Goal: Task Accomplishment & Management: Manage account settings

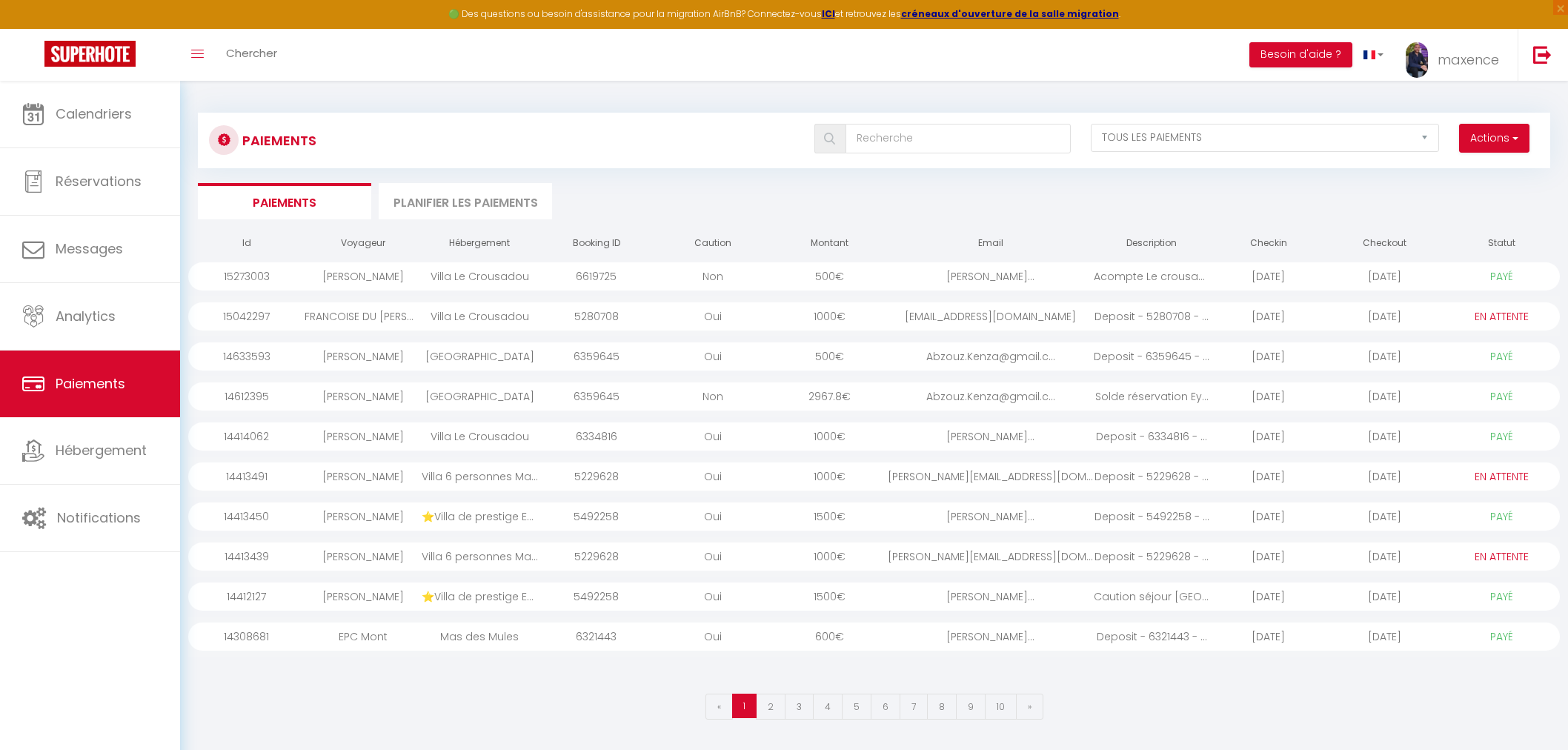
select select "2"
select select "0"
click at [1466, 50] on span "maxence" at bounding box center [1468, 59] width 61 height 19
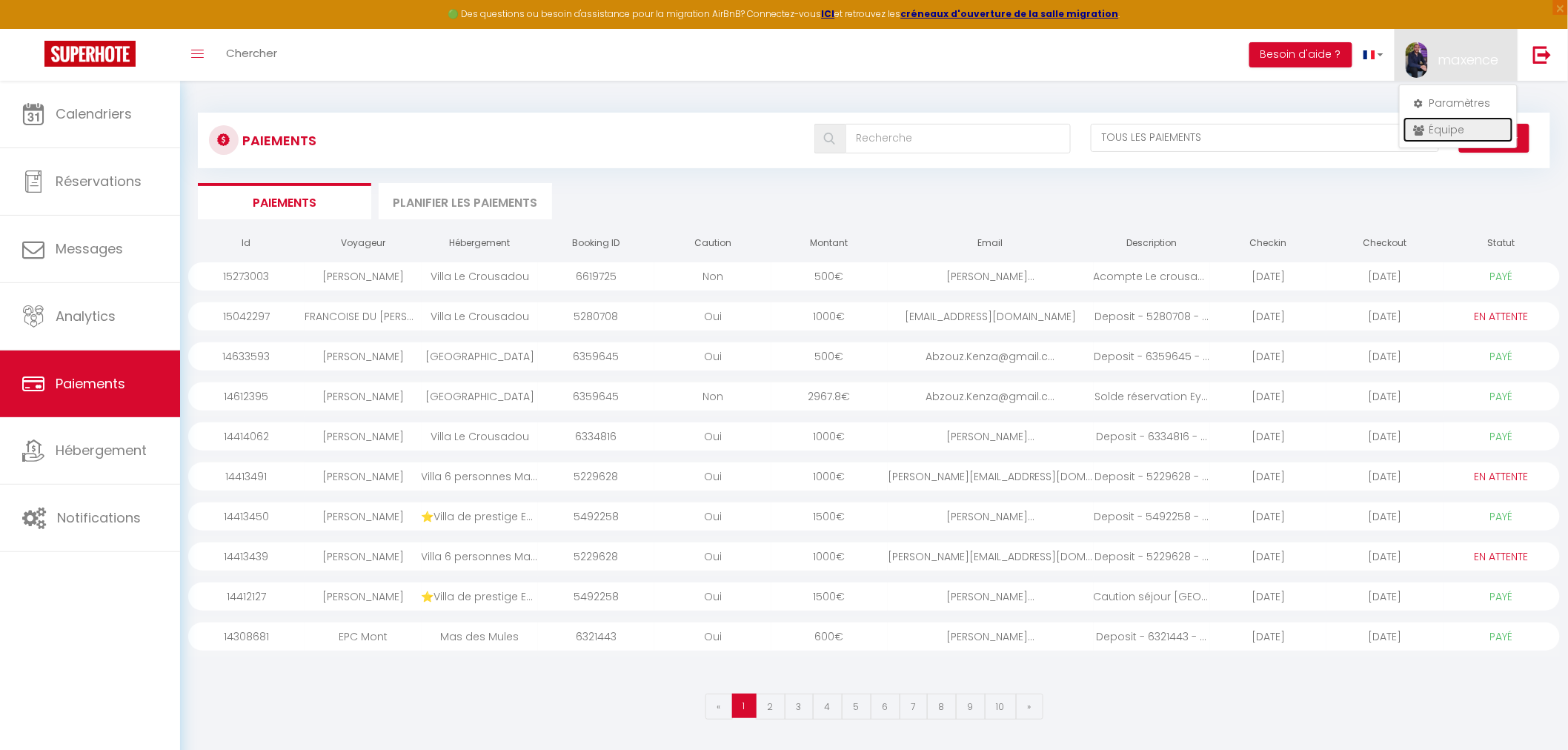
click at [1474, 127] on link "Équipe" at bounding box center [1459, 130] width 110 height 25
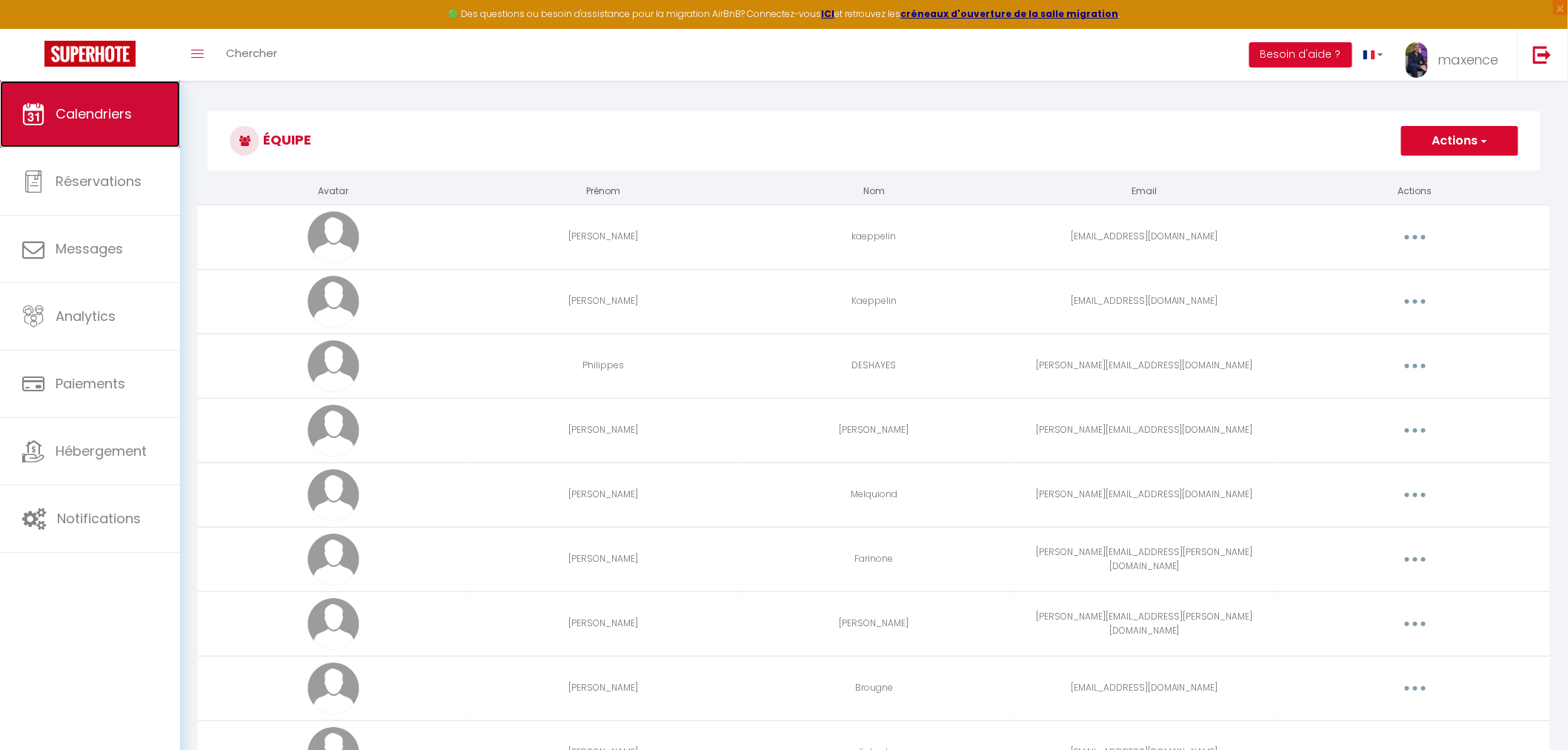
click at [54, 123] on link "Calendriers" at bounding box center [90, 114] width 180 height 67
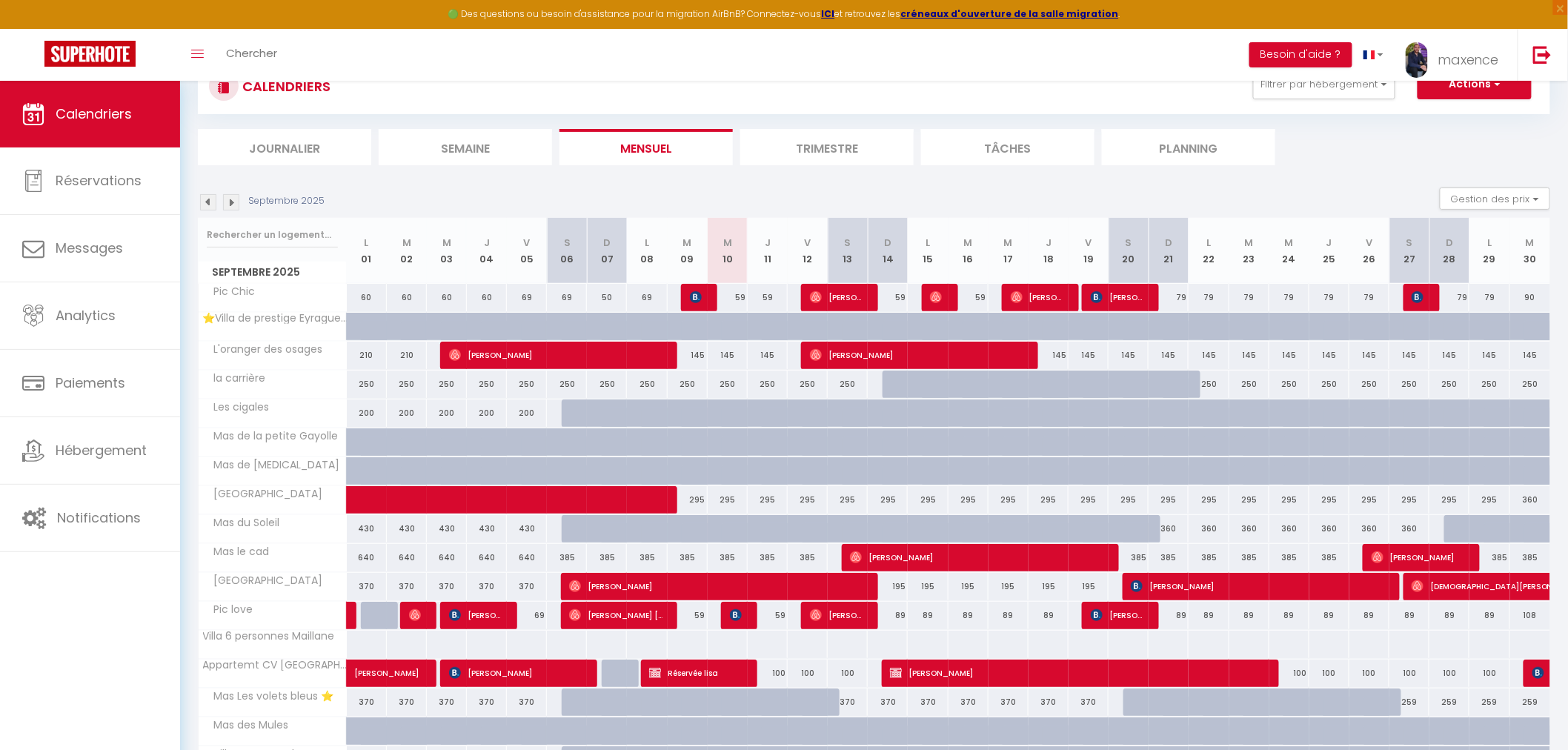
scroll to position [82, 0]
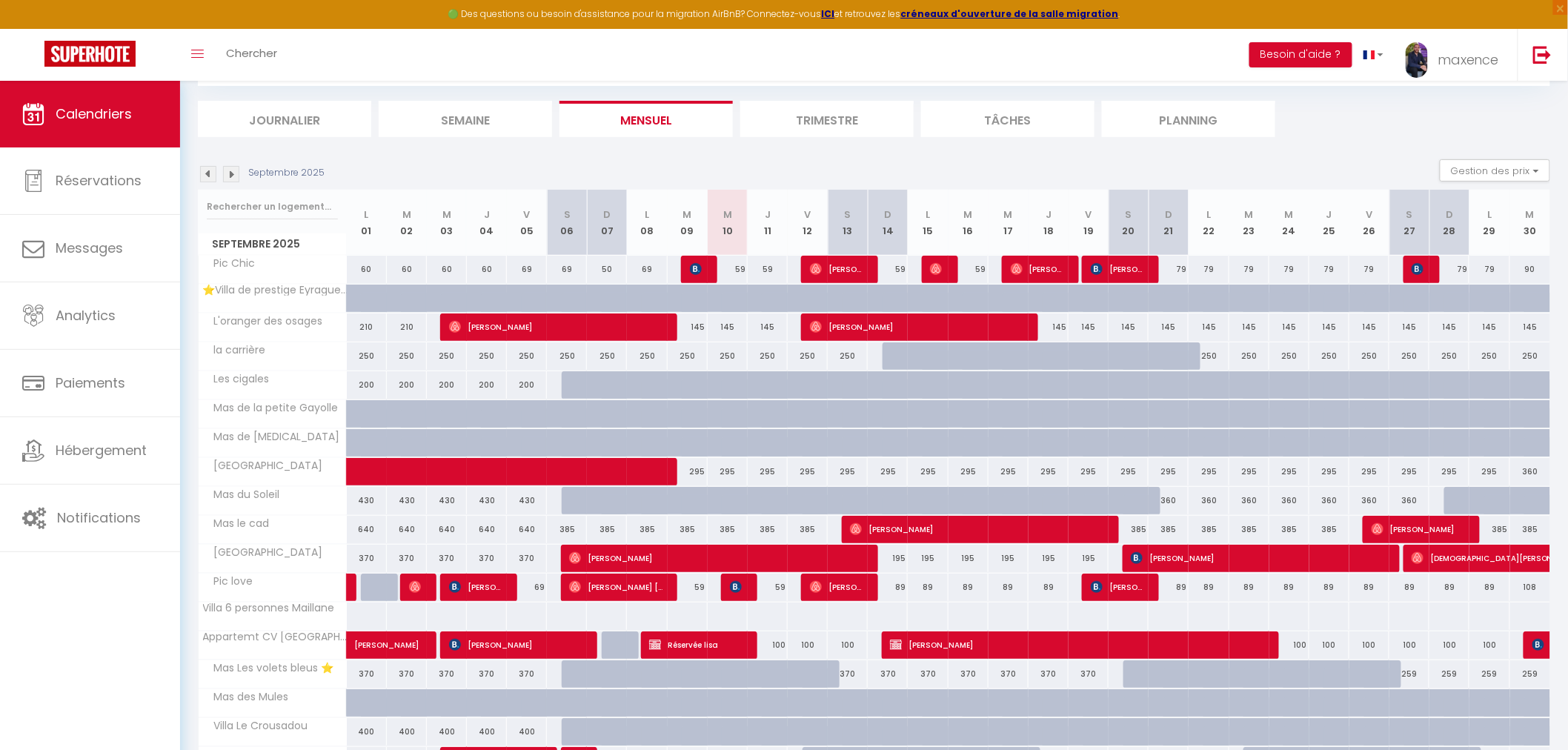
click at [207, 169] on img at bounding box center [208, 174] width 16 height 16
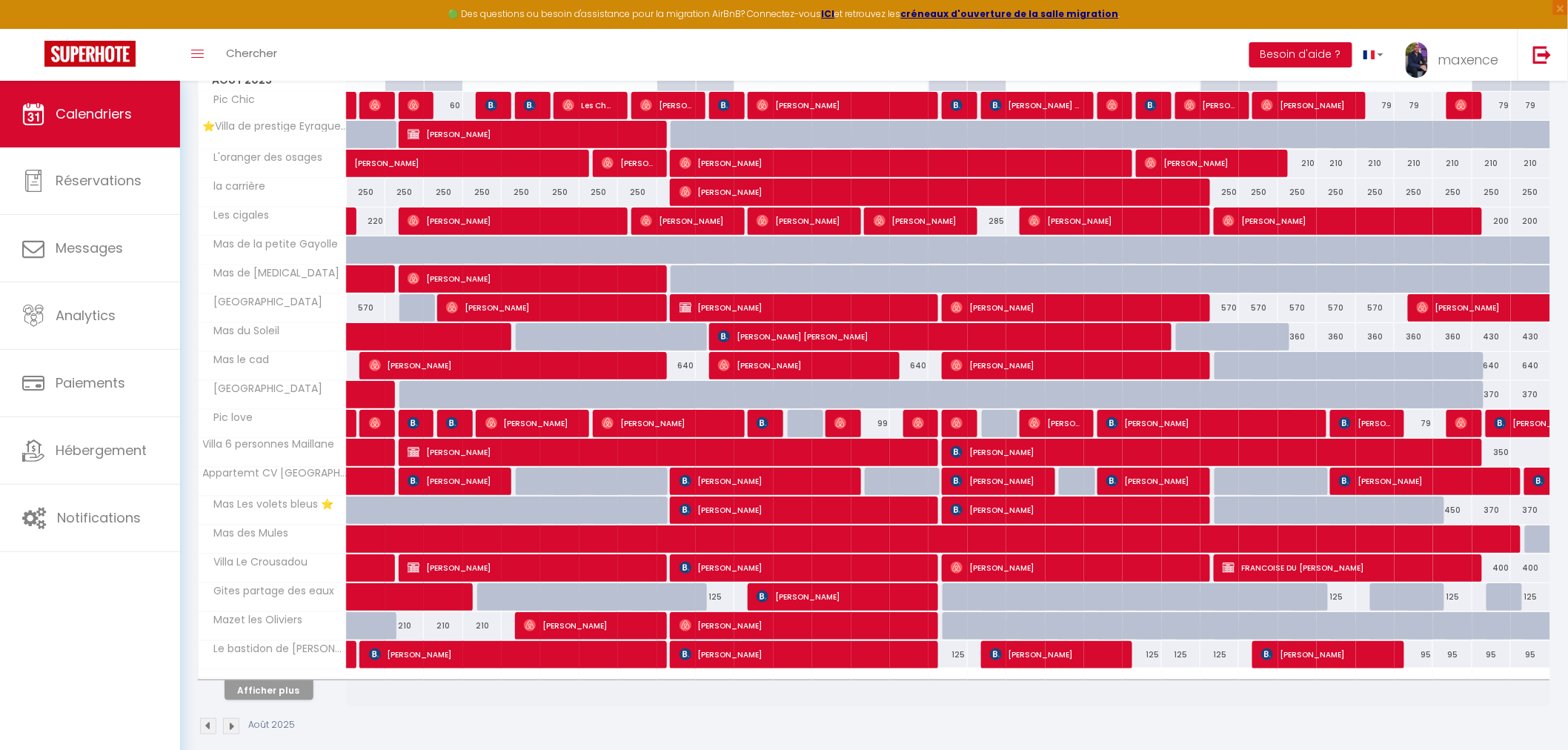
scroll to position [264, 0]
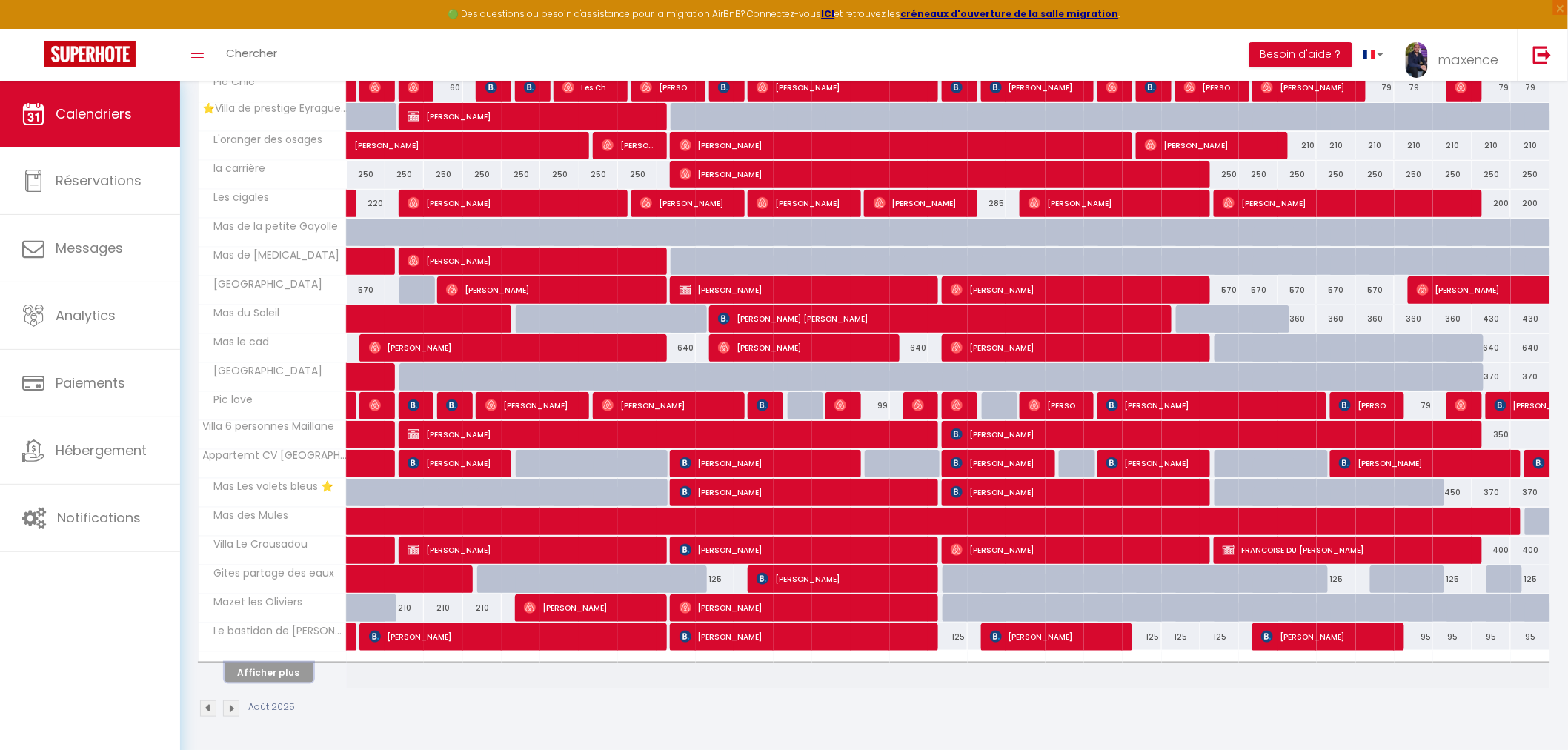
click at [279, 672] on button "Afficher plus" at bounding box center [269, 672] width 89 height 20
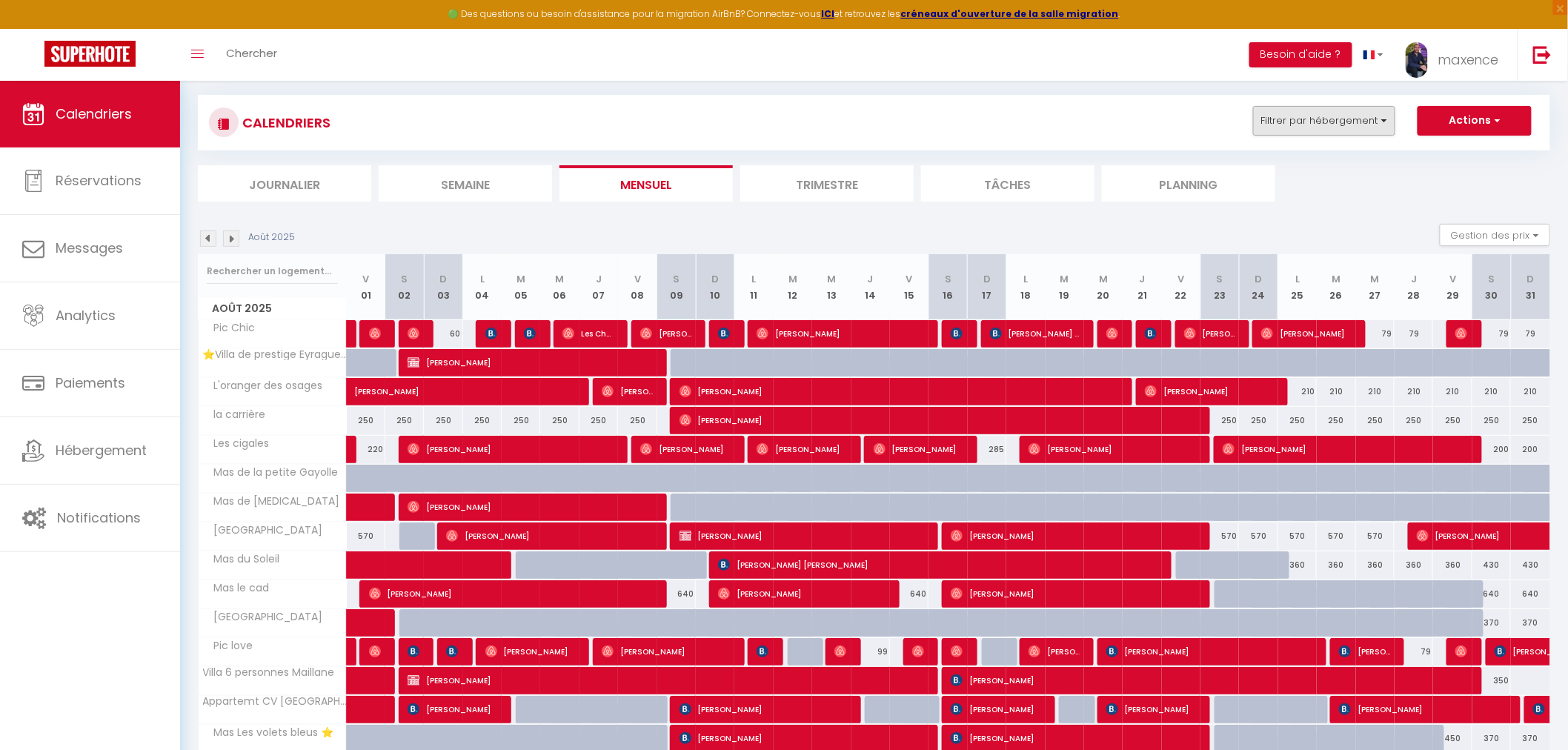
scroll to position [0, 0]
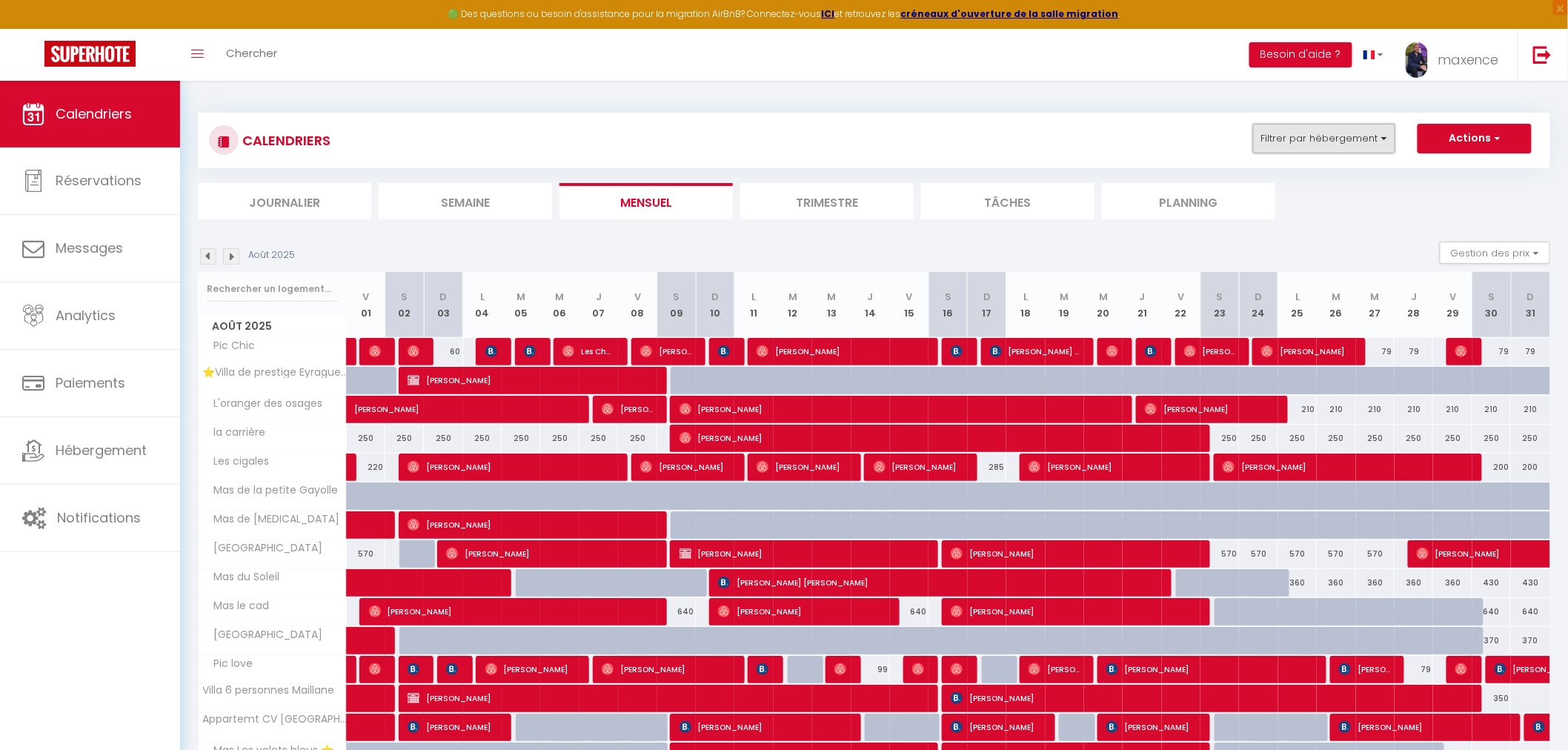
click at [1343, 140] on button "Filtrer par hébergement" at bounding box center [1325, 138] width 142 height 30
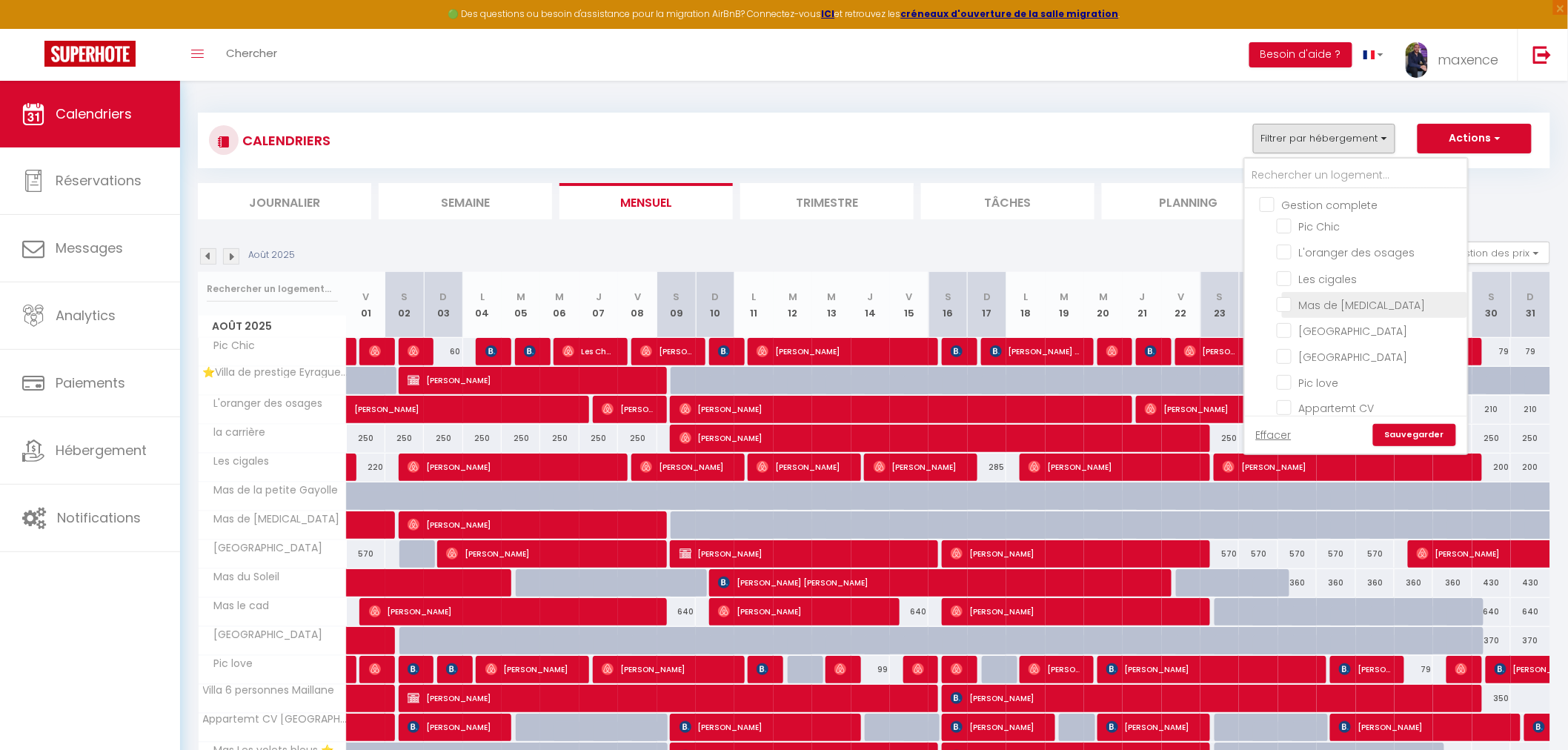
click at [1337, 298] on input "Mas de [MEDICAL_DATA]" at bounding box center [1369, 304] width 185 height 14
checkbox input "true"
checkbox input "false"
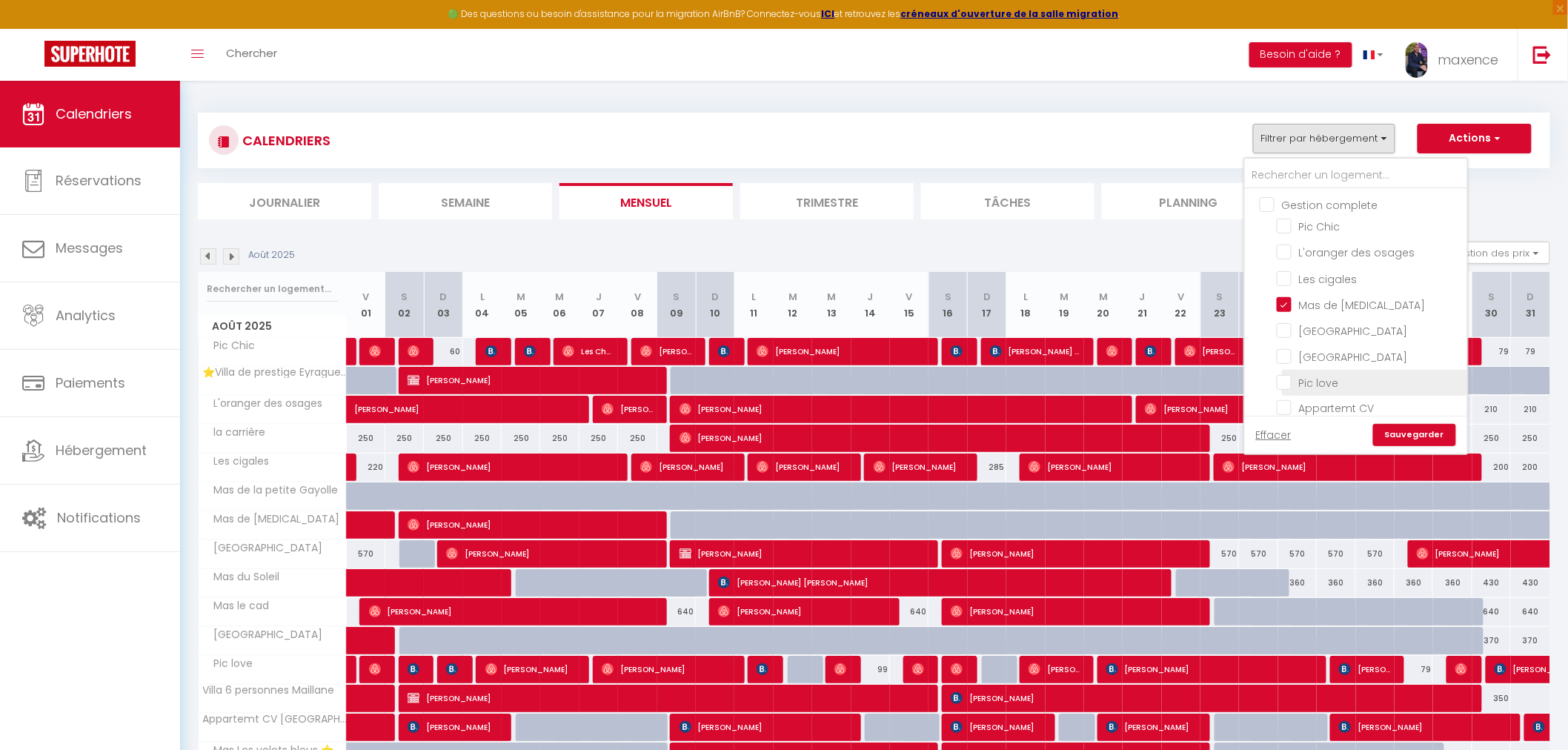
checkbox input "false"
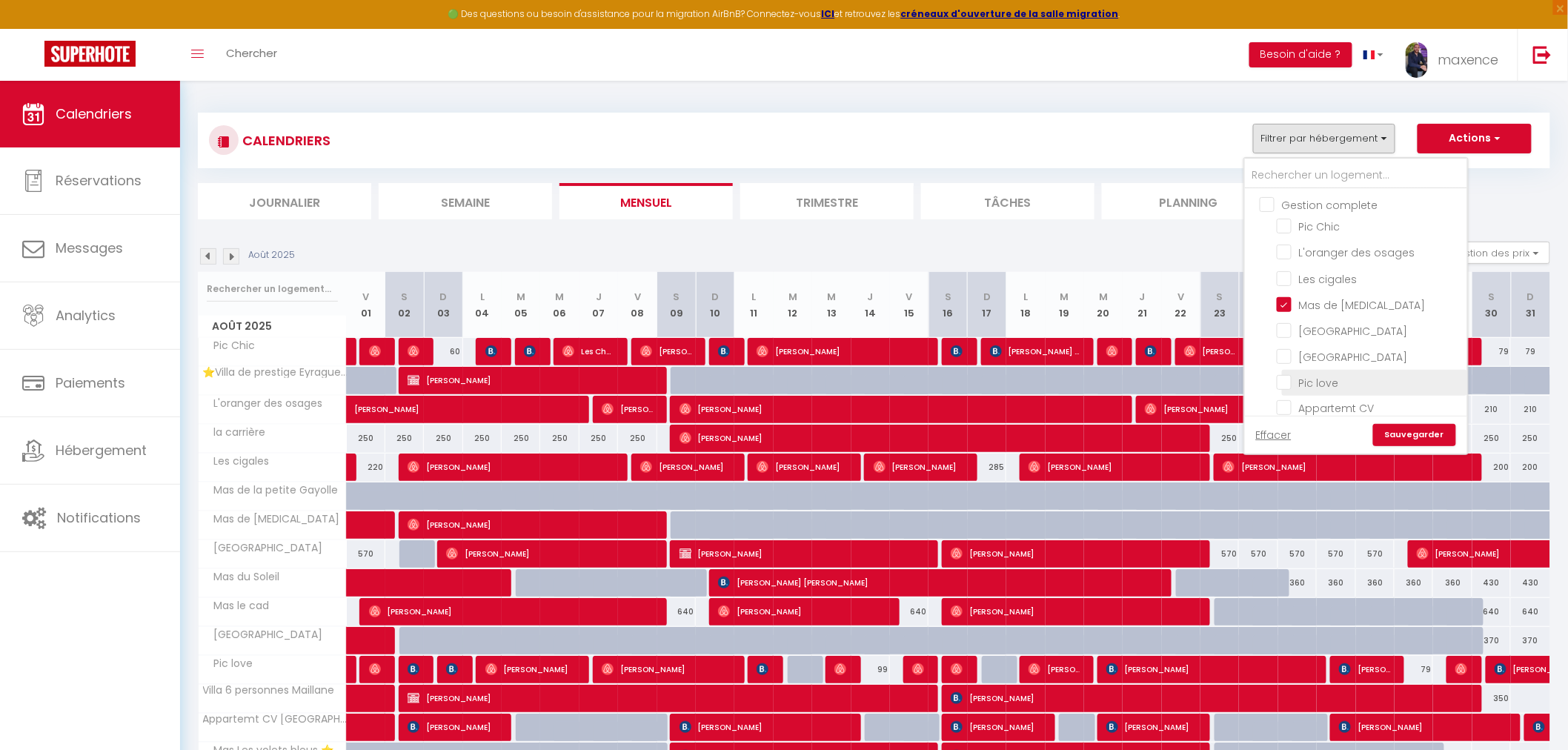
checkbox input "false"
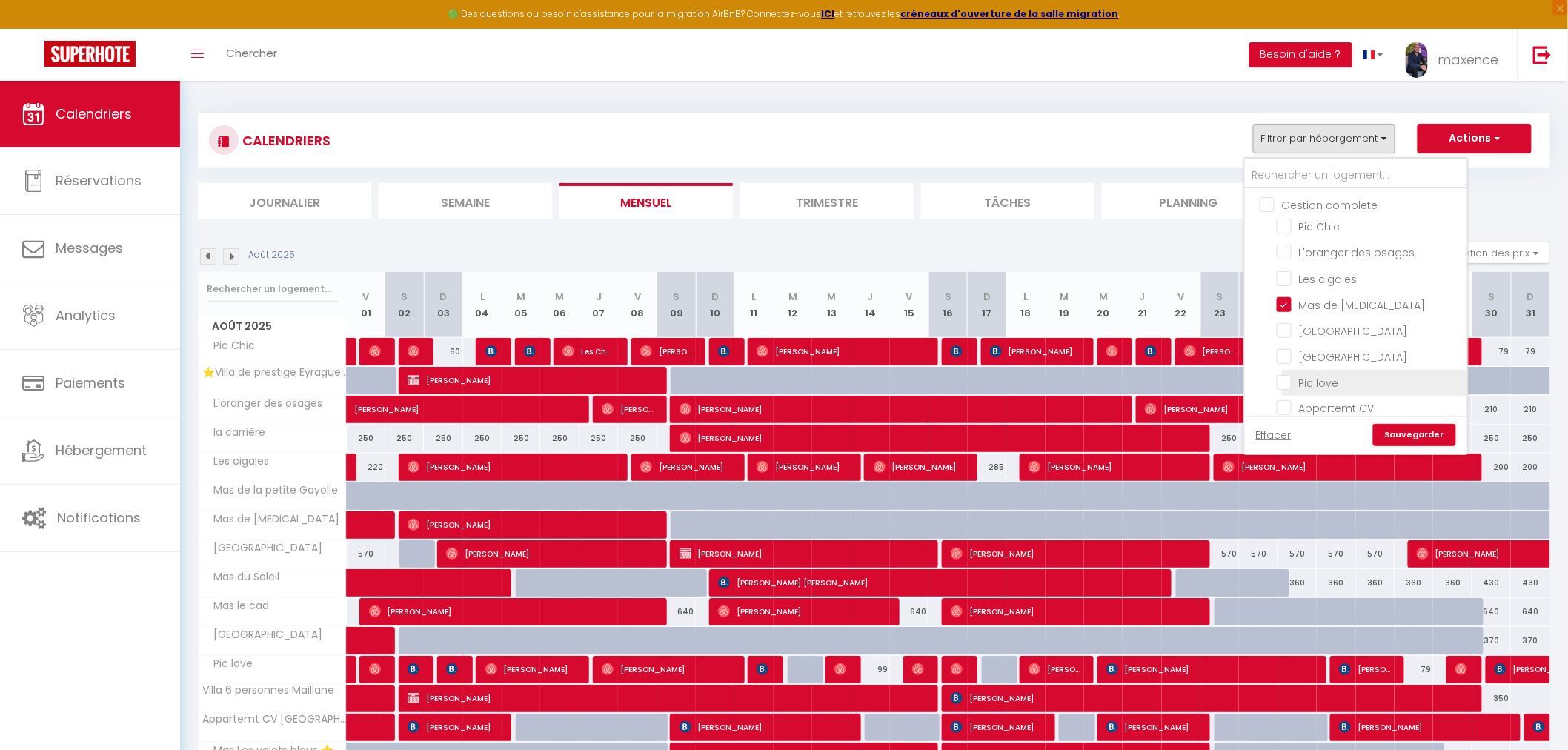
checkbox input "false"
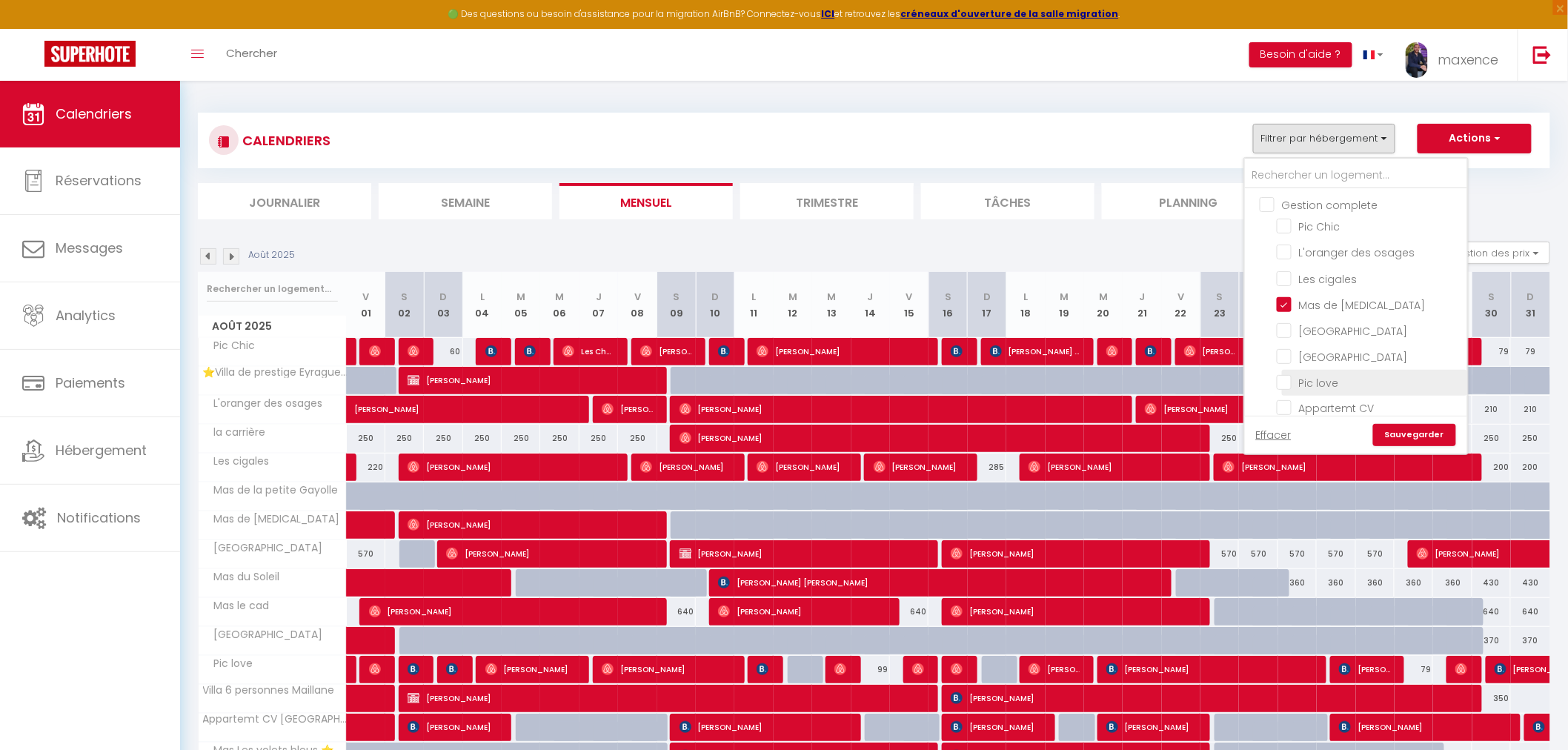
checkbox input "false"
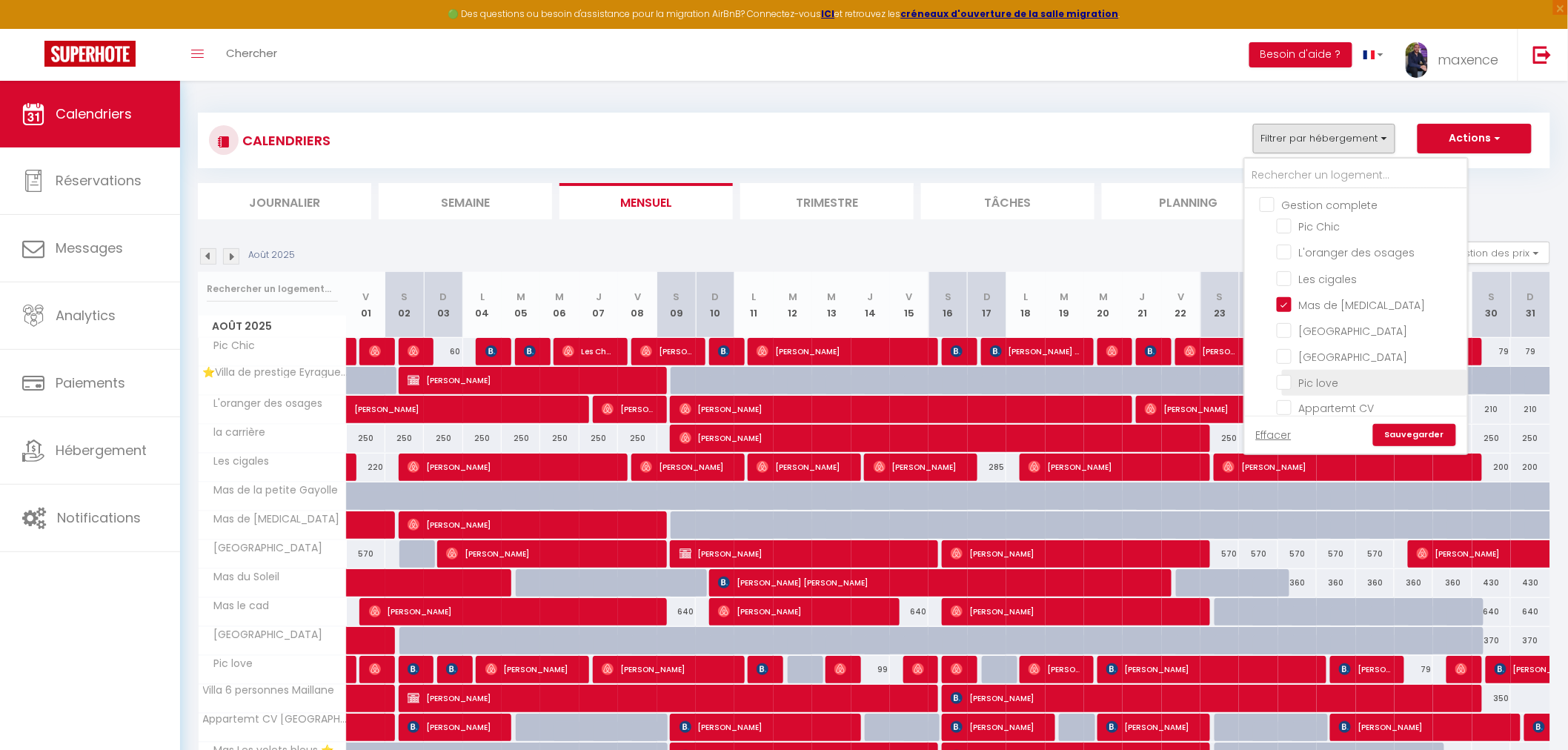
checkbox input "false"
click at [1416, 434] on link "Sauvegarder" at bounding box center [1415, 434] width 83 height 23
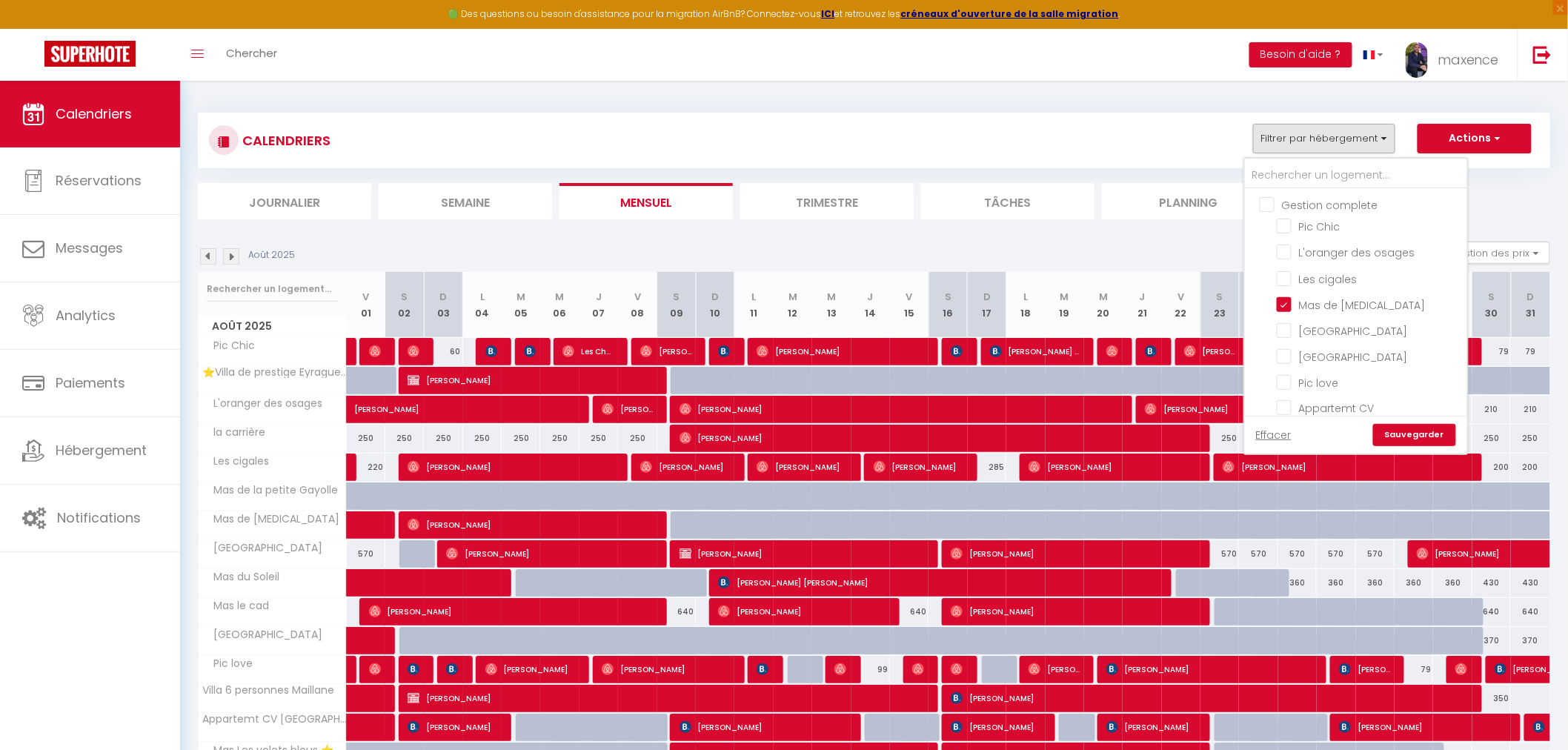
select select
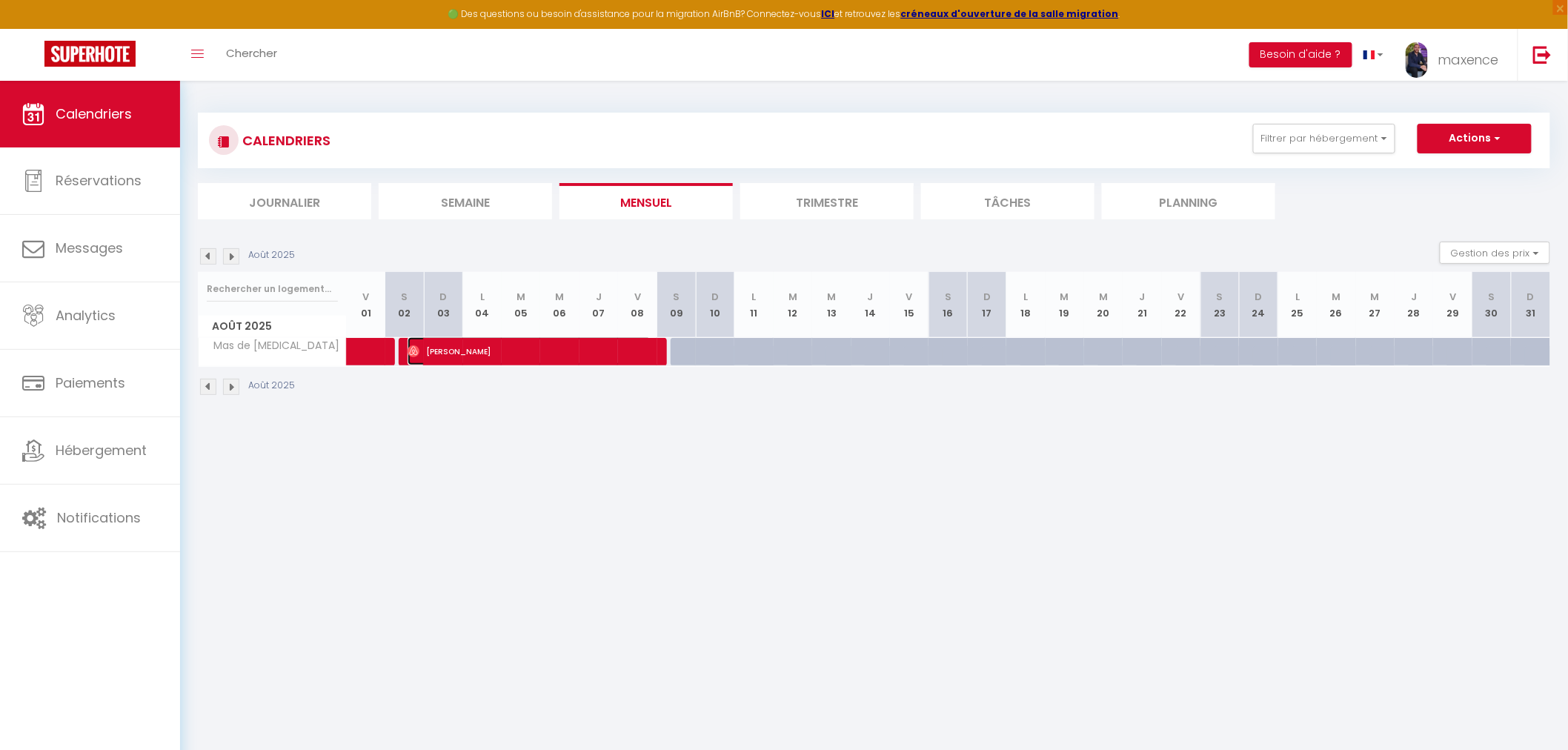
click at [482, 352] on span "[PERSON_NAME]" at bounding box center [529, 351] width 243 height 28
select select "OK"
select select "0"
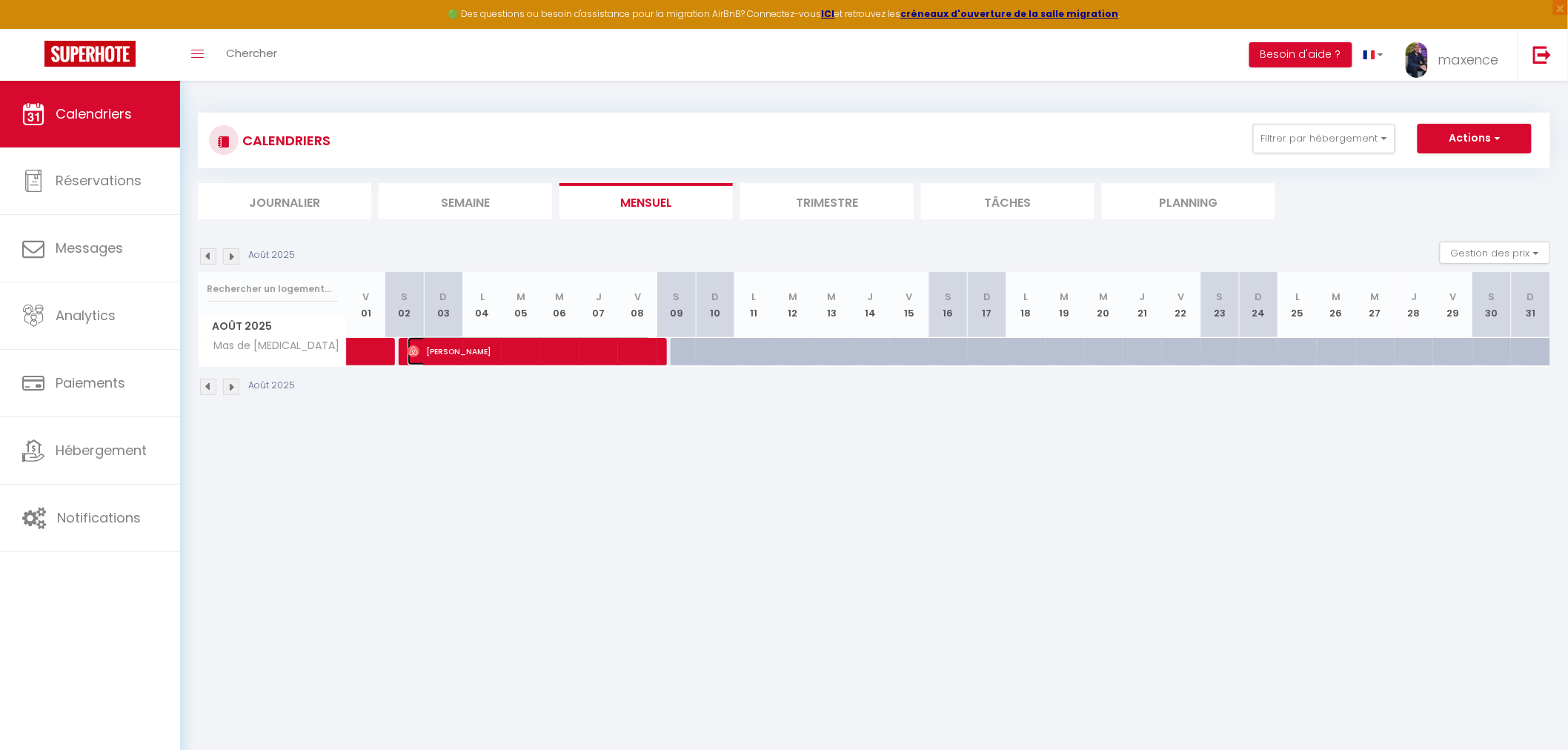
select select "1"
select select
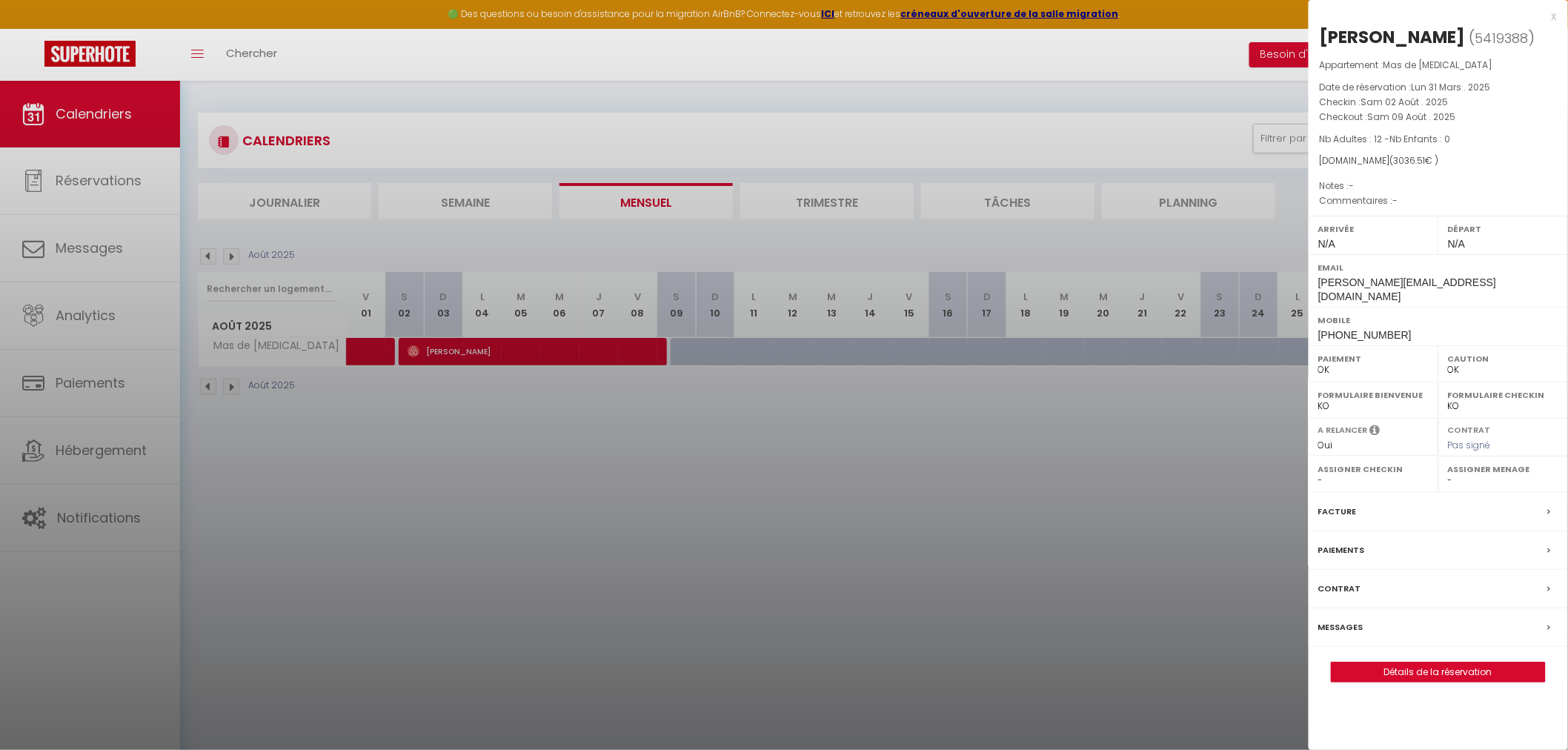
click at [855, 600] on div at bounding box center [784, 375] width 1568 height 750
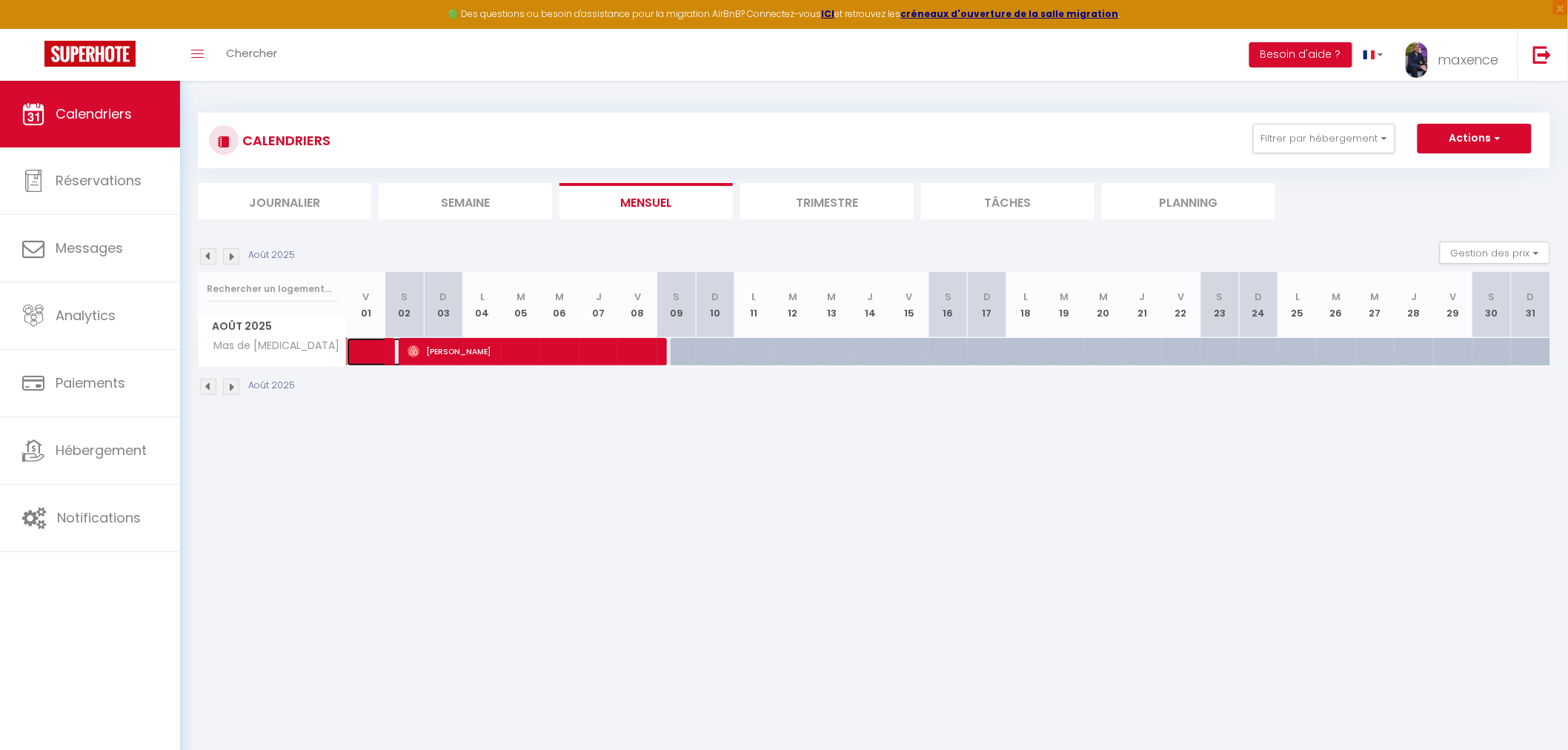
click at [381, 349] on span at bounding box center [386, 352] width 34 height 28
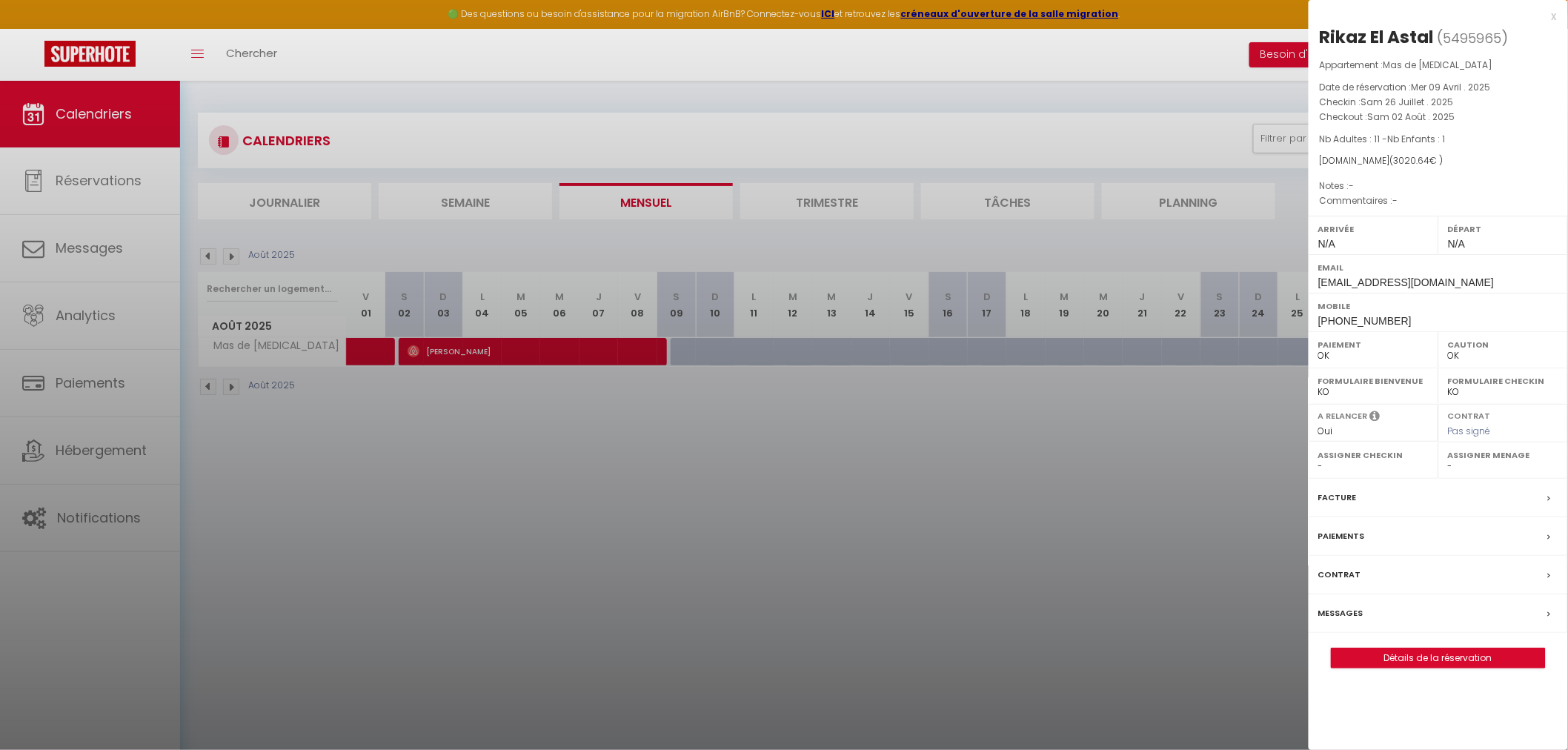
click at [885, 457] on div at bounding box center [784, 375] width 1568 height 750
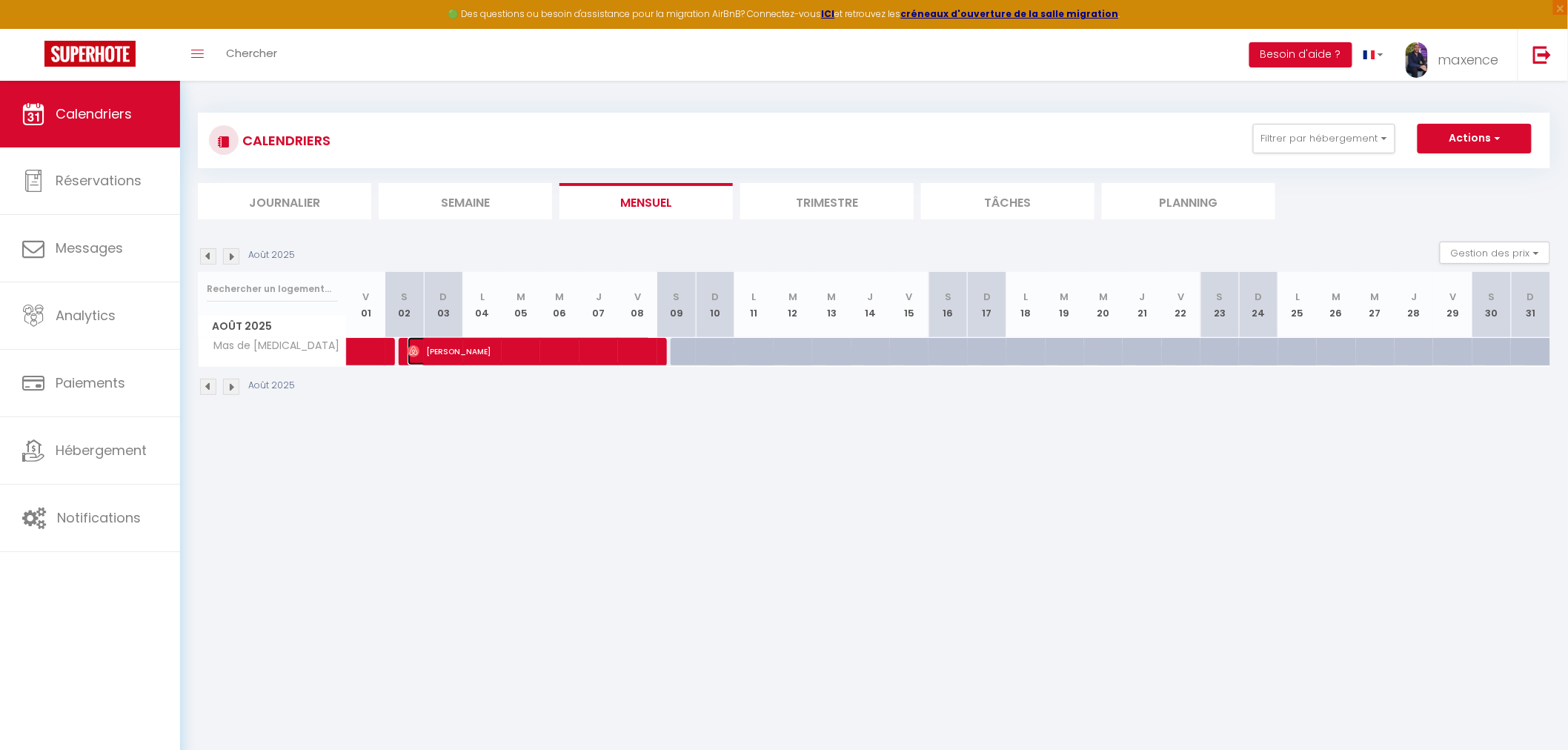
click at [560, 352] on span "[PERSON_NAME]" at bounding box center [529, 351] width 243 height 28
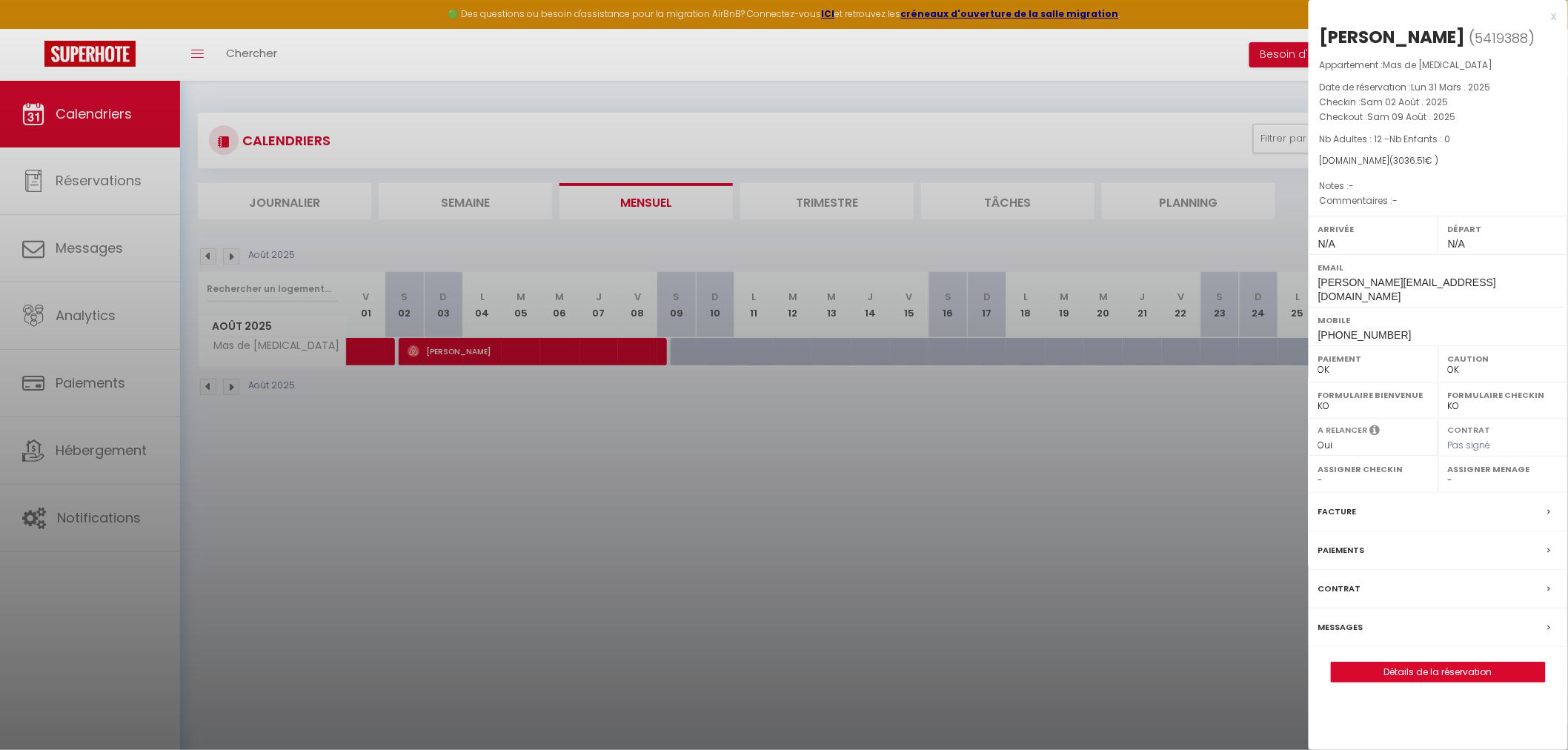
click at [1554, 16] on div "x" at bounding box center [1432, 16] width 248 height 18
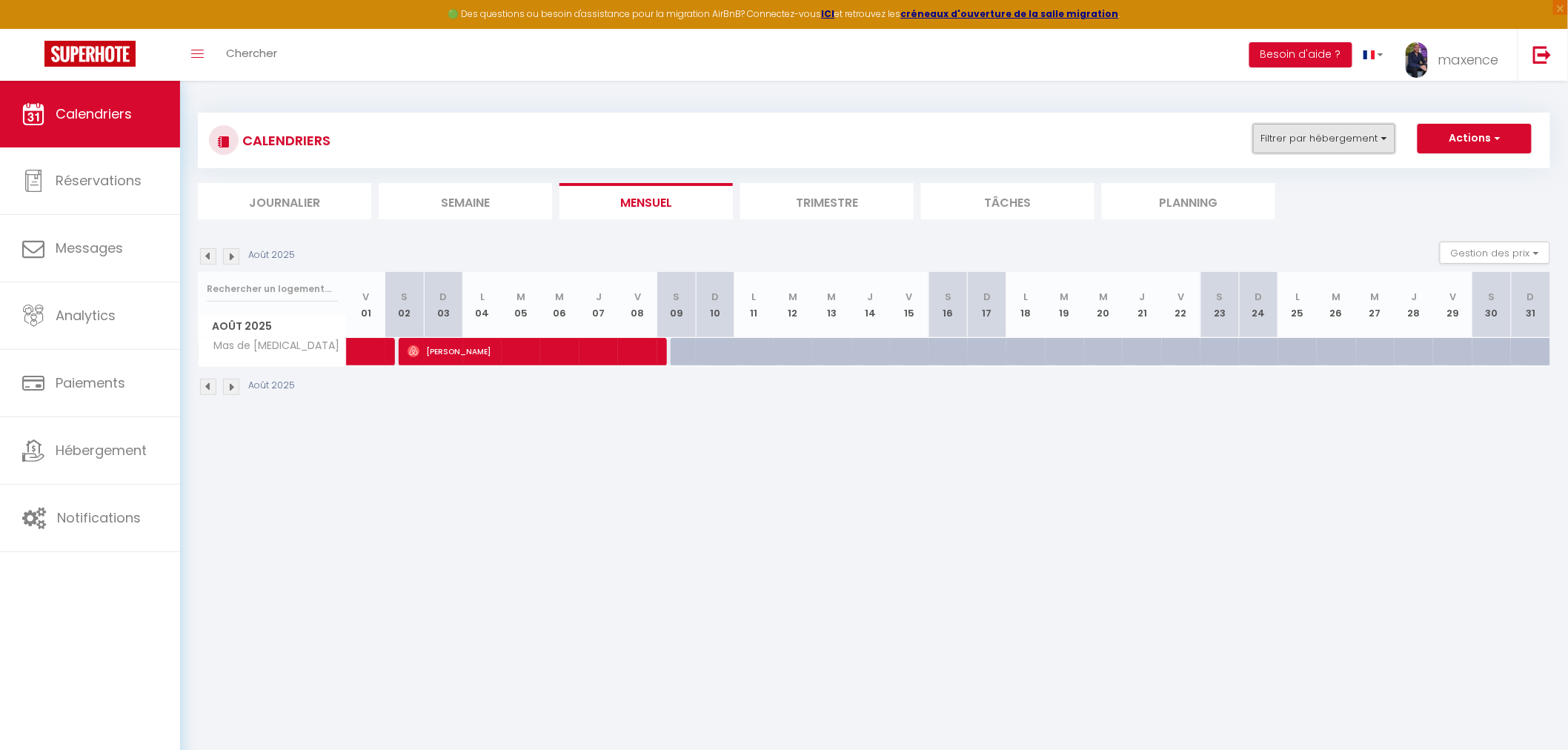
click at [1337, 135] on button "Filtrer par hébergement" at bounding box center [1325, 138] width 142 height 30
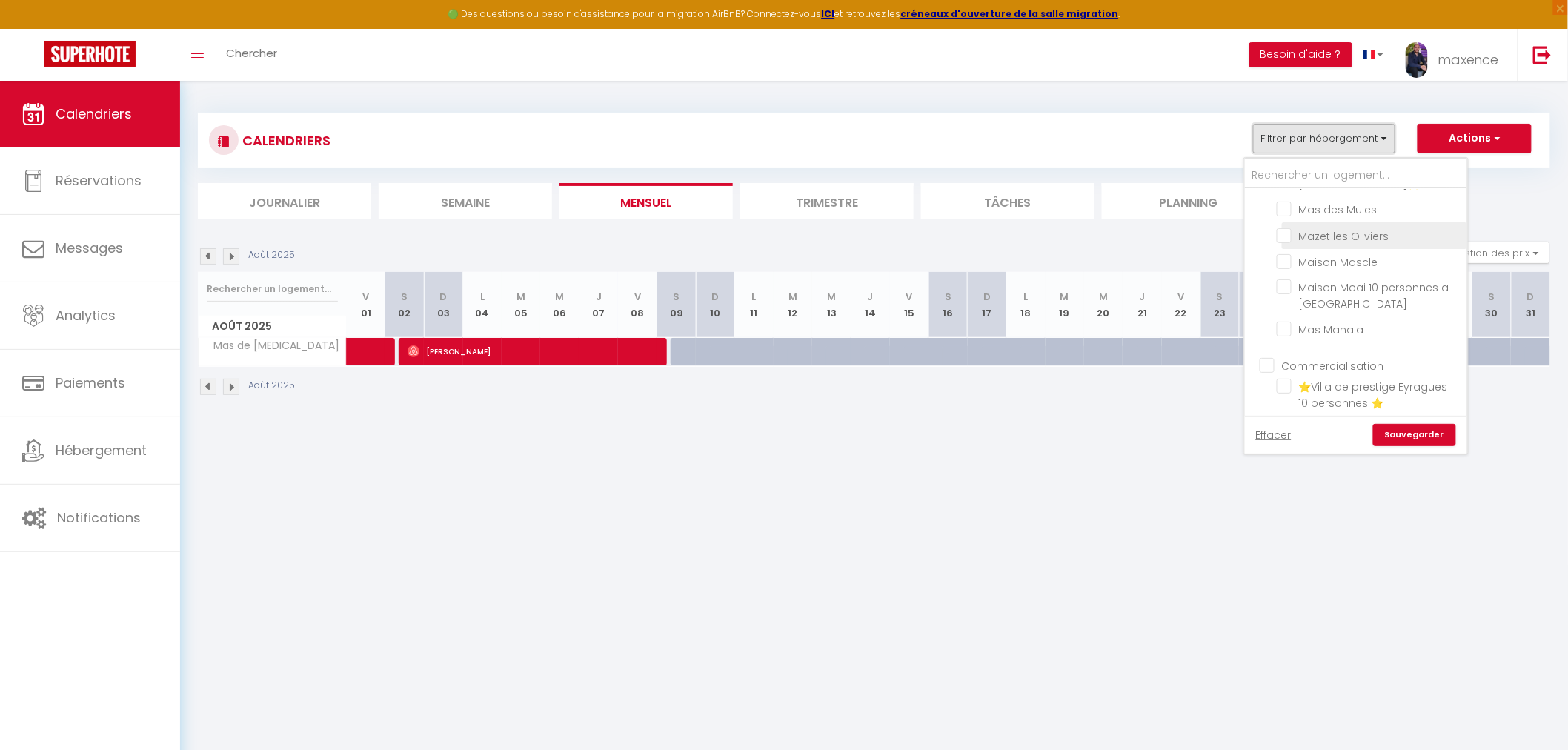
scroll to position [329, 0]
click at [1337, 181] on input "text" at bounding box center [1356, 176] width 223 height 27
type input "s"
checkbox input "false"
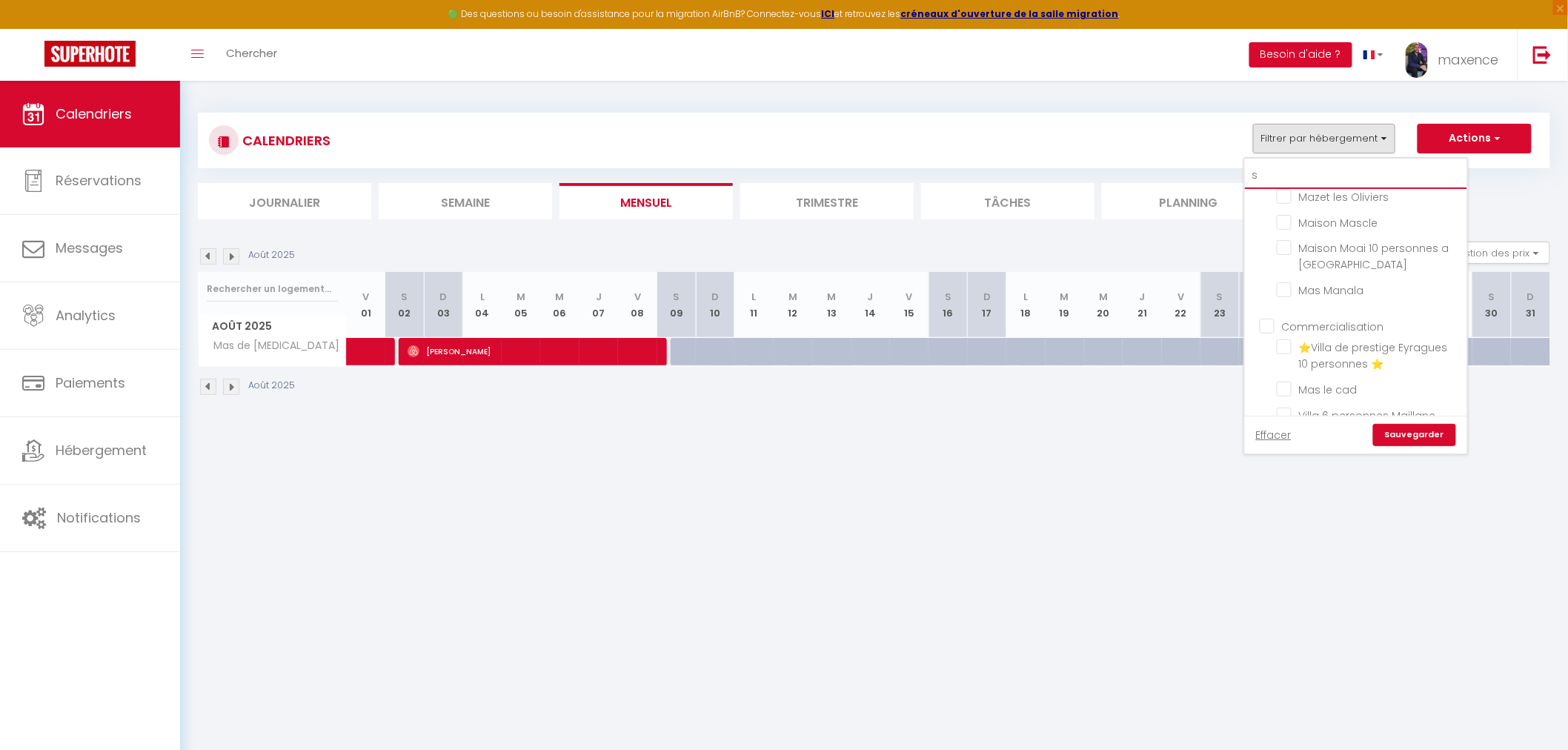
checkbox input "true"
checkbox input "false"
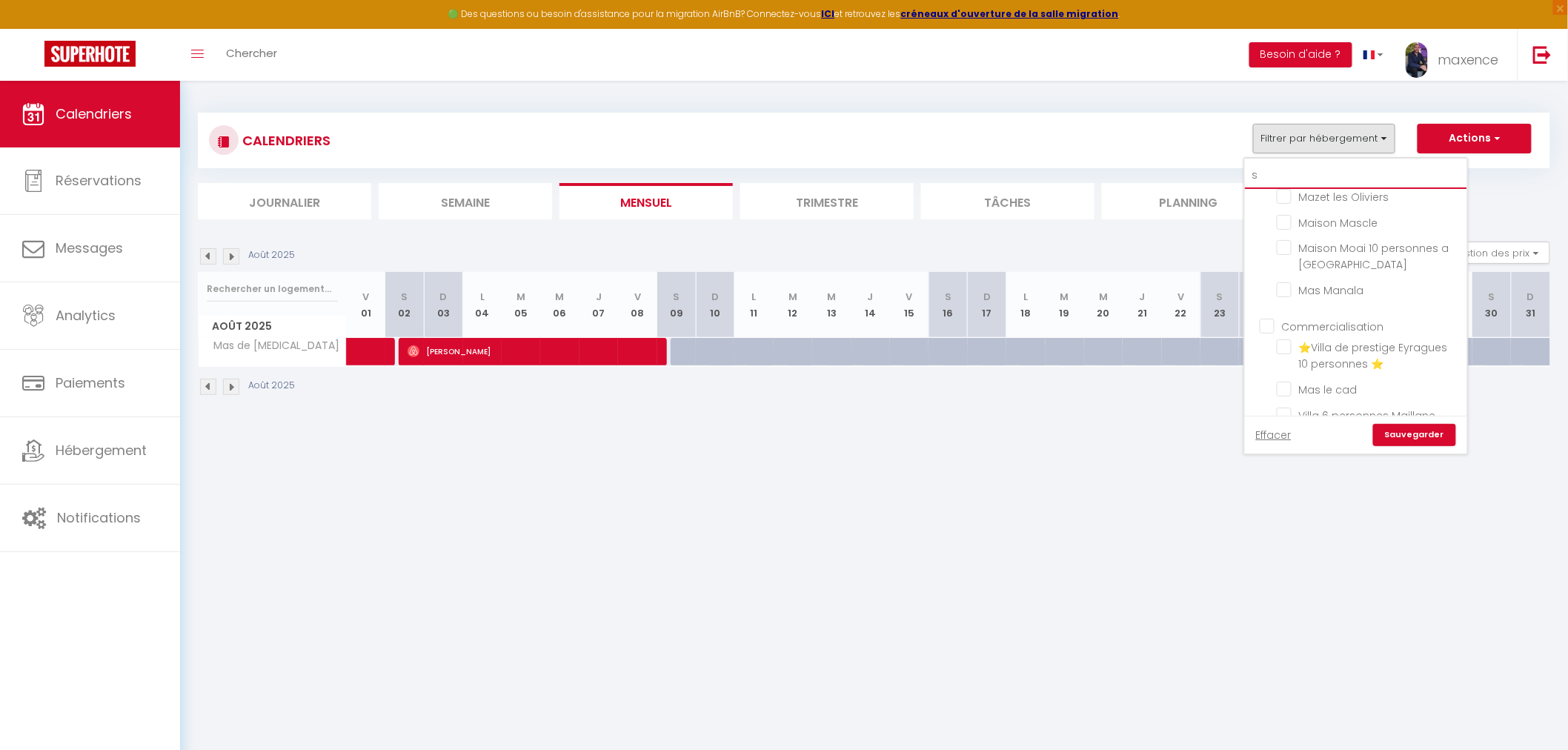
checkbox input "false"
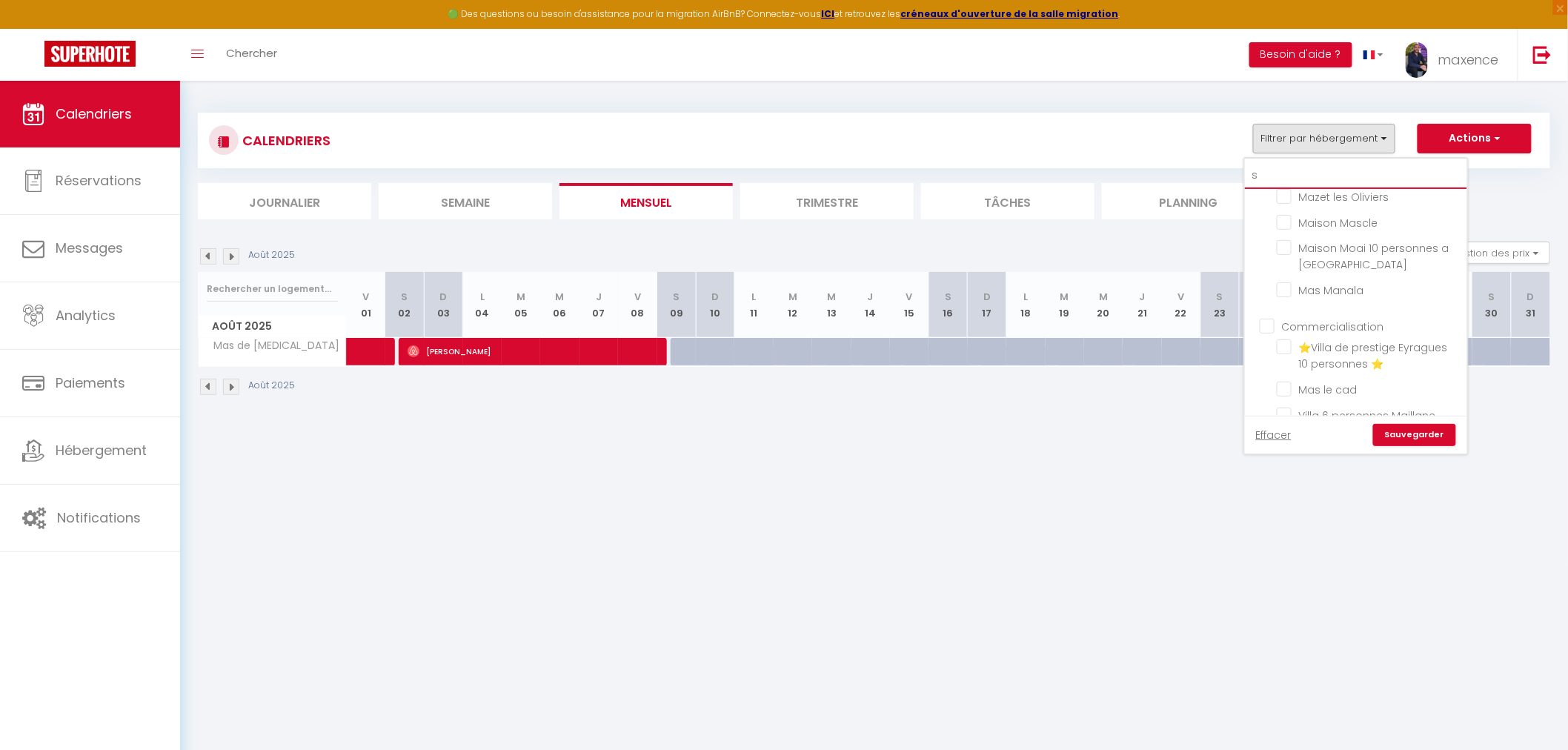
checkbox input "false"
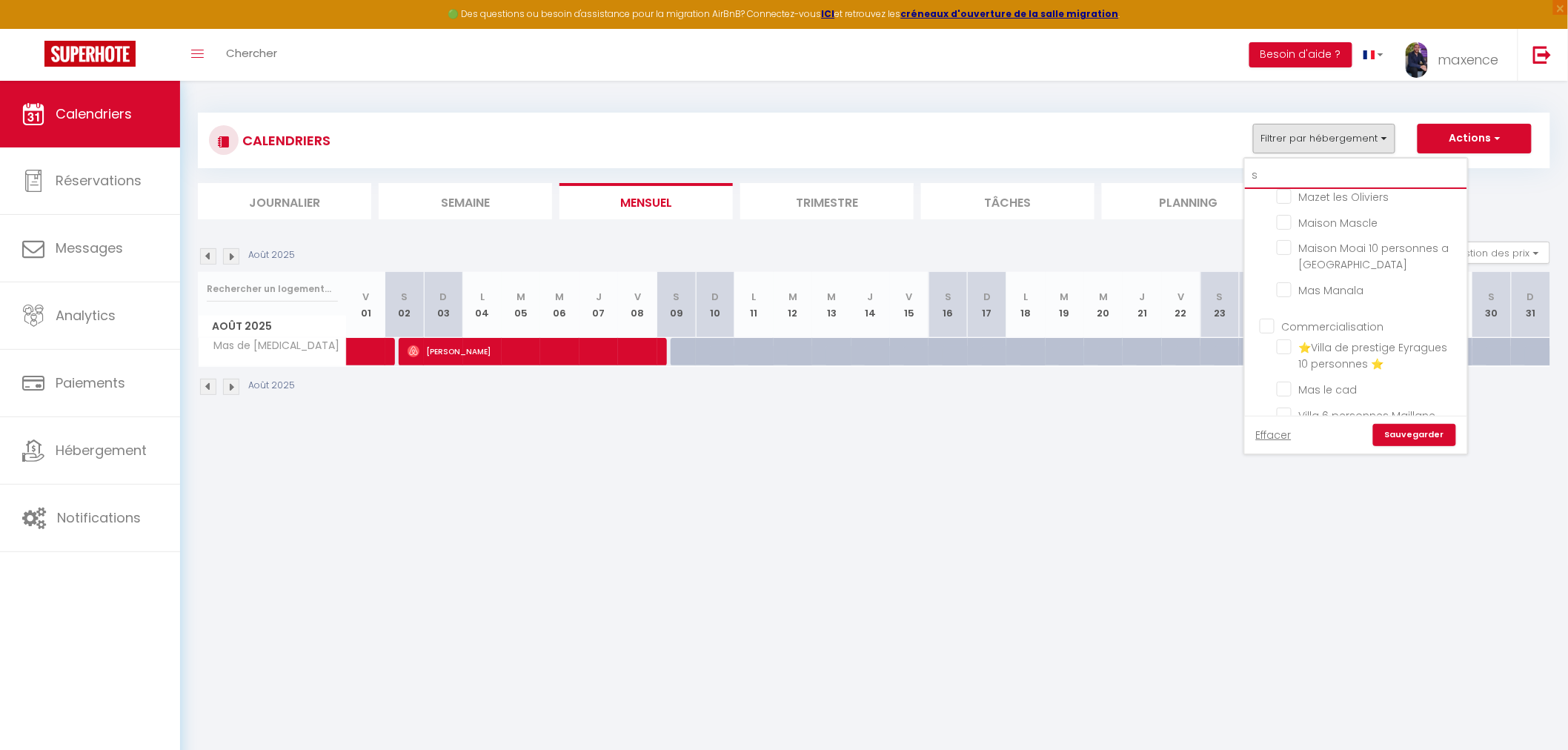
checkbox input "false"
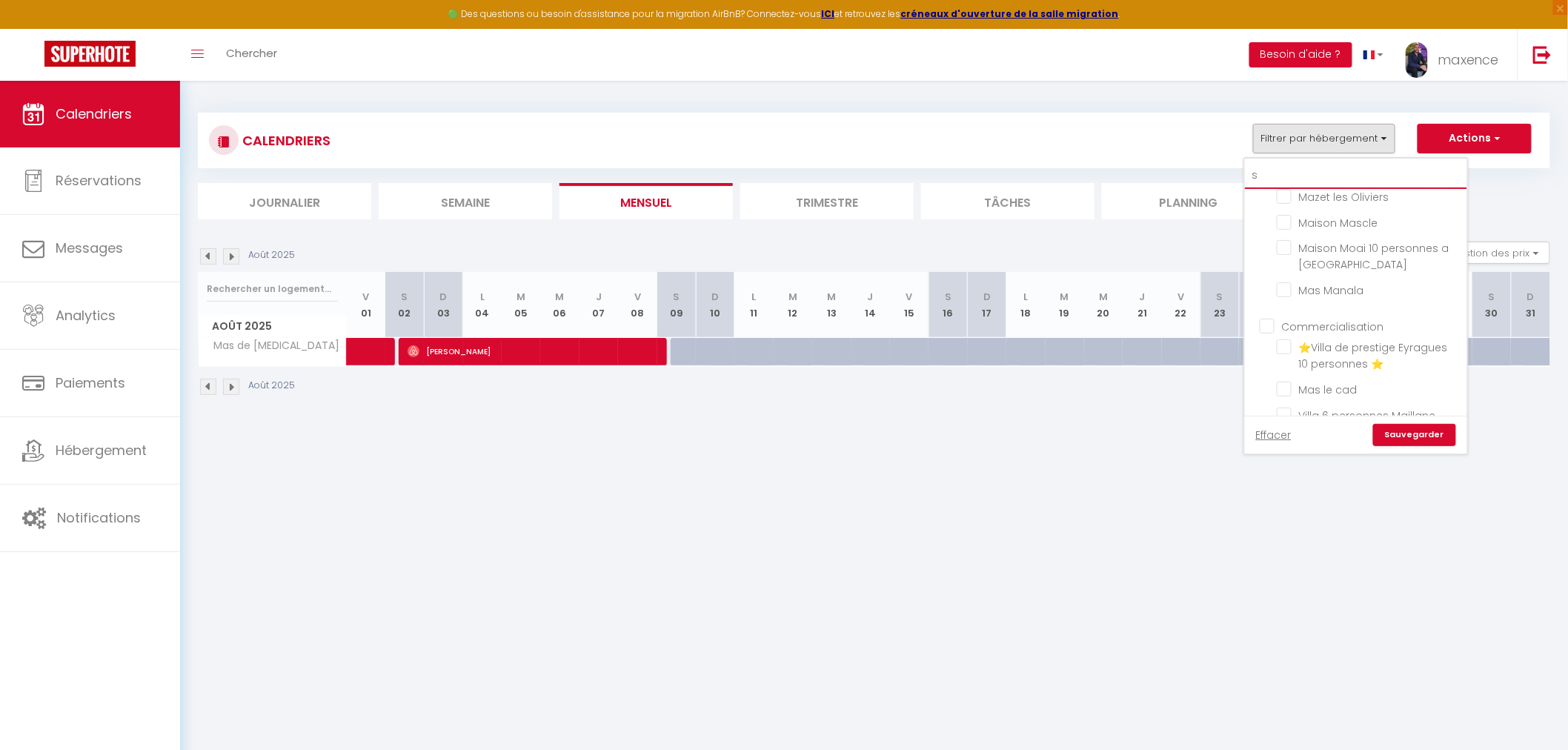
checkbox input "false"
type input "so"
checkbox input "false"
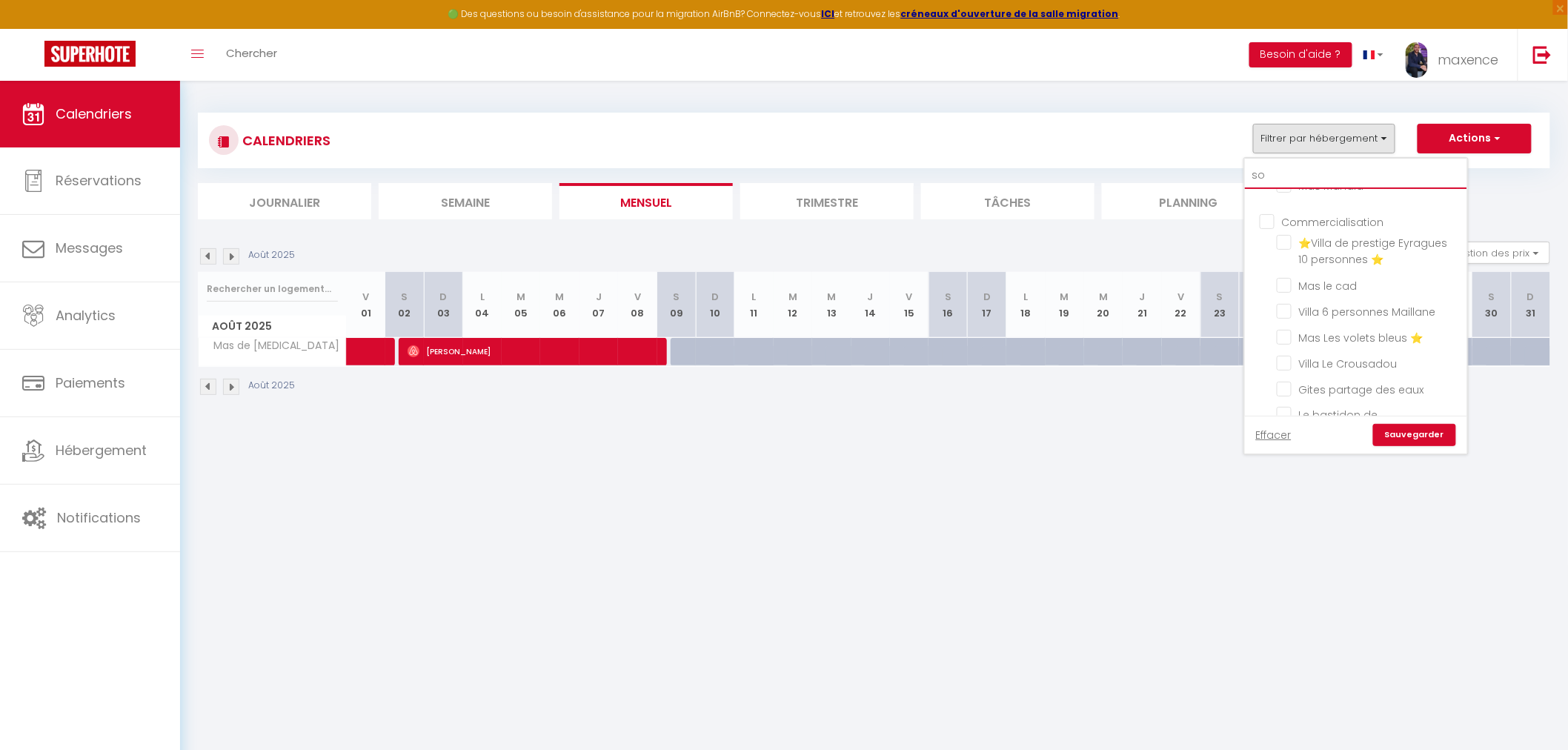
checkbox input "false"
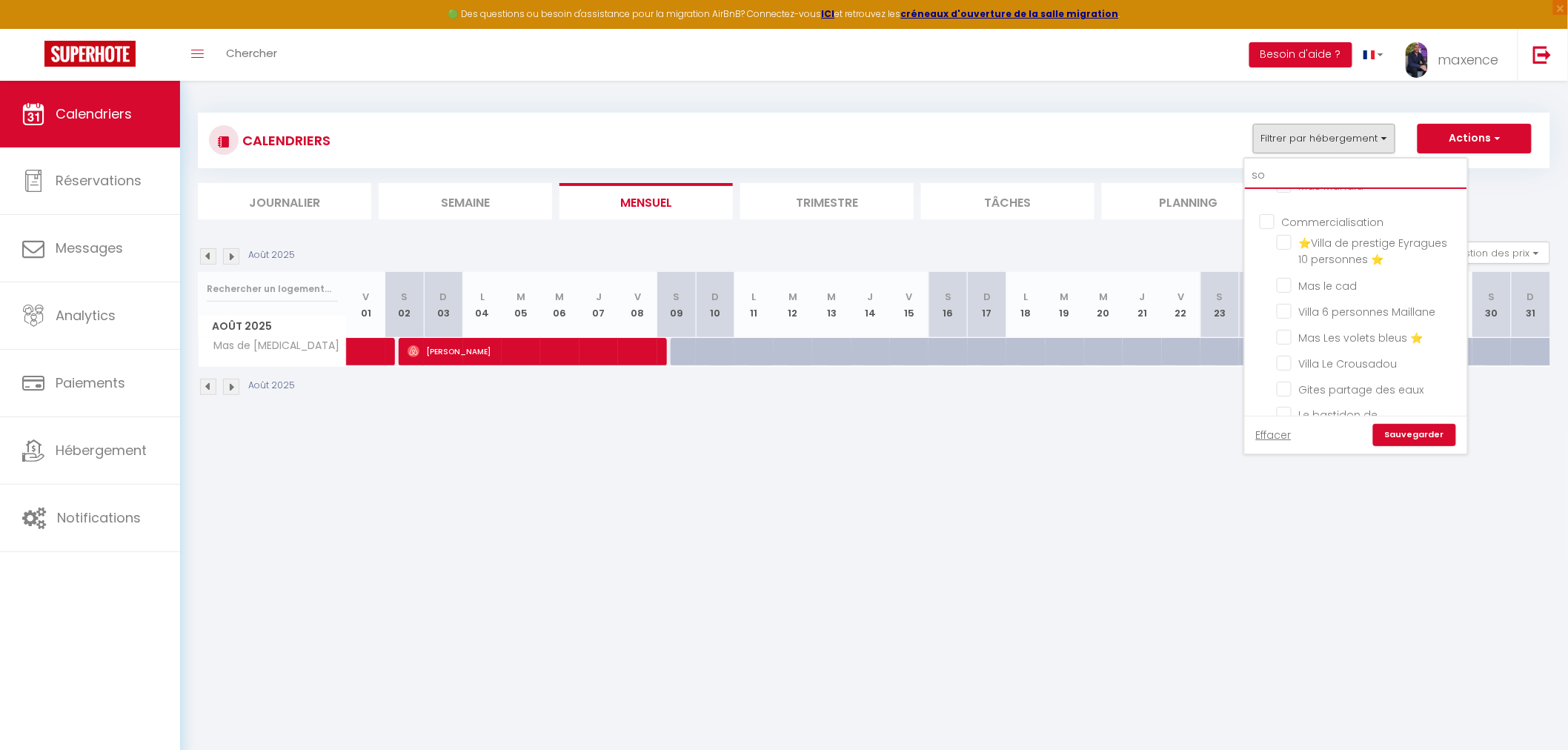
scroll to position [137, 0]
type input "sole"
checkbox input "false"
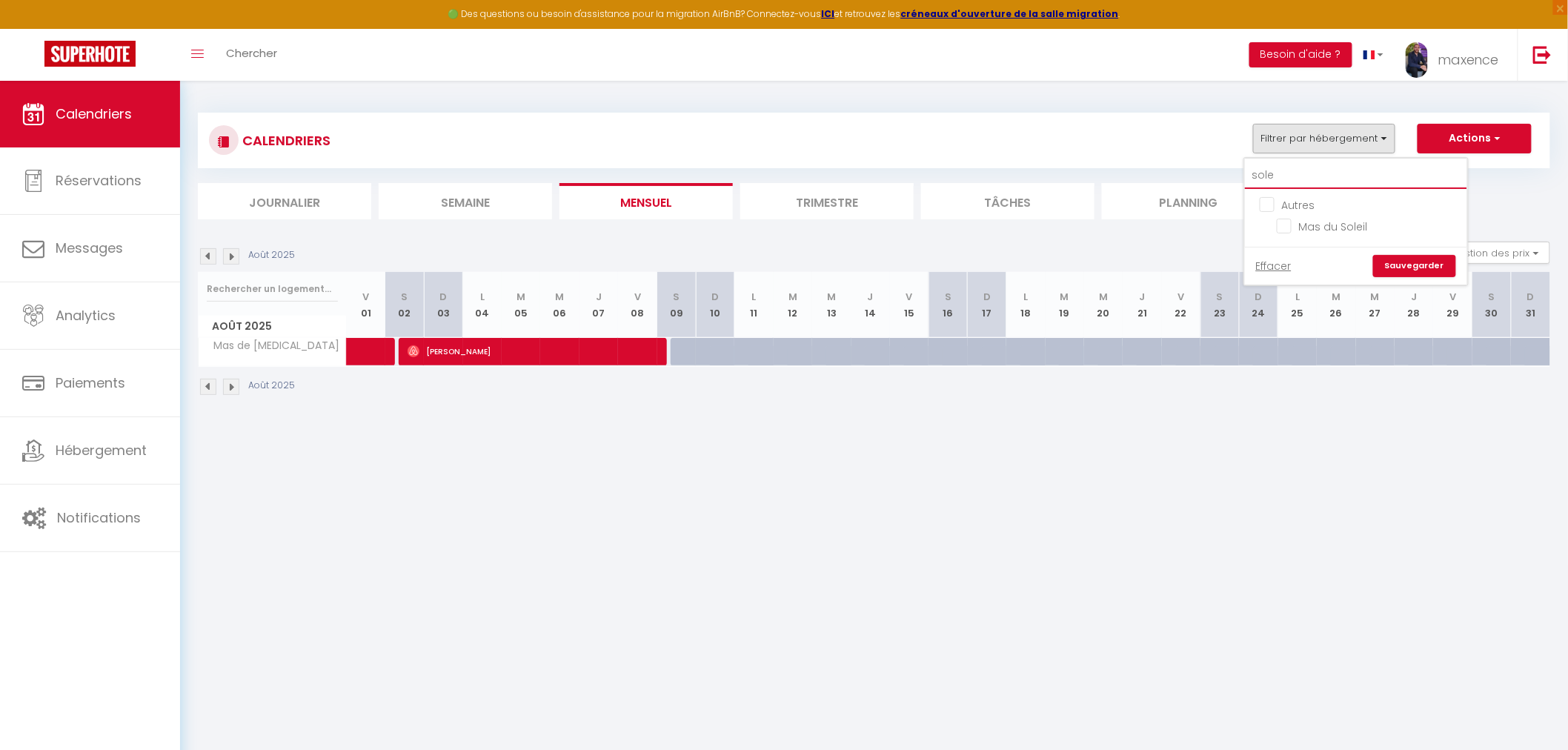
scroll to position [0, 0]
type input "solei"
checkbox input "false"
type input "solei"
click at [1337, 219] on input "Mas du Soleil" at bounding box center [1369, 225] width 185 height 14
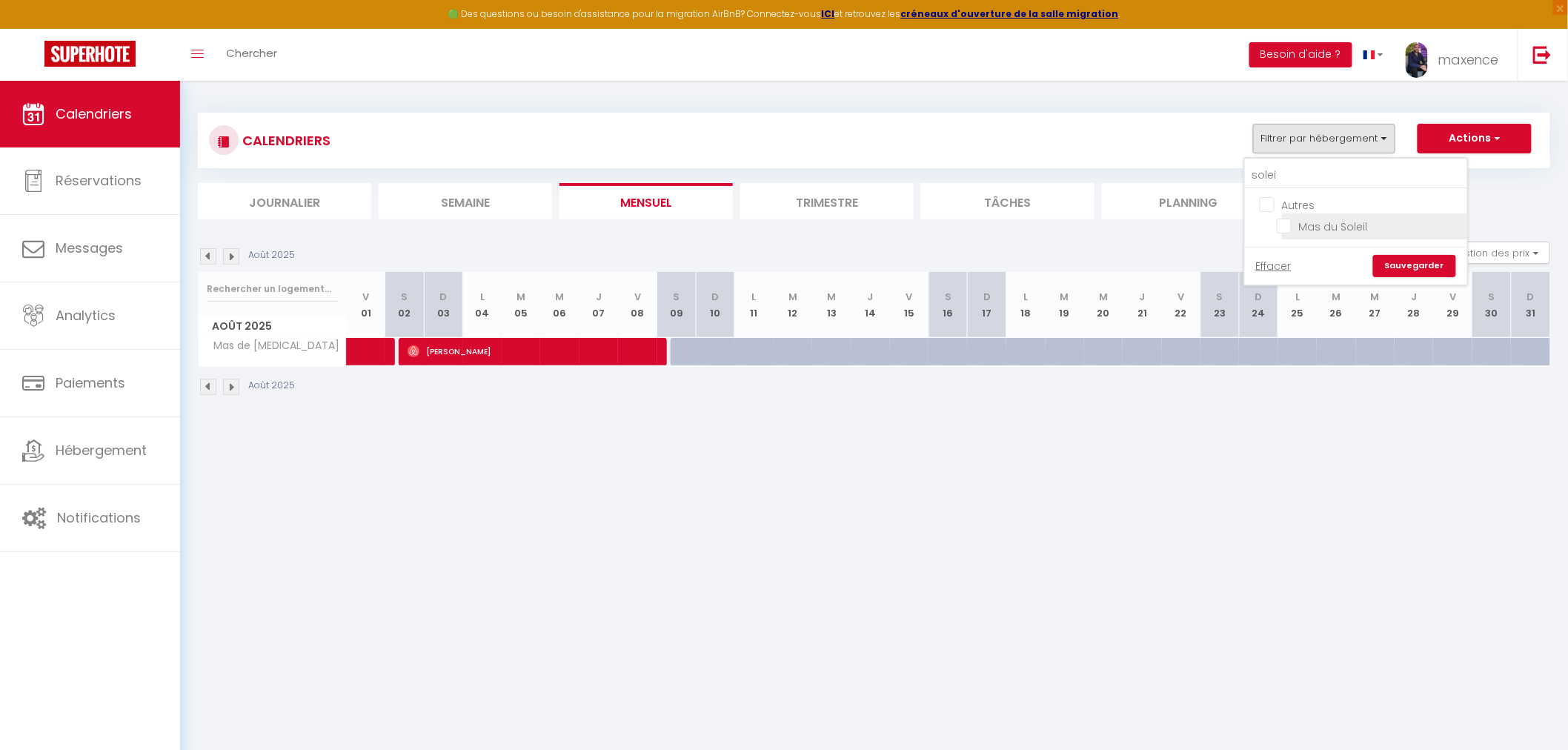
checkbox input "true"
click at [1405, 268] on link "Sauvegarder" at bounding box center [1415, 266] width 83 height 23
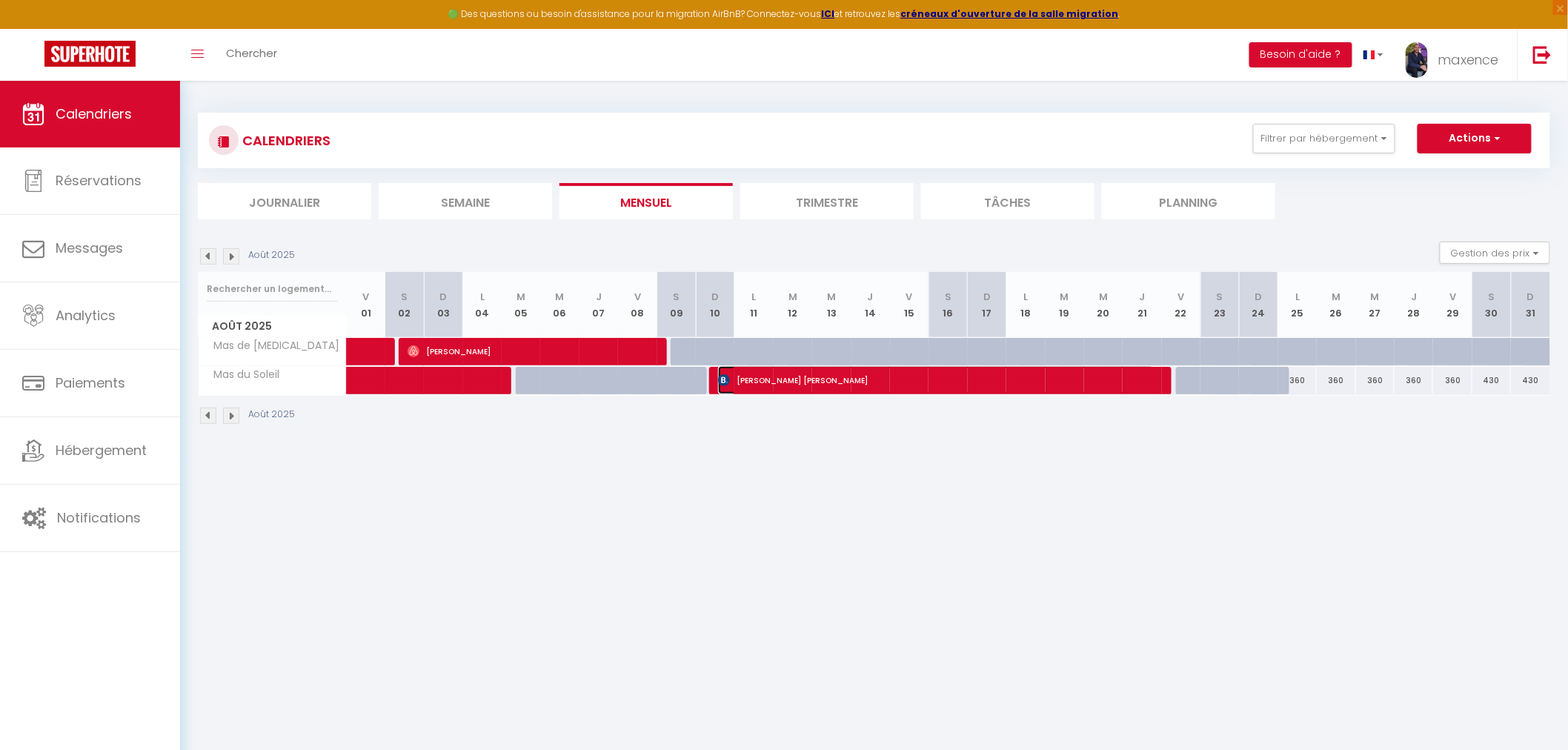
click at [876, 384] on span "[PERSON_NAME] [PERSON_NAME]" at bounding box center [936, 380] width 436 height 28
select select "KO"
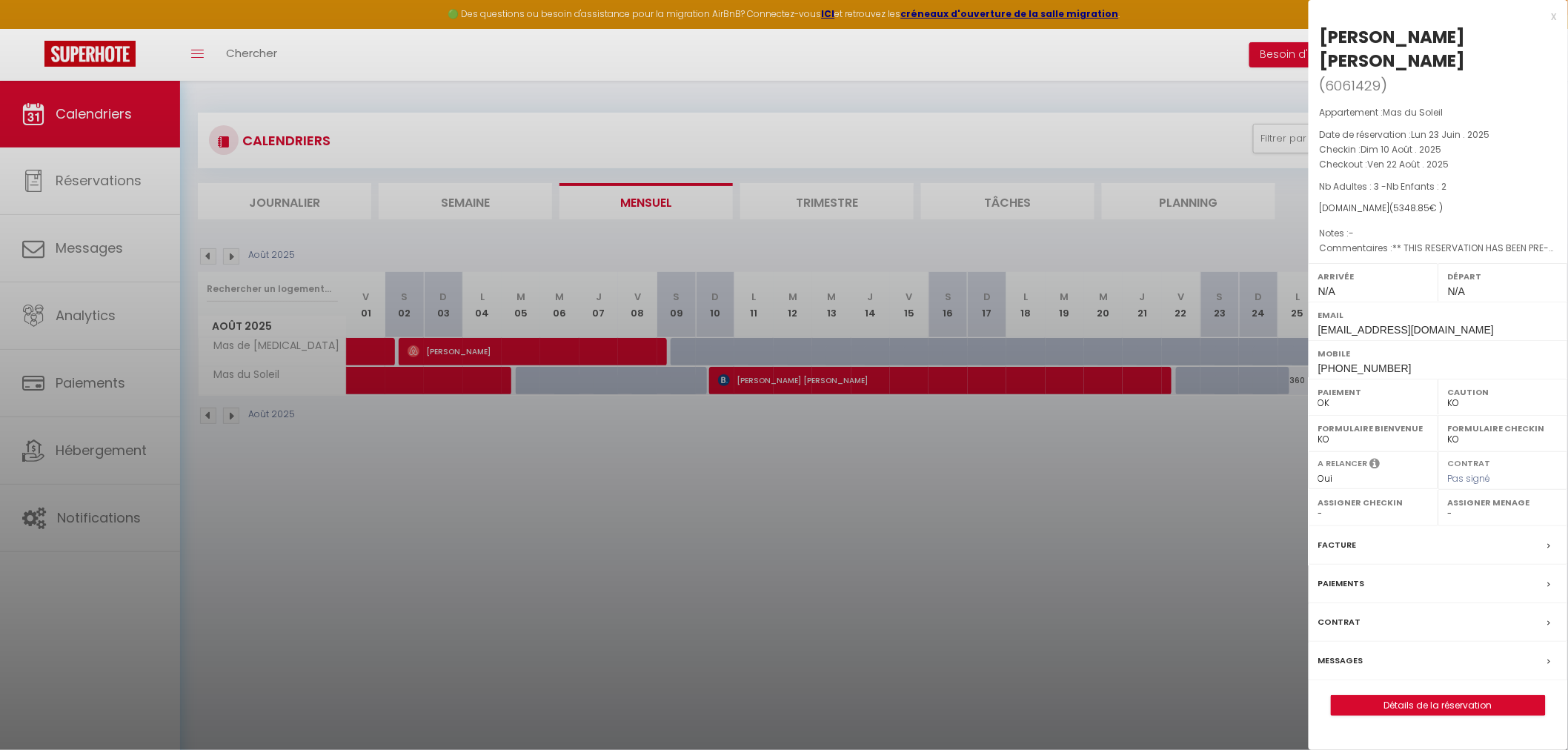
click at [719, 457] on div at bounding box center [784, 375] width 1568 height 750
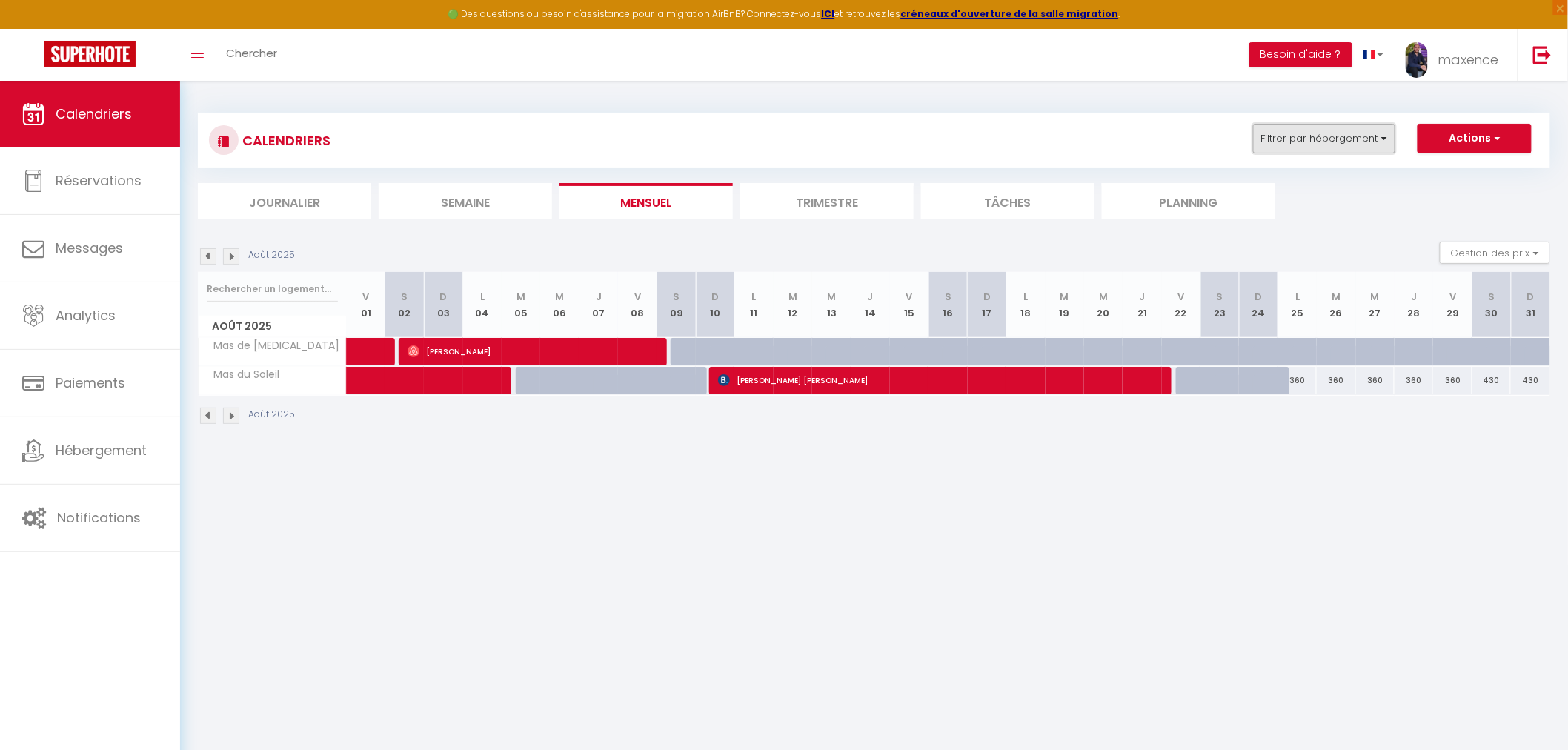
click at [1374, 141] on button "Filtrer par hébergement" at bounding box center [1325, 138] width 142 height 30
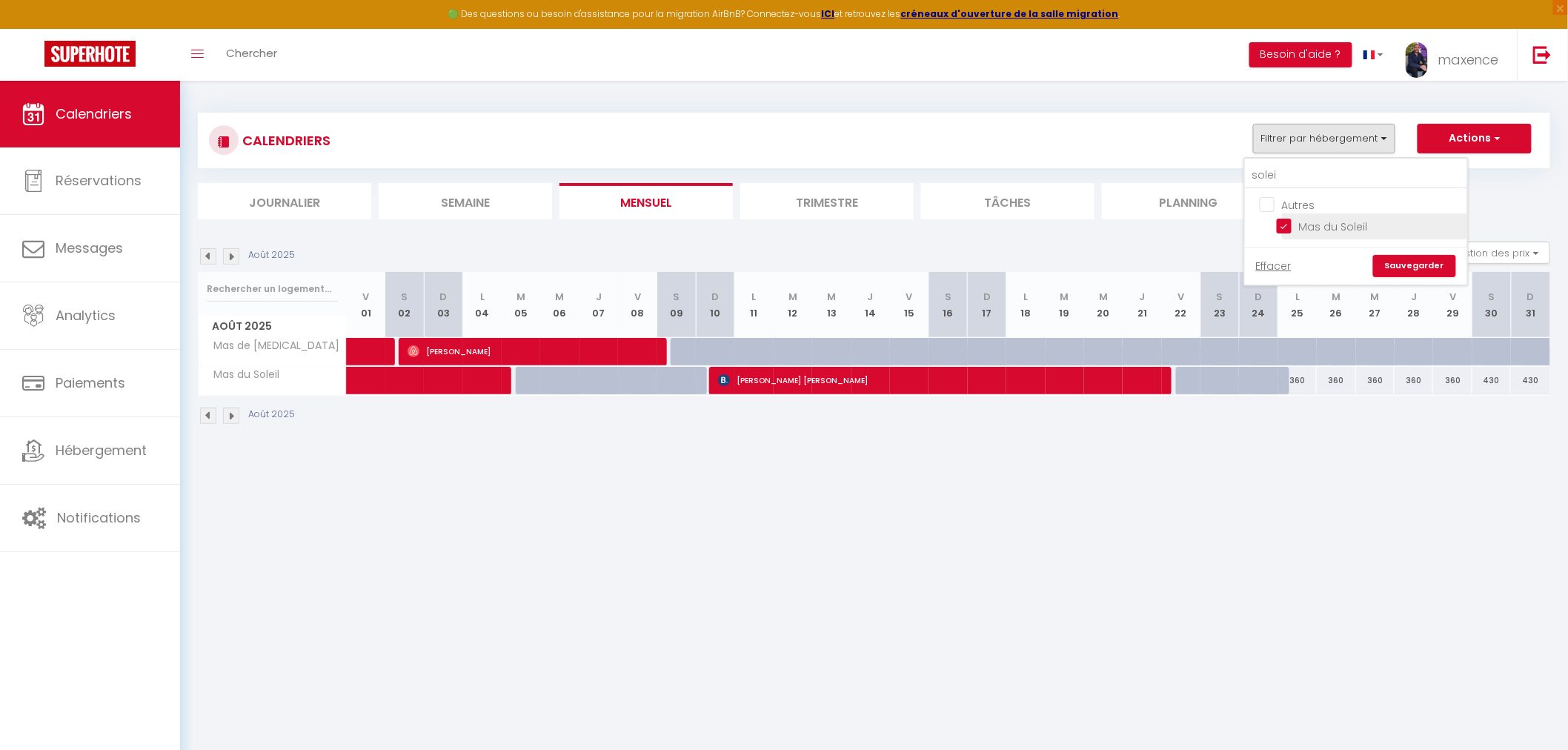
click at [1288, 224] on input "Mas du Soleil" at bounding box center [1369, 225] width 185 height 14
checkbox input "false"
click at [1286, 178] on input "solei" at bounding box center [1356, 176] width 223 height 27
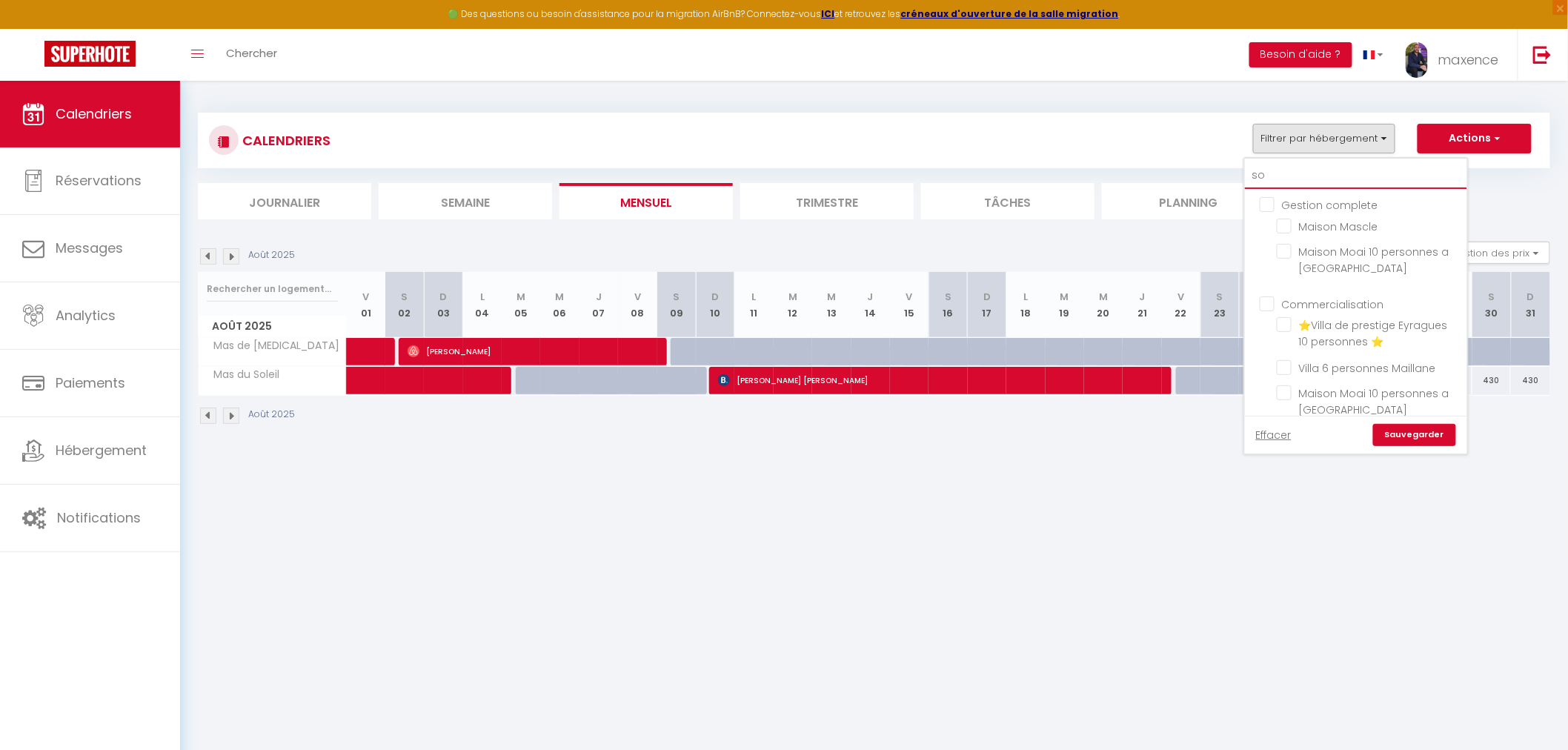
type input "s"
checkbox input "false"
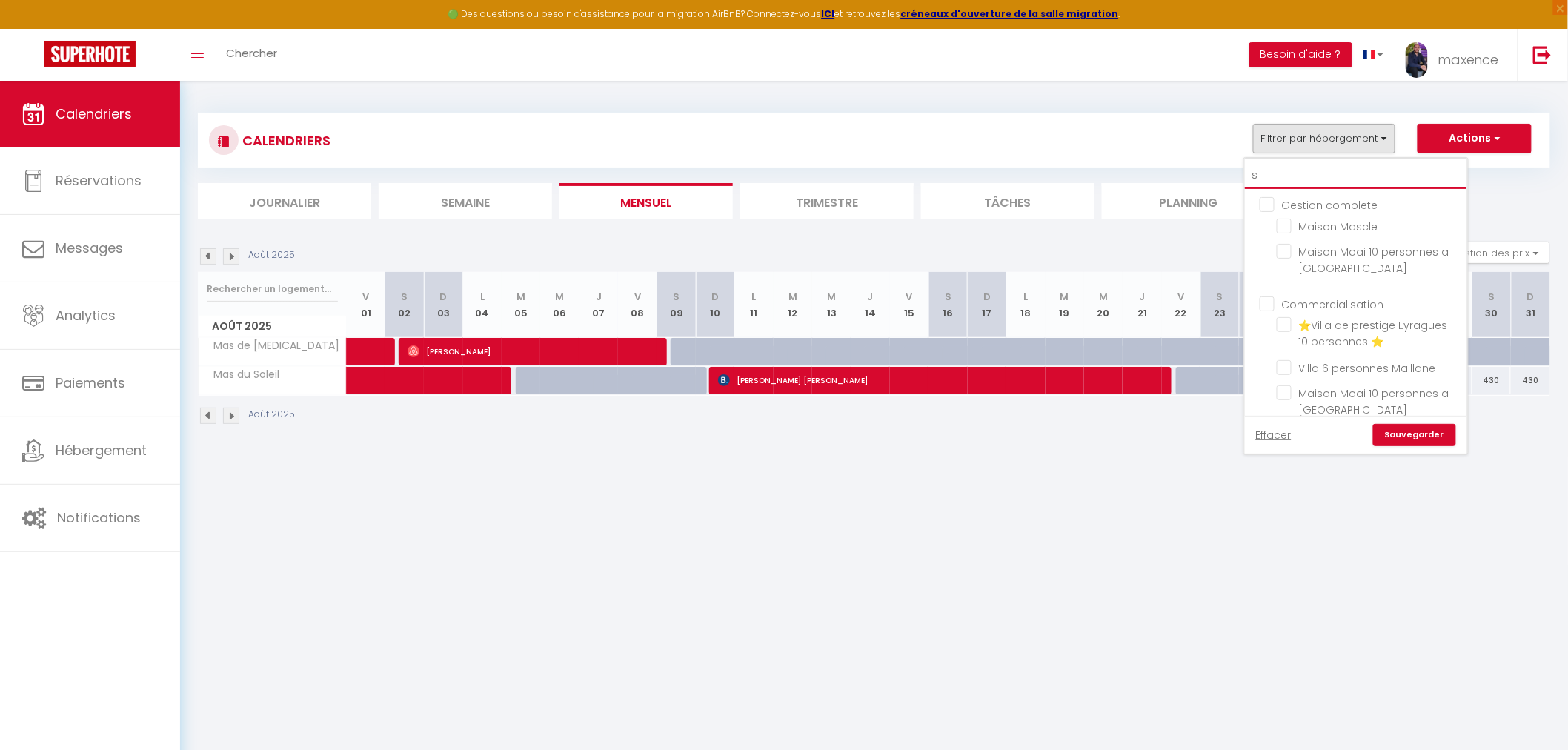
checkbox input "false"
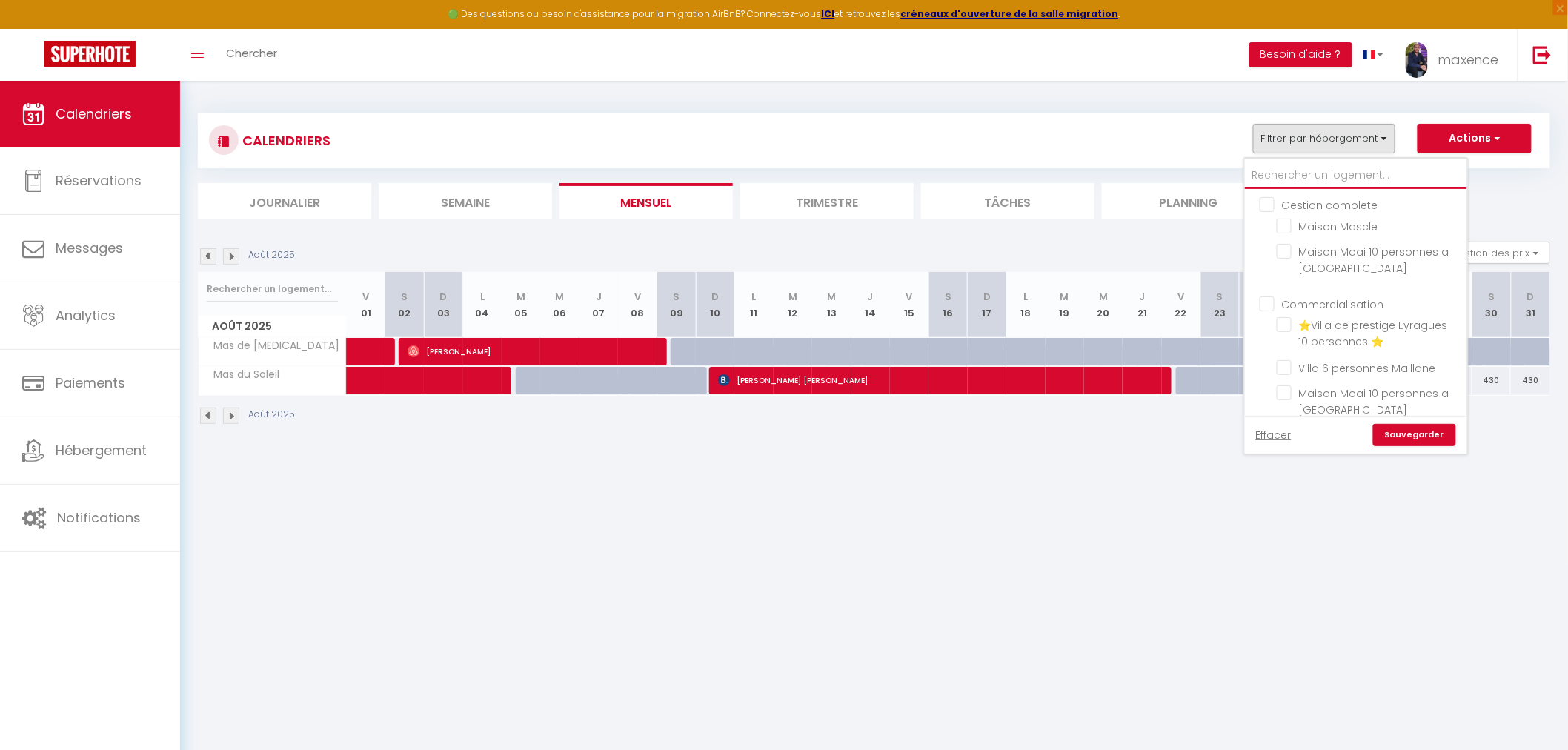
checkbox input "false"
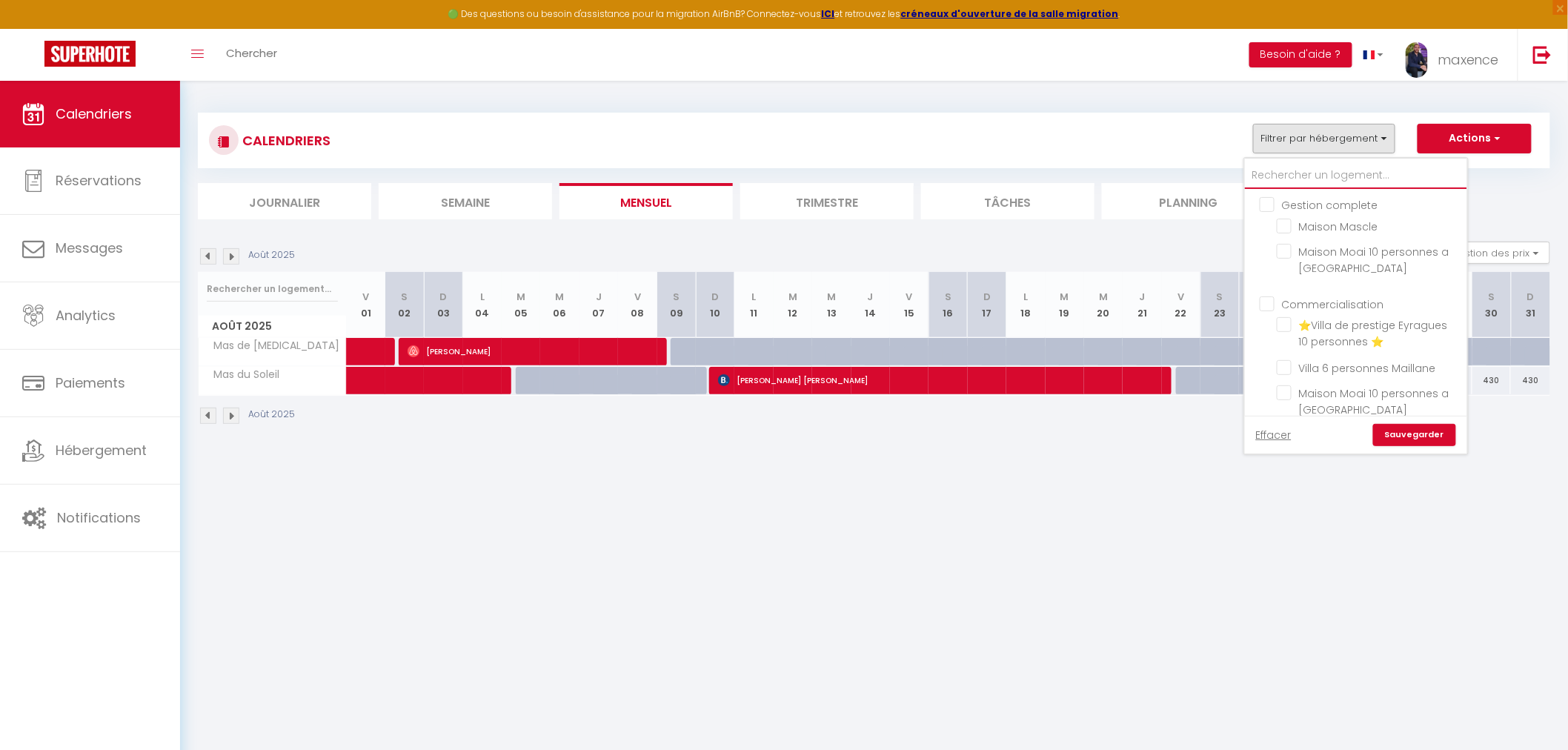
checkbox input "false"
type input "c"
checkbox input "false"
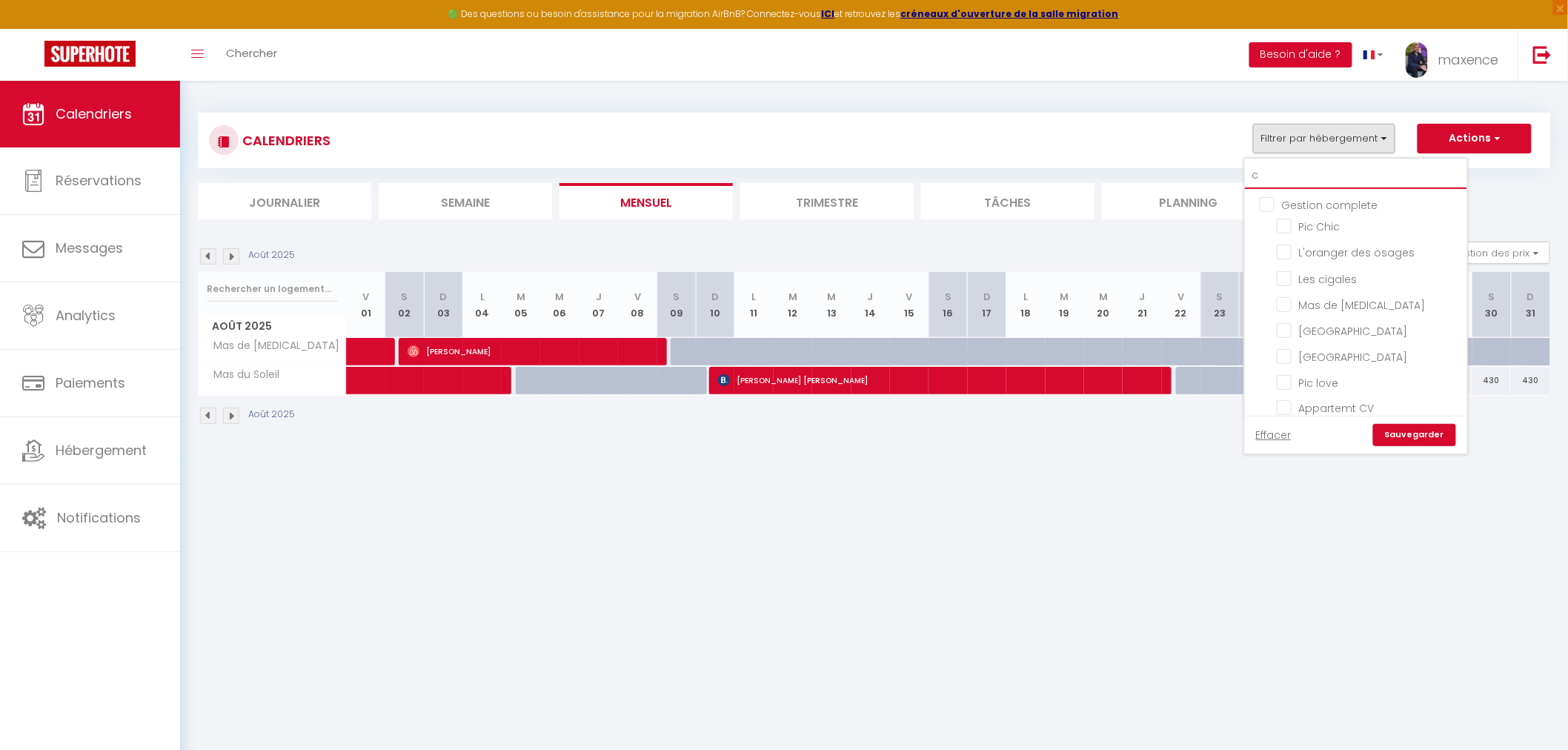
checkbox input "false"
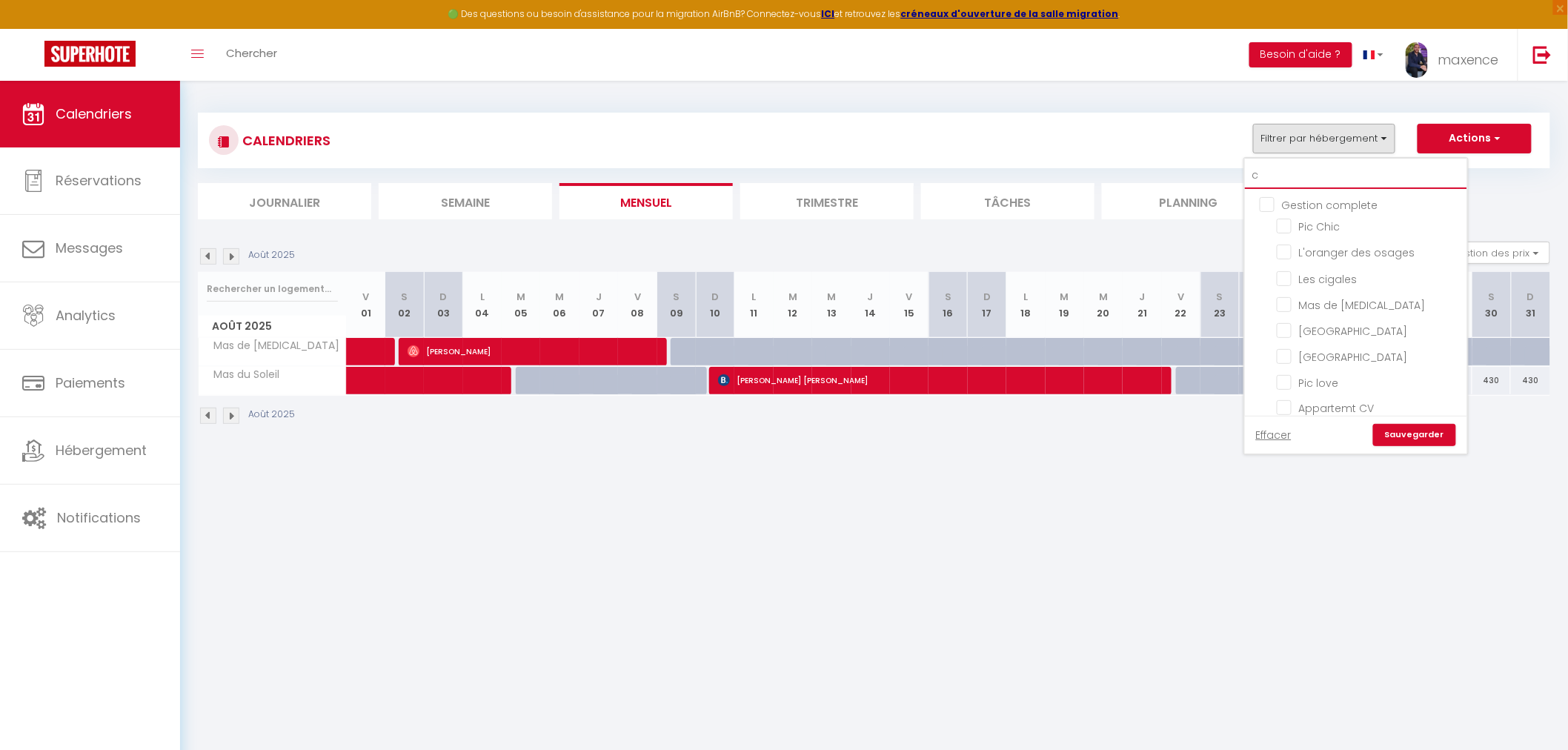
checkbox input "false"
type input "cr"
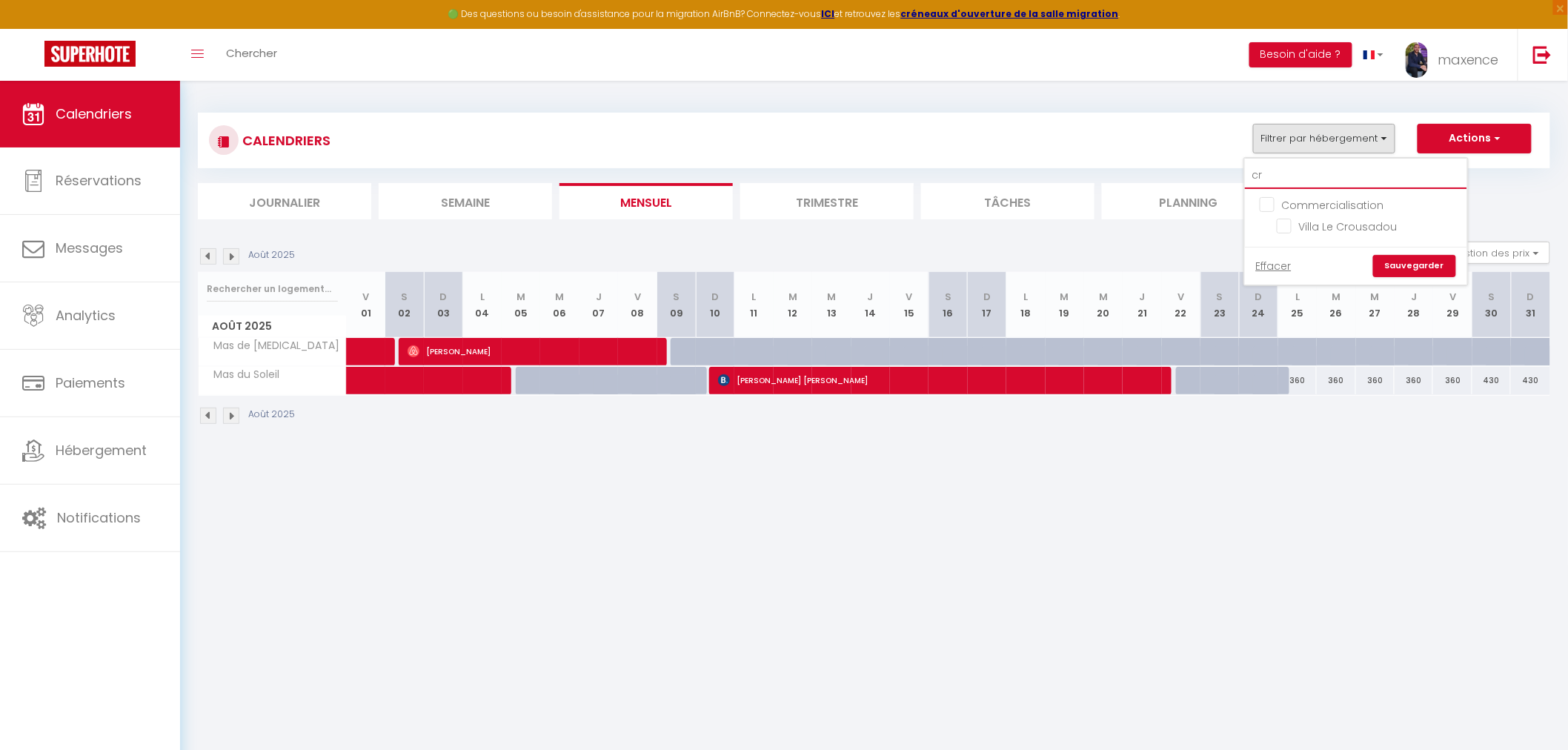
checkbox input "false"
type input "cro"
checkbox input "false"
type input "crou"
checkbox input "false"
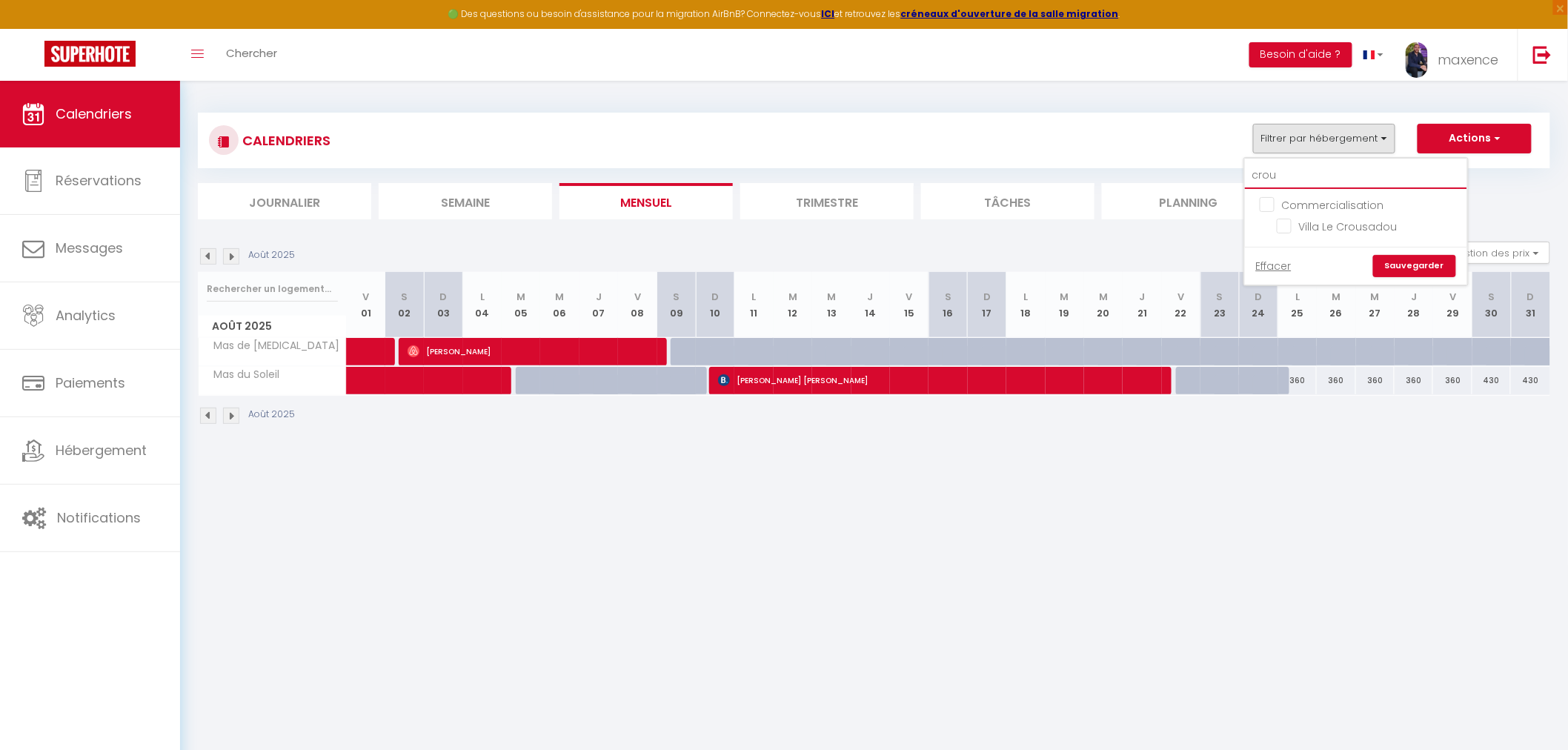
type input "crous"
checkbox input "false"
type input "crousa"
checkbox input "false"
type input "crousad"
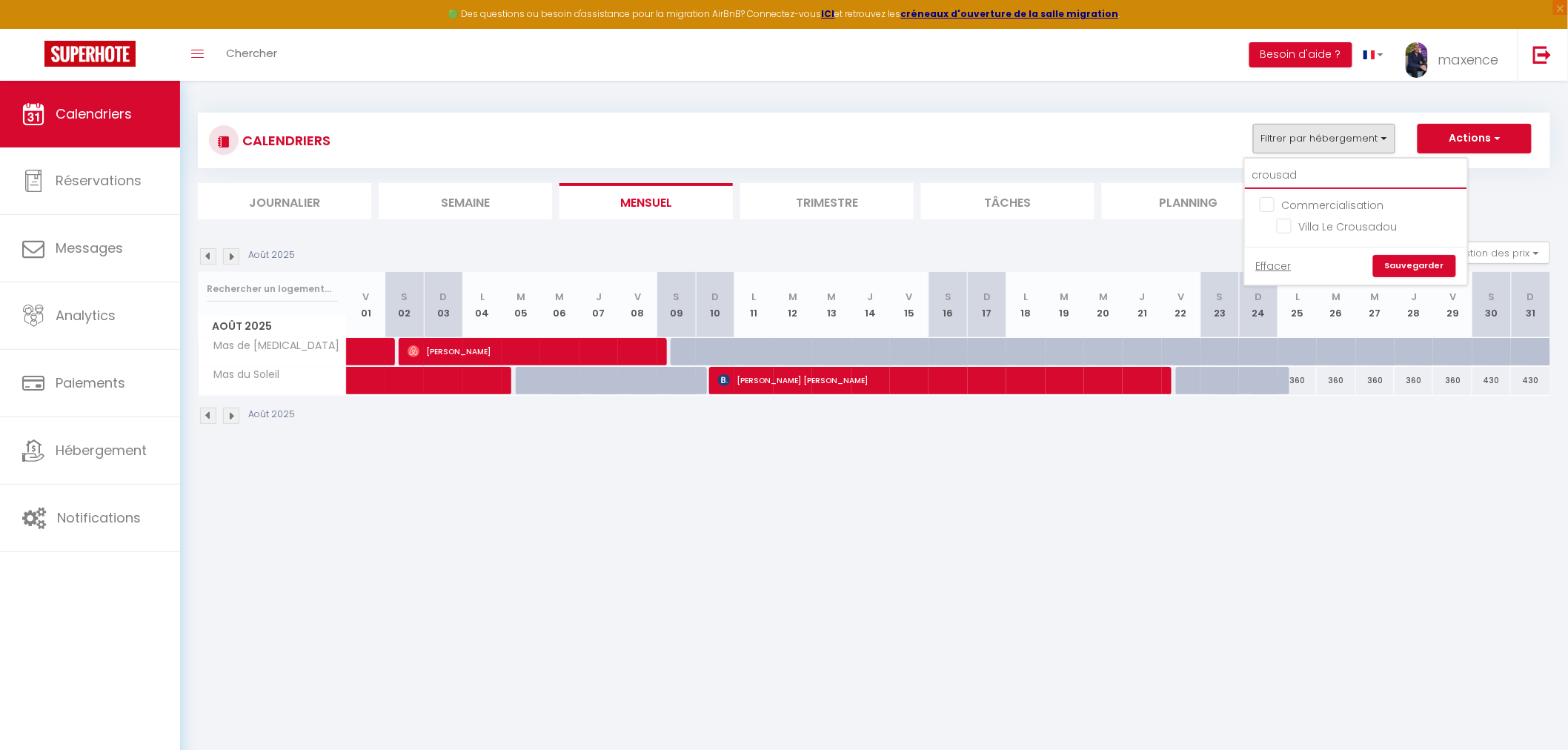
checkbox input "false"
type input "crousadou"
checkbox input "false"
type input "crousadou"
click at [1329, 231] on input "Villa Le Crousadou" at bounding box center [1369, 225] width 185 height 14
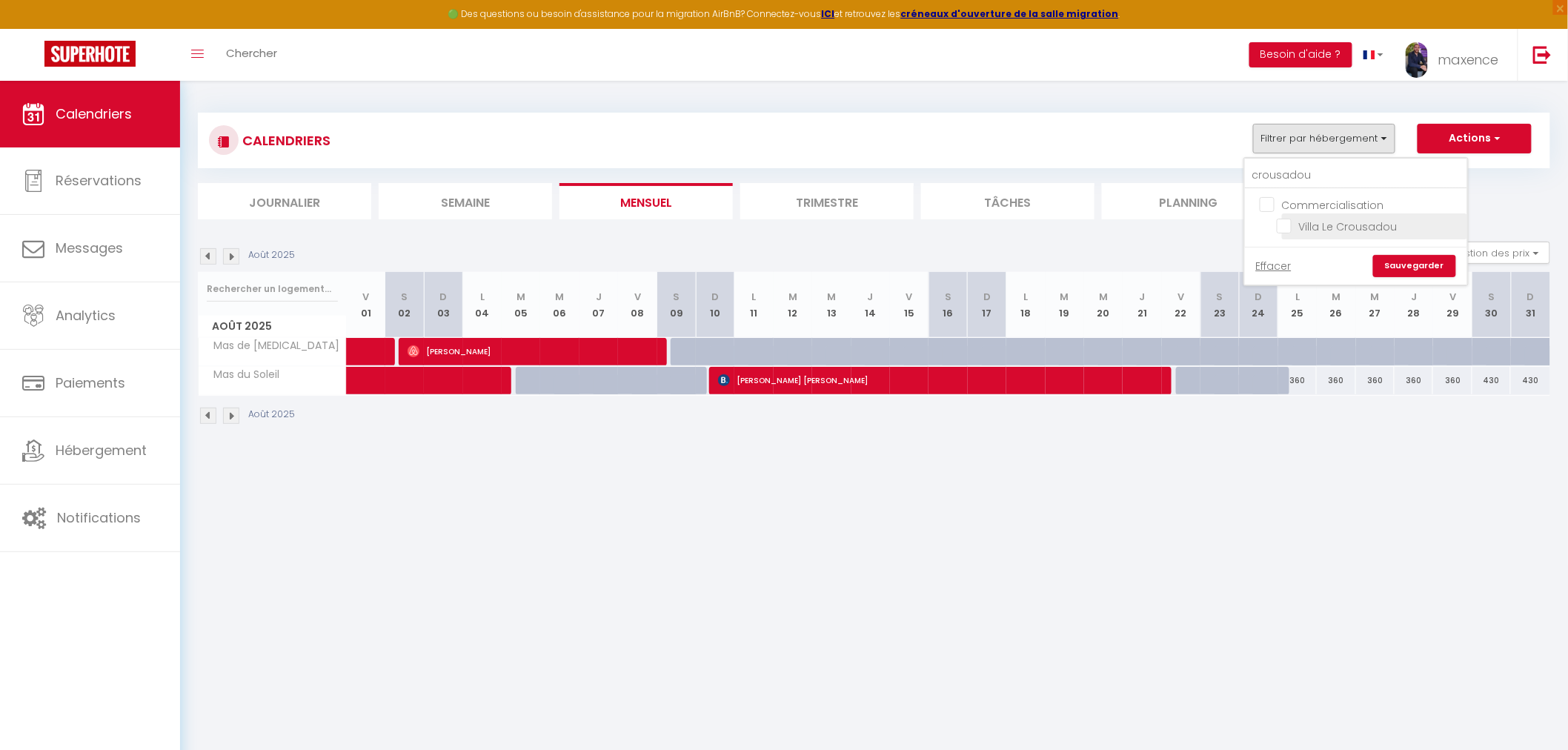
checkbox input "true"
click at [1407, 271] on link "Sauvegarder" at bounding box center [1415, 266] width 83 height 23
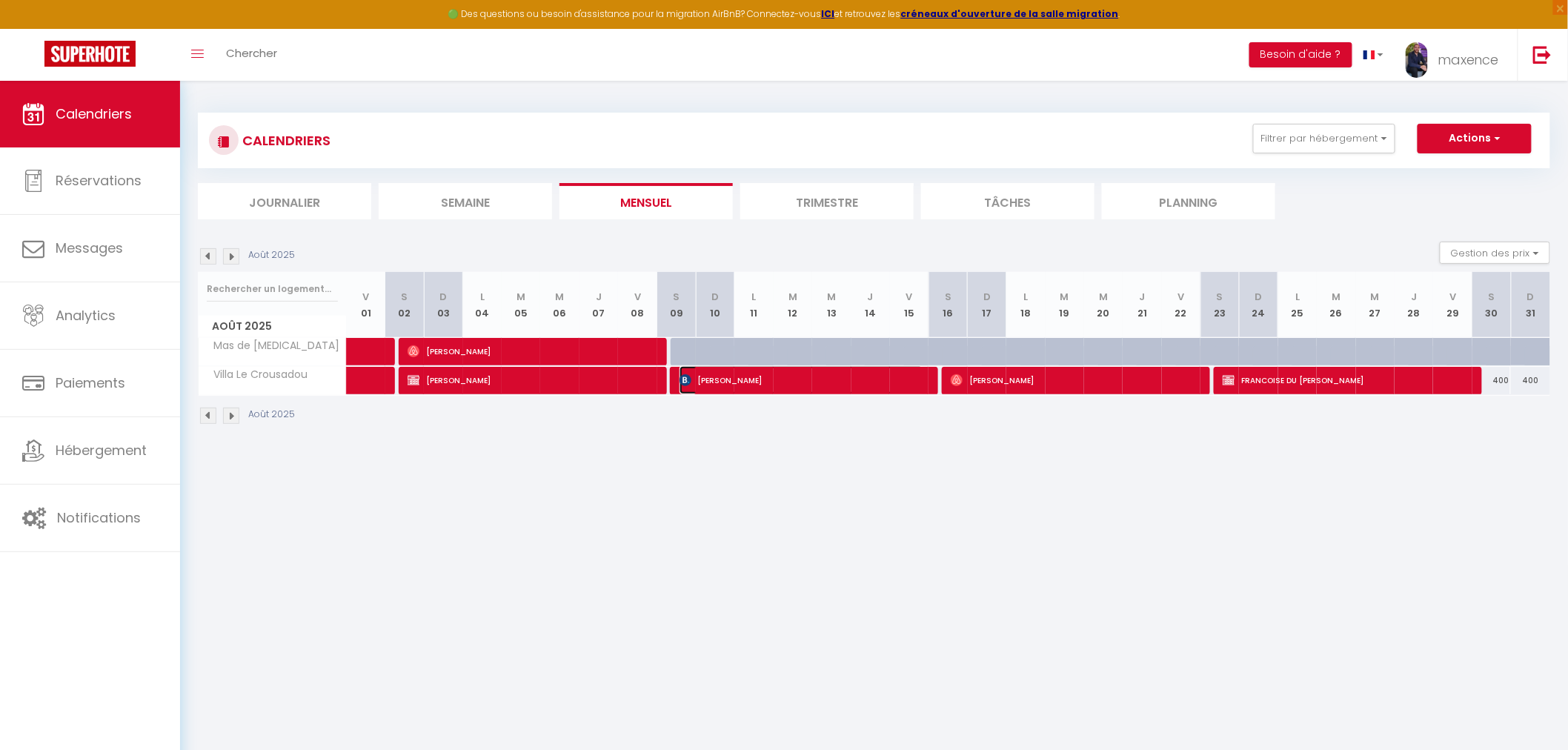
click at [802, 382] on span "[PERSON_NAME]" at bounding box center [802, 380] width 243 height 28
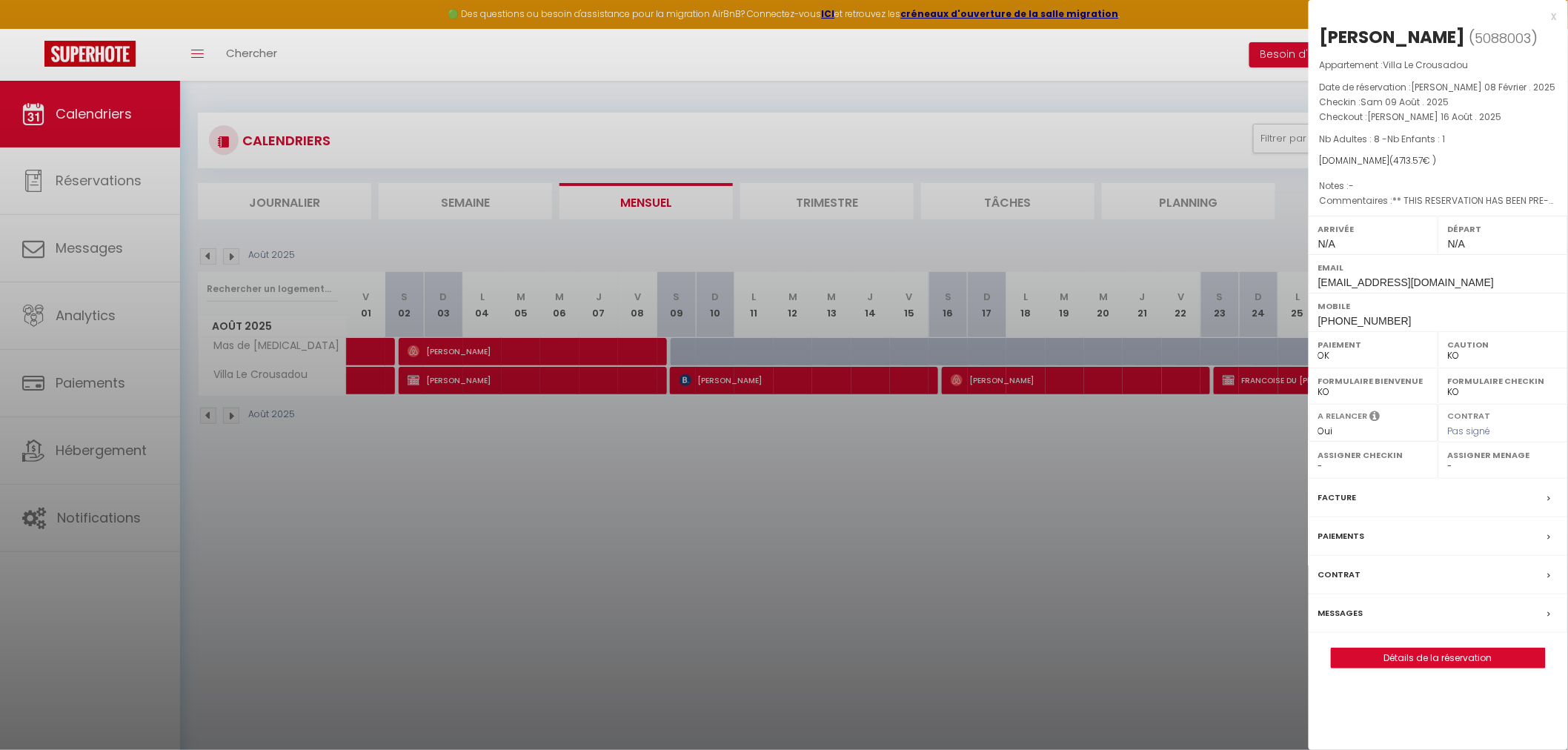
click at [519, 574] on div at bounding box center [784, 375] width 1568 height 750
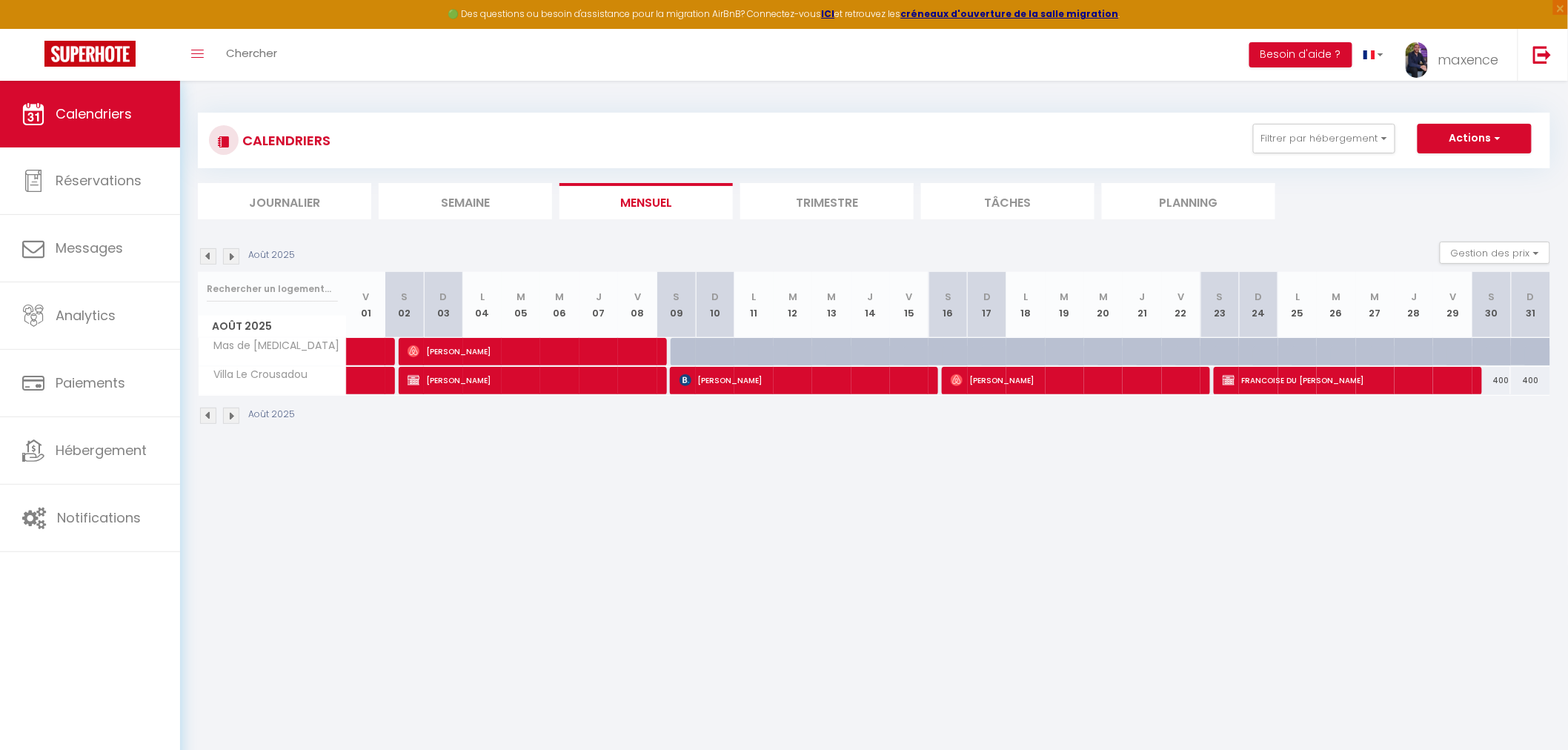
click at [189, 411] on div "CALENDRIERS Filtrer par hébergement crousadou Commercialisation Villa Le Crousa…" at bounding box center [874, 269] width 1388 height 376
click at [206, 412] on img at bounding box center [208, 416] width 16 height 16
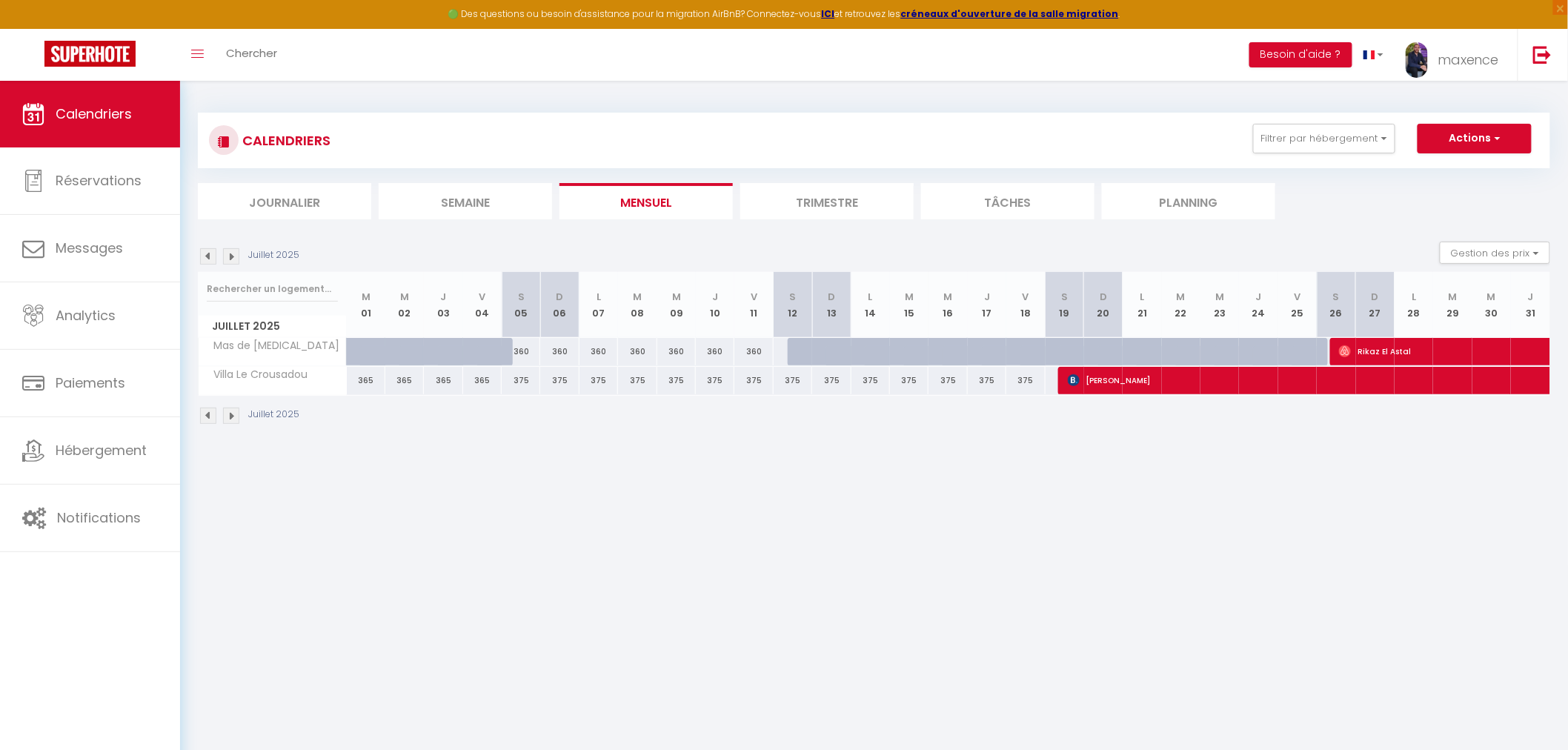
click at [234, 415] on img at bounding box center [231, 416] width 16 height 16
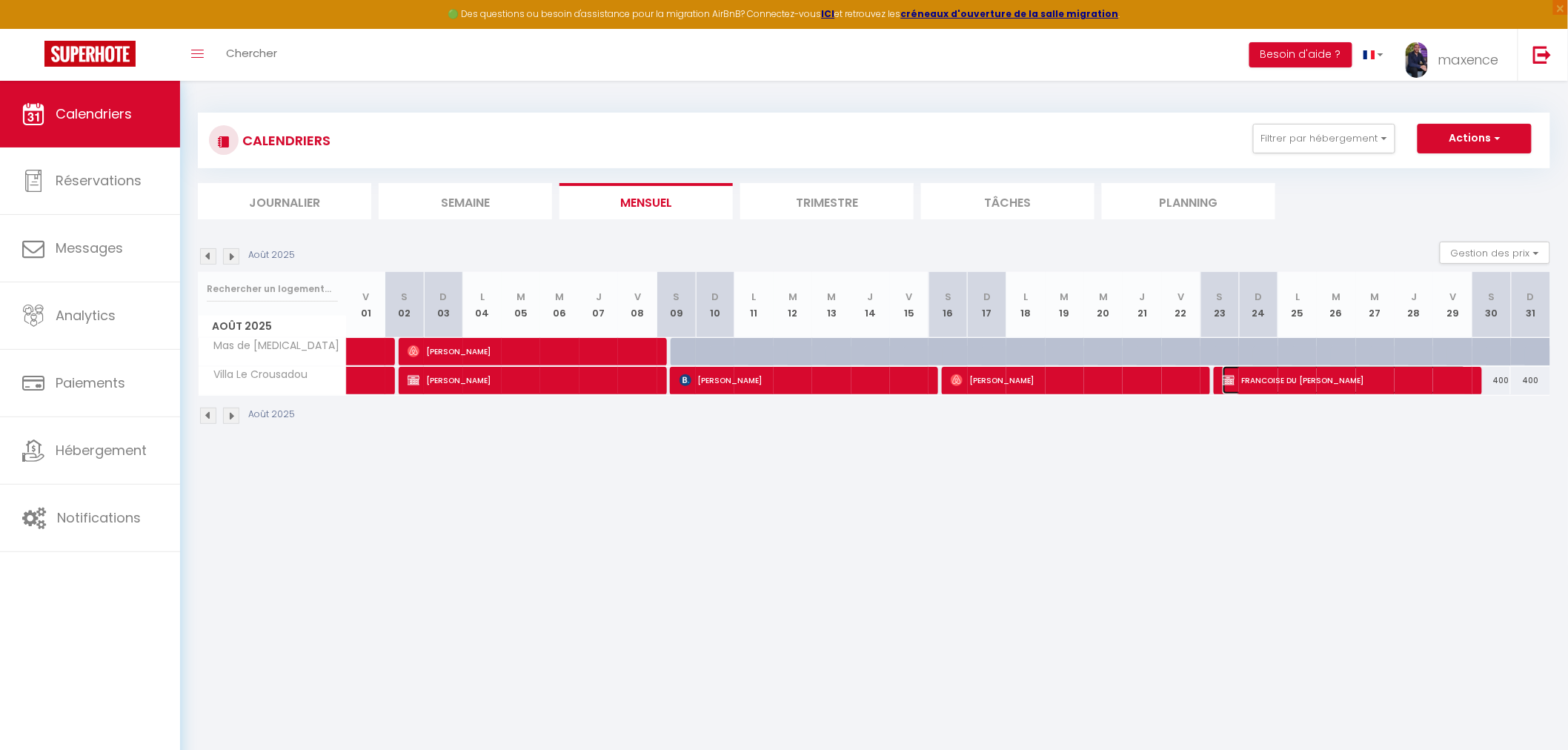
click at [1408, 384] on span "FRANCOISE DU [PERSON_NAME]" at bounding box center [1344, 380] width 243 height 28
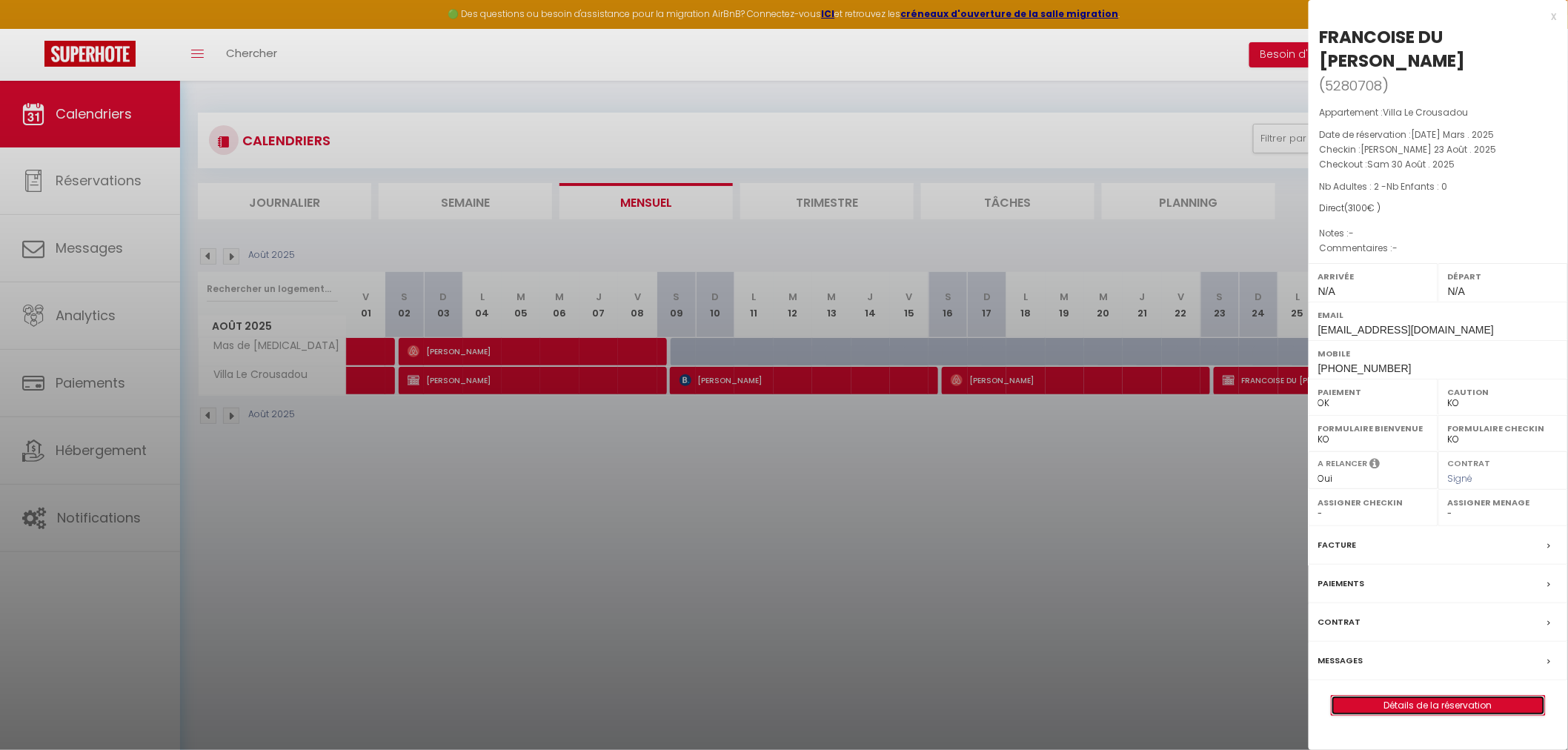
click at [1453, 696] on link "Détails de la réservation" at bounding box center [1438, 705] width 214 height 19
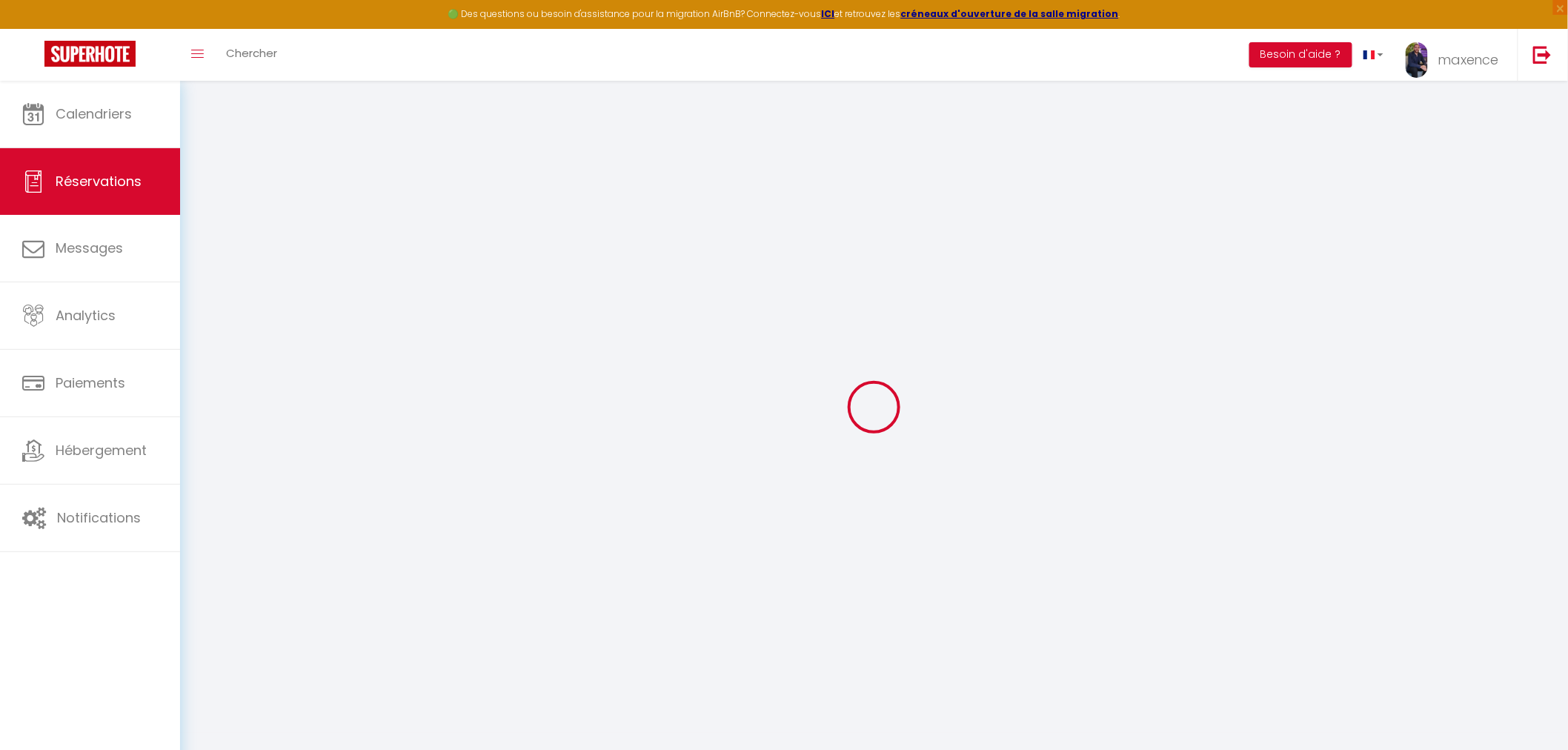
type input "FRANCOISE"
type input "DU [PERSON_NAME]"
type input "[EMAIL_ADDRESS][DOMAIN_NAME]"
type input "[PHONE_NUMBER]"
type input "50200"
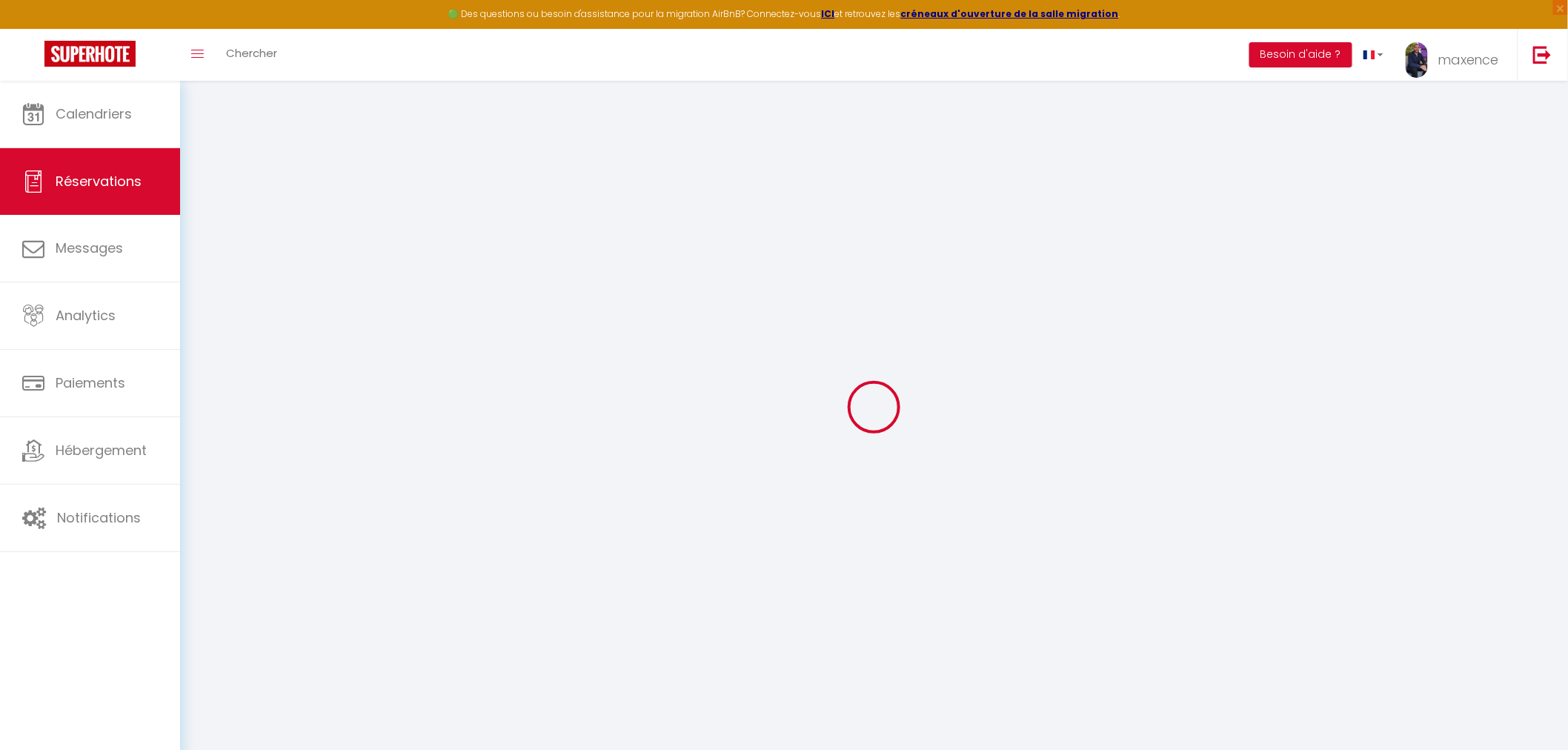
type input "54 BD [GEOGRAPHIC_DATA][PERSON_NAME]"
type input "COUTANCES"
select select "FR"
select select "15403"
select select "1"
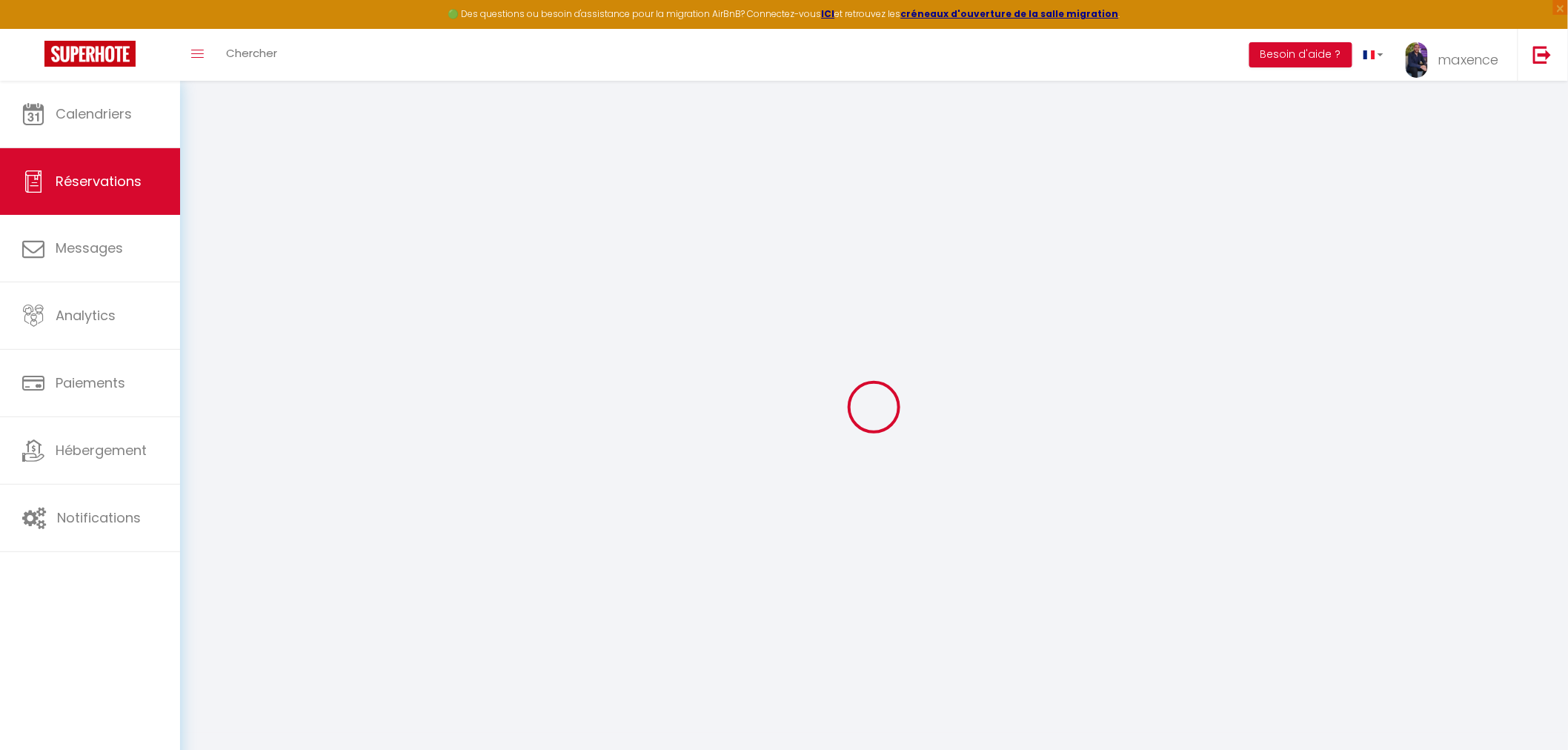
type input "[PERSON_NAME] 23 Août 2025"
select select
type input "[PERSON_NAME] 30 Août 2025"
select select
type input "2"
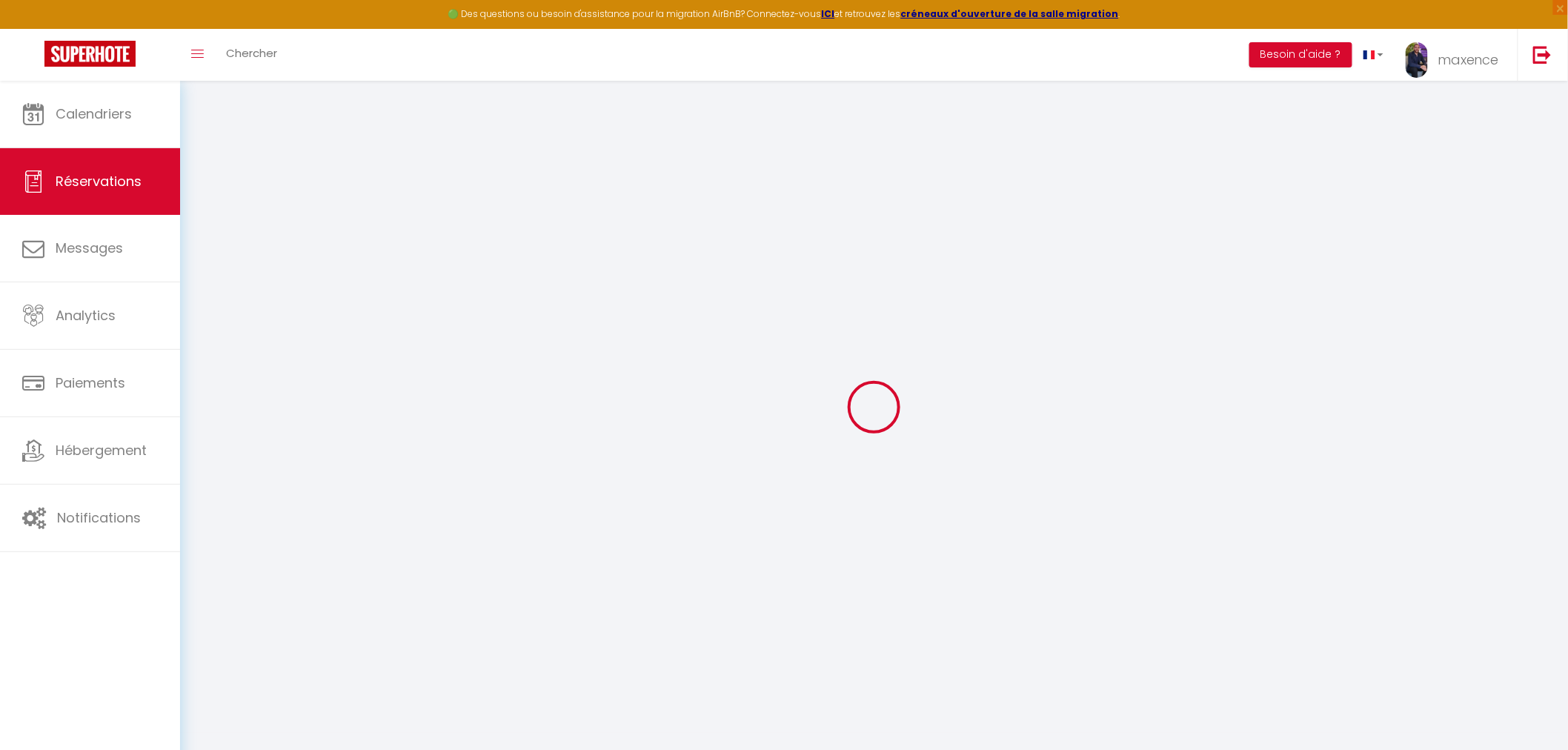
select select "12"
select select "14"
type input "3100"
checkbox input "false"
type input "0"
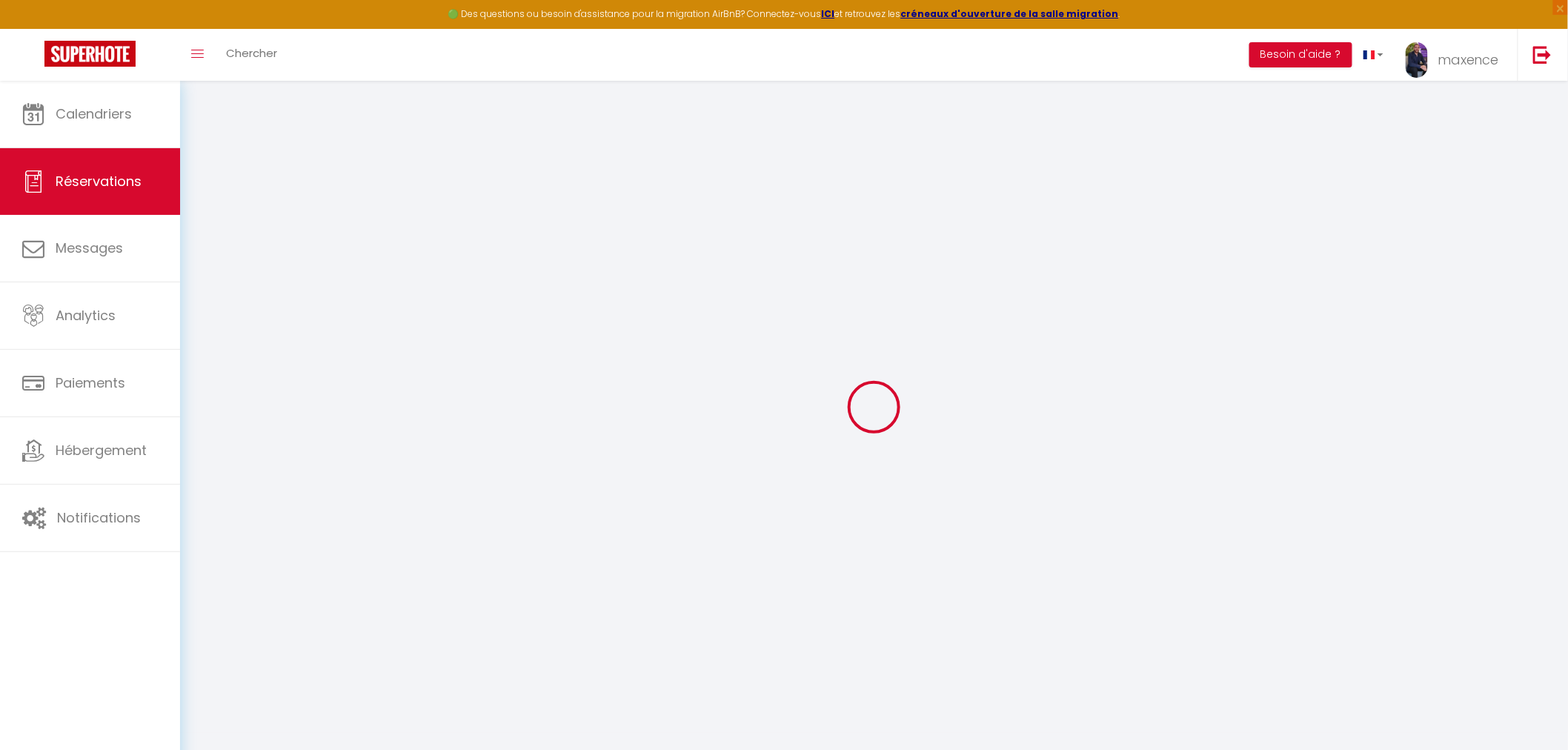
type input "0"
select select
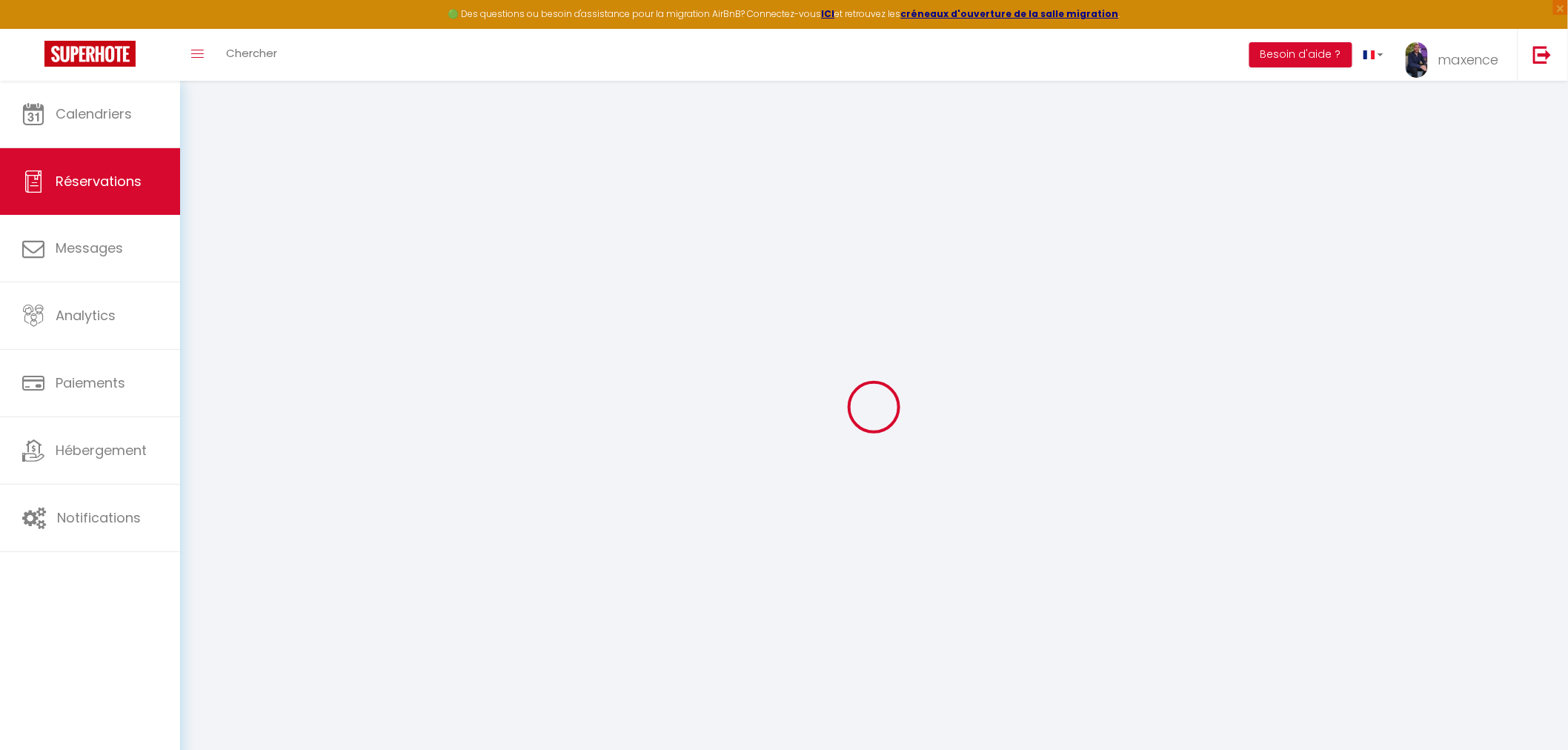
checkbox input "false"
select select
checkbox input "false"
select select
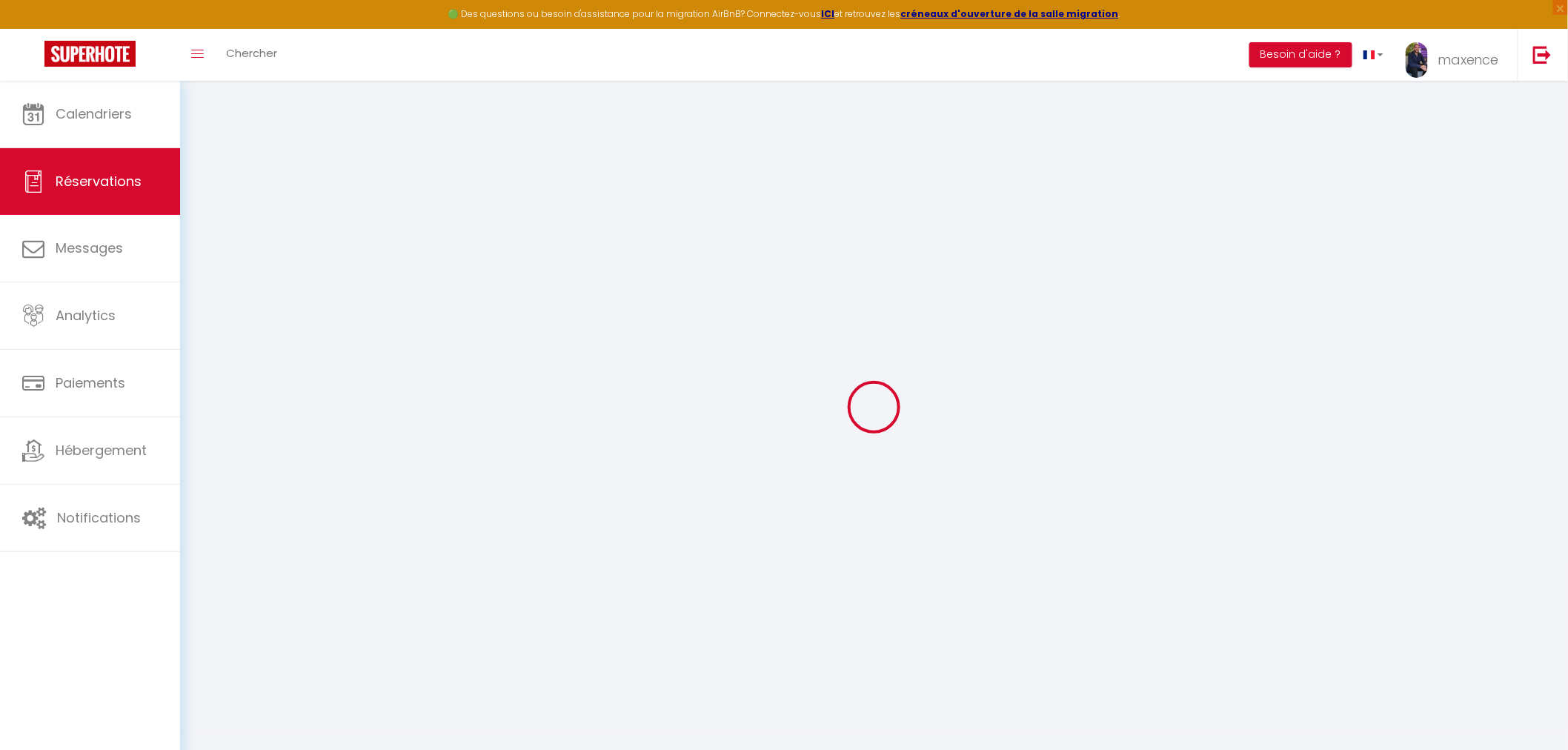
select select
checkbox input "false"
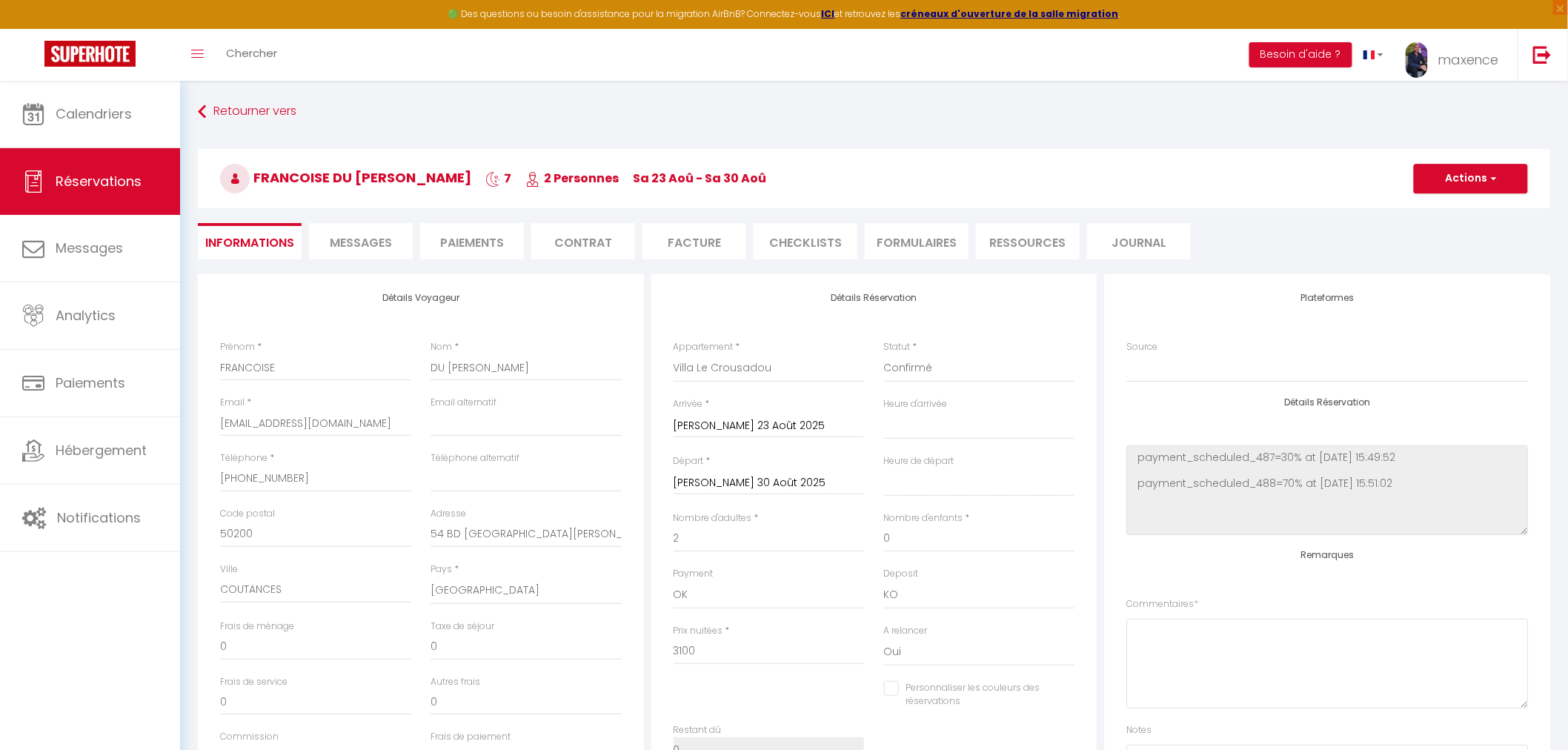
select select
checkbox input "false"
select select
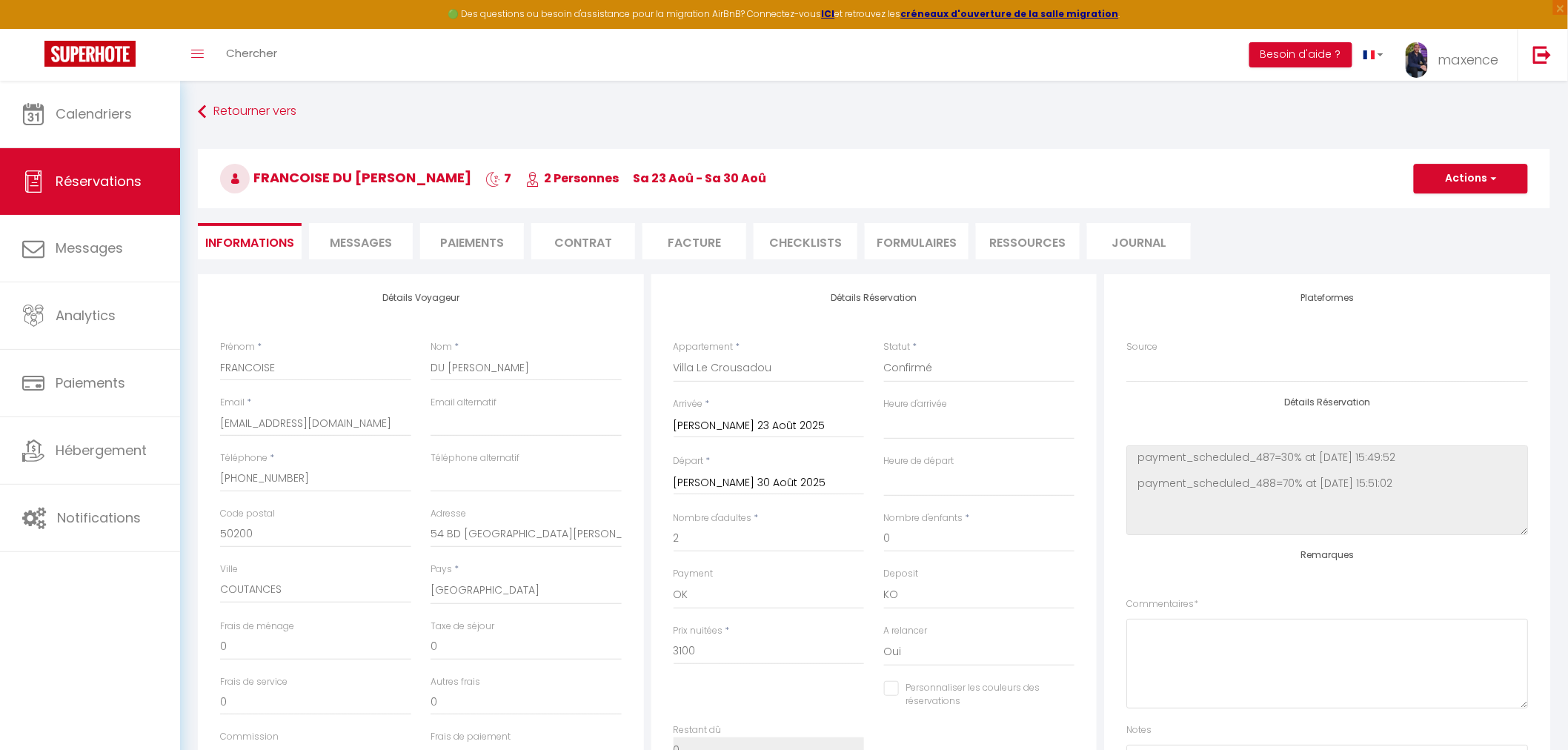
checkbox input "false"
select select
click at [462, 244] on li "Paiements" at bounding box center [472, 241] width 104 height 36
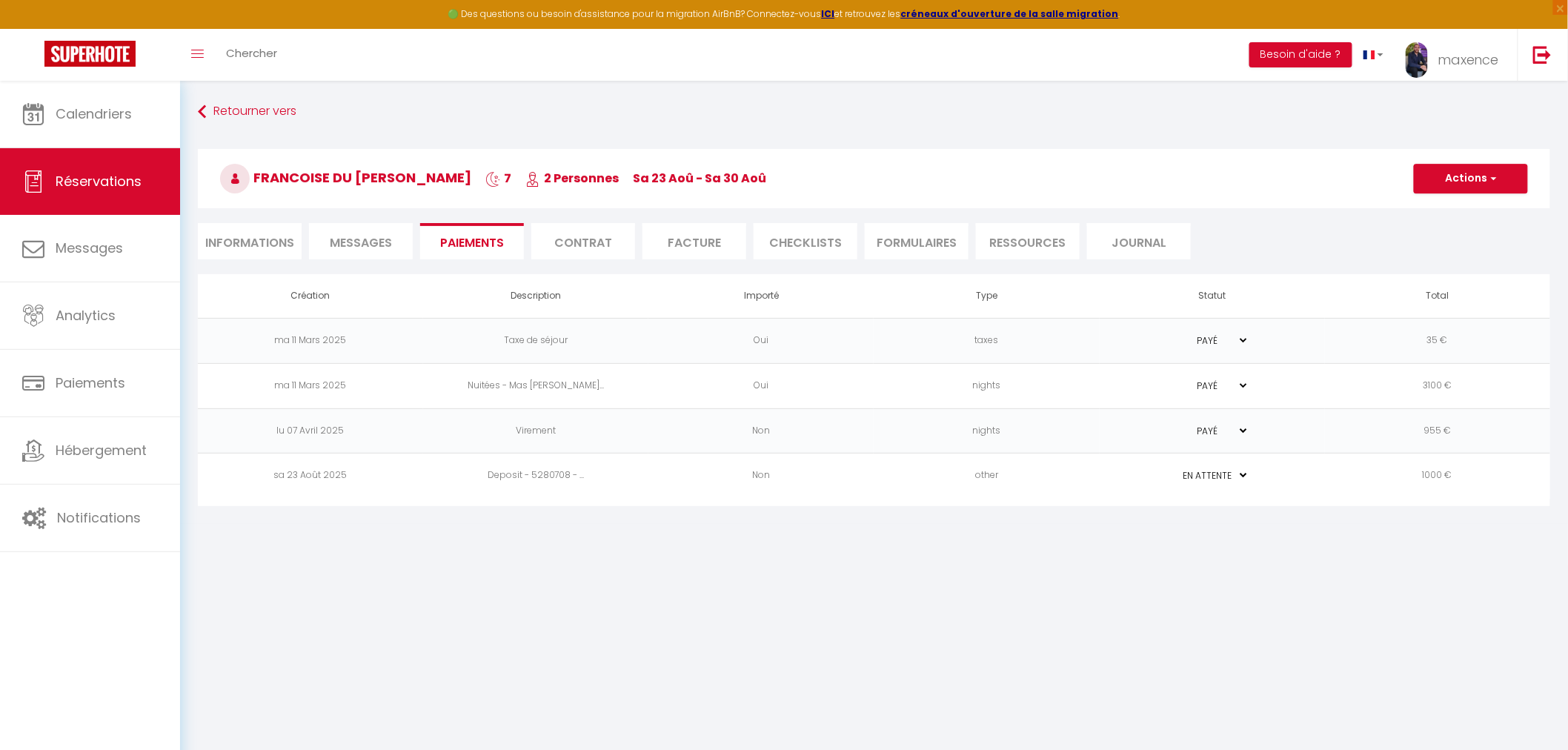
click at [1383, 595] on body "🟢 Des questions ou besoin d'assistance pour la migration AirBnB? Connectez-vous…" at bounding box center [784, 456] width 1568 height 750
drag, startPoint x: 1196, startPoint y: 257, endPoint x: 723, endPoint y: 204, distance: 476.0
click at [723, 204] on div "Retourner vers FRANCOISE DU [PERSON_NAME] 7 2 Personnes sa 23 Aoû - sa 30 Aoû A…" at bounding box center [874, 186] width 1371 height 176
click at [738, 214] on div "FRANCOISE DU [PERSON_NAME] 7 2 Personnes sa 23 Aoû - sa 30 Aoû Actions Enregist…" at bounding box center [874, 176] width 1371 height 79
click at [1206, 247] on ul "Informations Messages Paiements Contrat Facture CHECKLISTS FORMULAIRES Ressourc…" at bounding box center [874, 241] width 1353 height 36
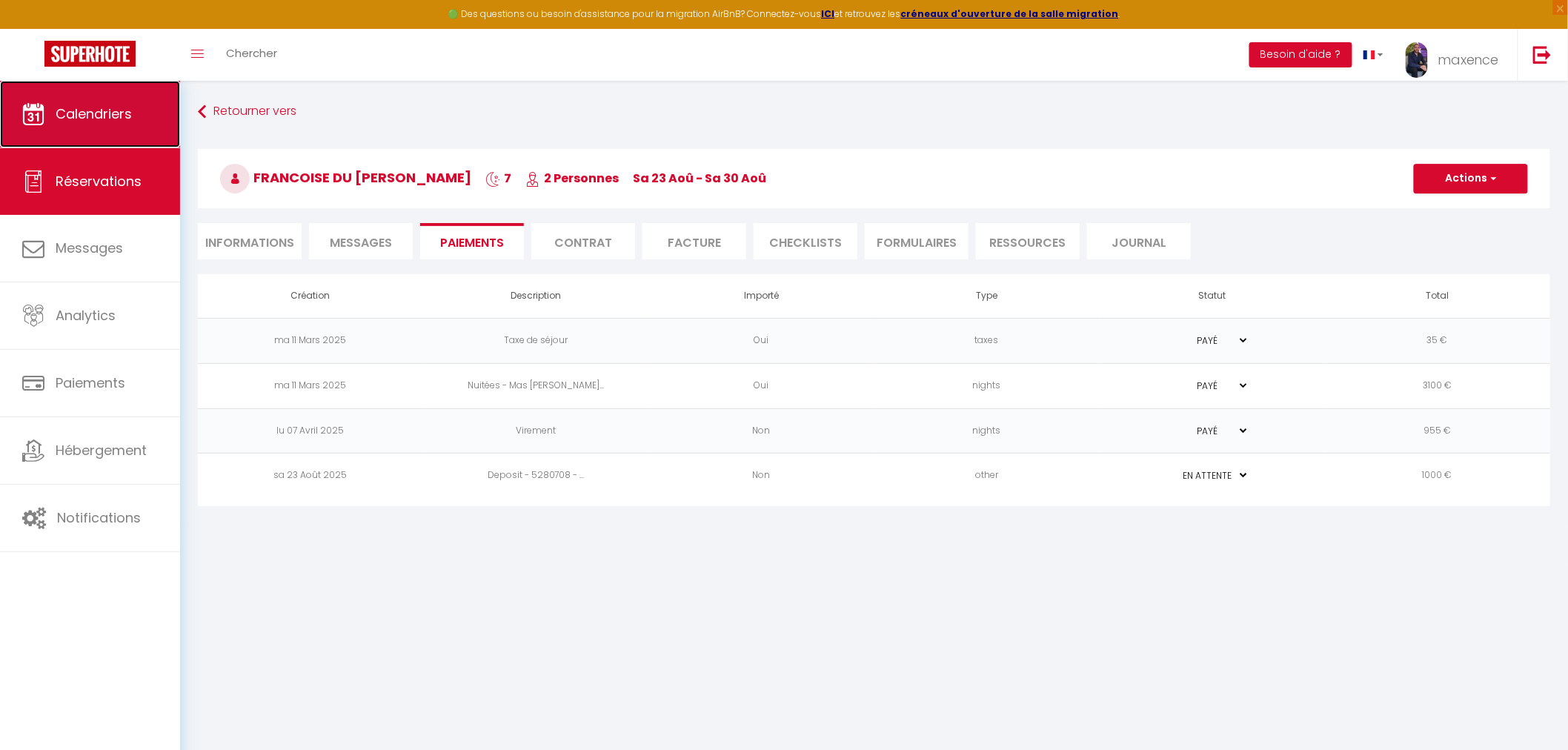
click at [85, 109] on span "Calendriers" at bounding box center [94, 114] width 77 height 19
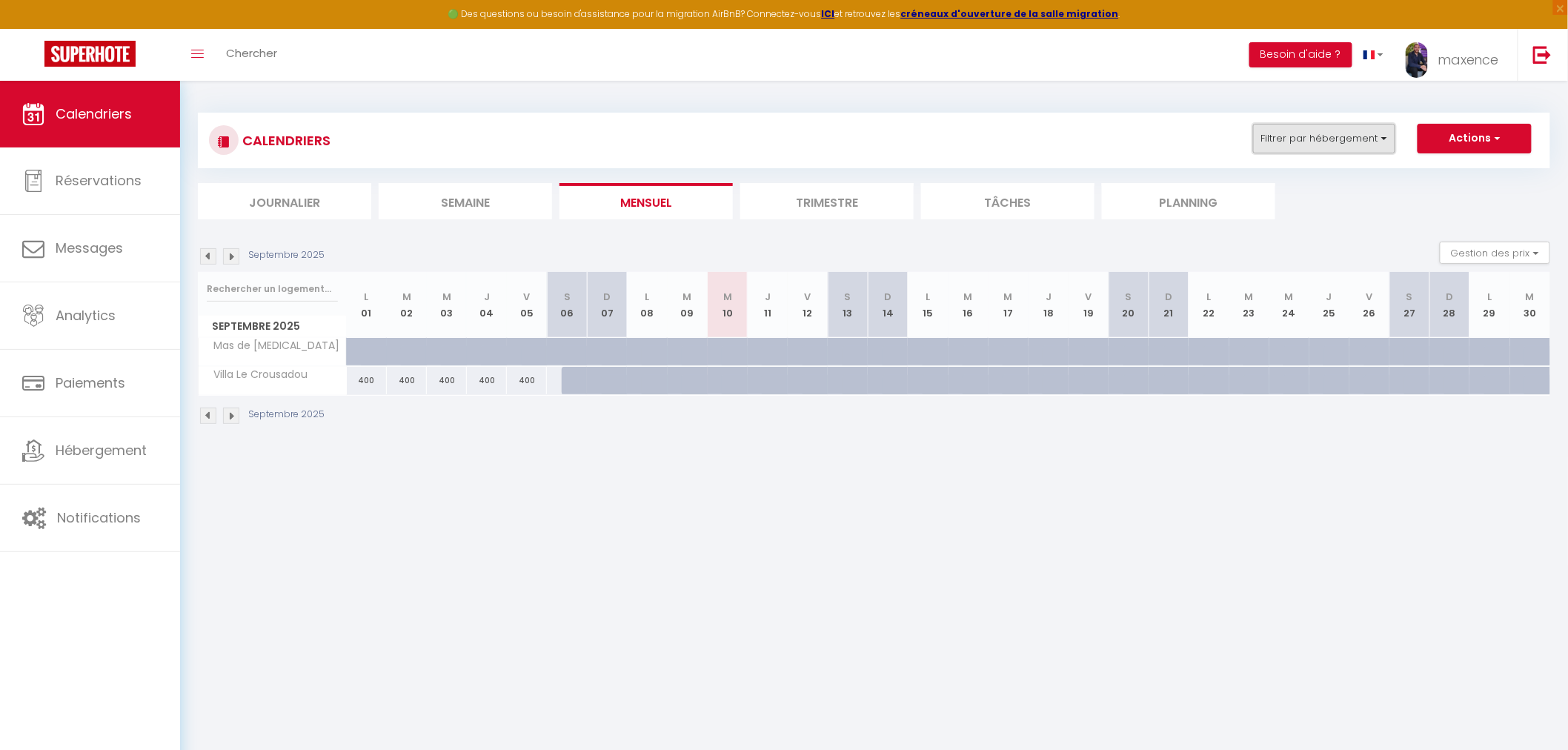
click at [1298, 136] on button "Filtrer par hébergement" at bounding box center [1325, 138] width 142 height 30
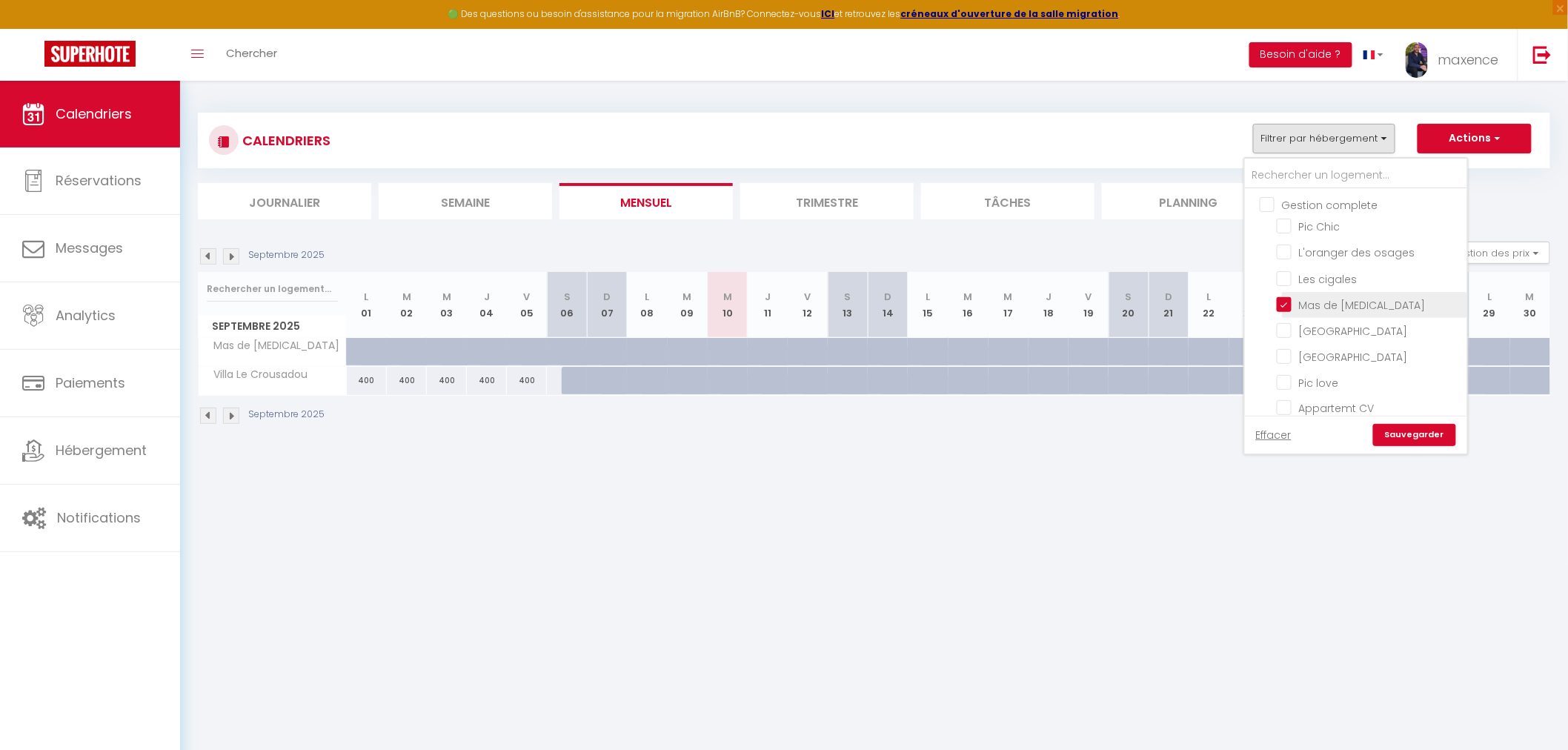
click at [1284, 302] on input "Mas de [MEDICAL_DATA]" at bounding box center [1369, 304] width 185 height 14
checkbox input "false"
click at [1425, 432] on link "Sauvegarder" at bounding box center [1415, 434] width 83 height 23
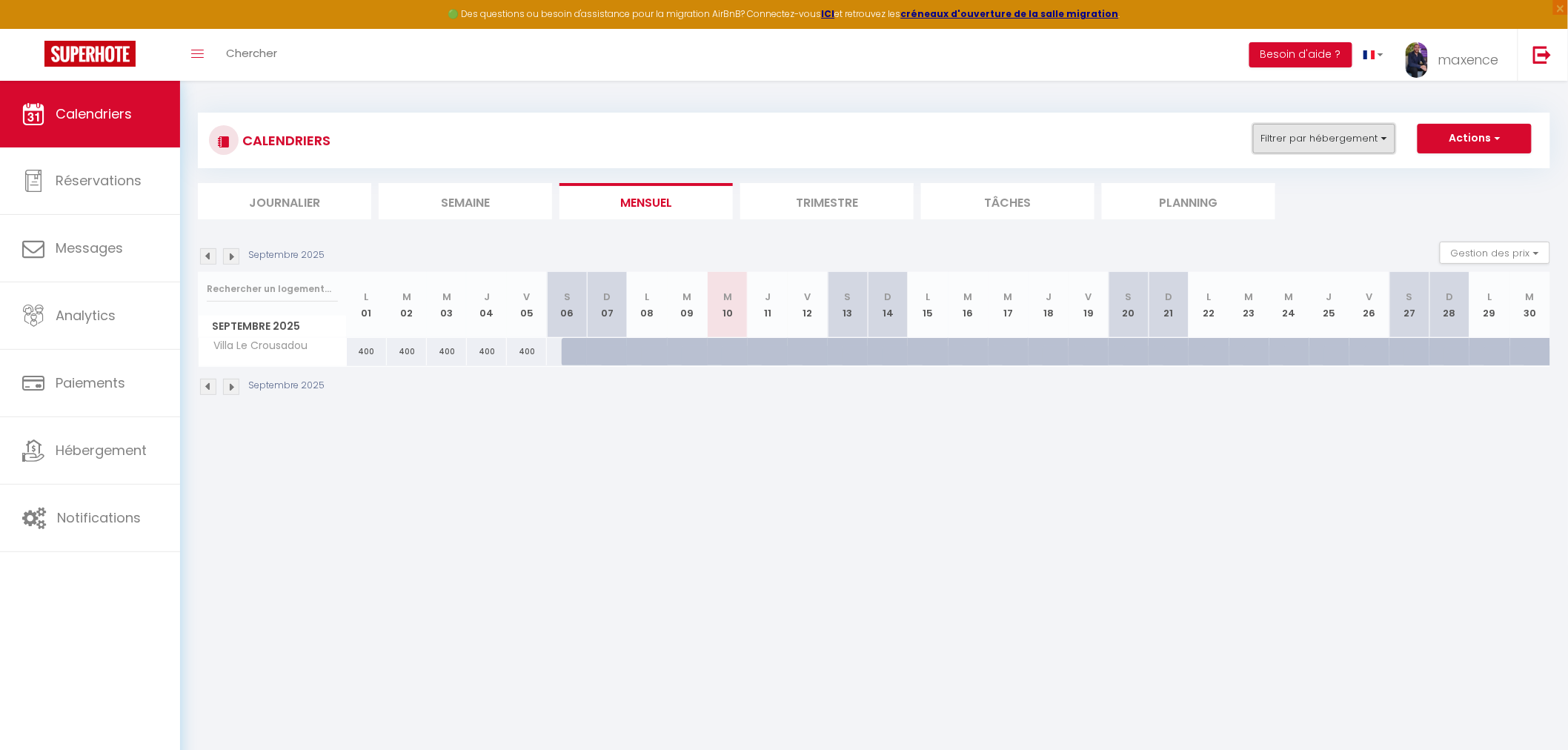
click at [1357, 143] on button "Filtrer par hébergement" at bounding box center [1325, 138] width 142 height 30
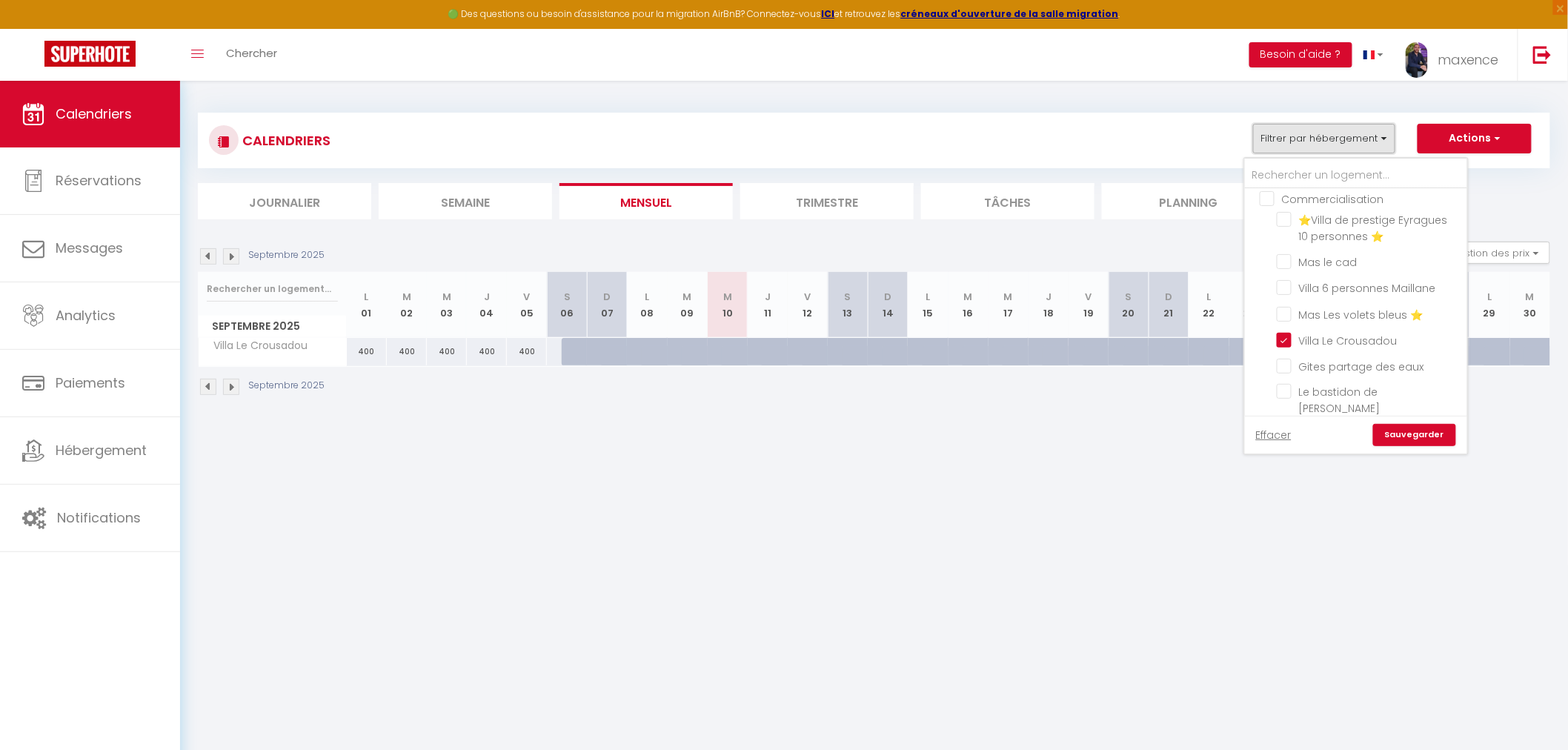
scroll to position [493, 0]
click at [1287, 295] on input "Villa Le Crousadou" at bounding box center [1369, 302] width 185 height 14
checkbox input "false"
click at [1408, 434] on link "Sauvegarder" at bounding box center [1415, 434] width 83 height 23
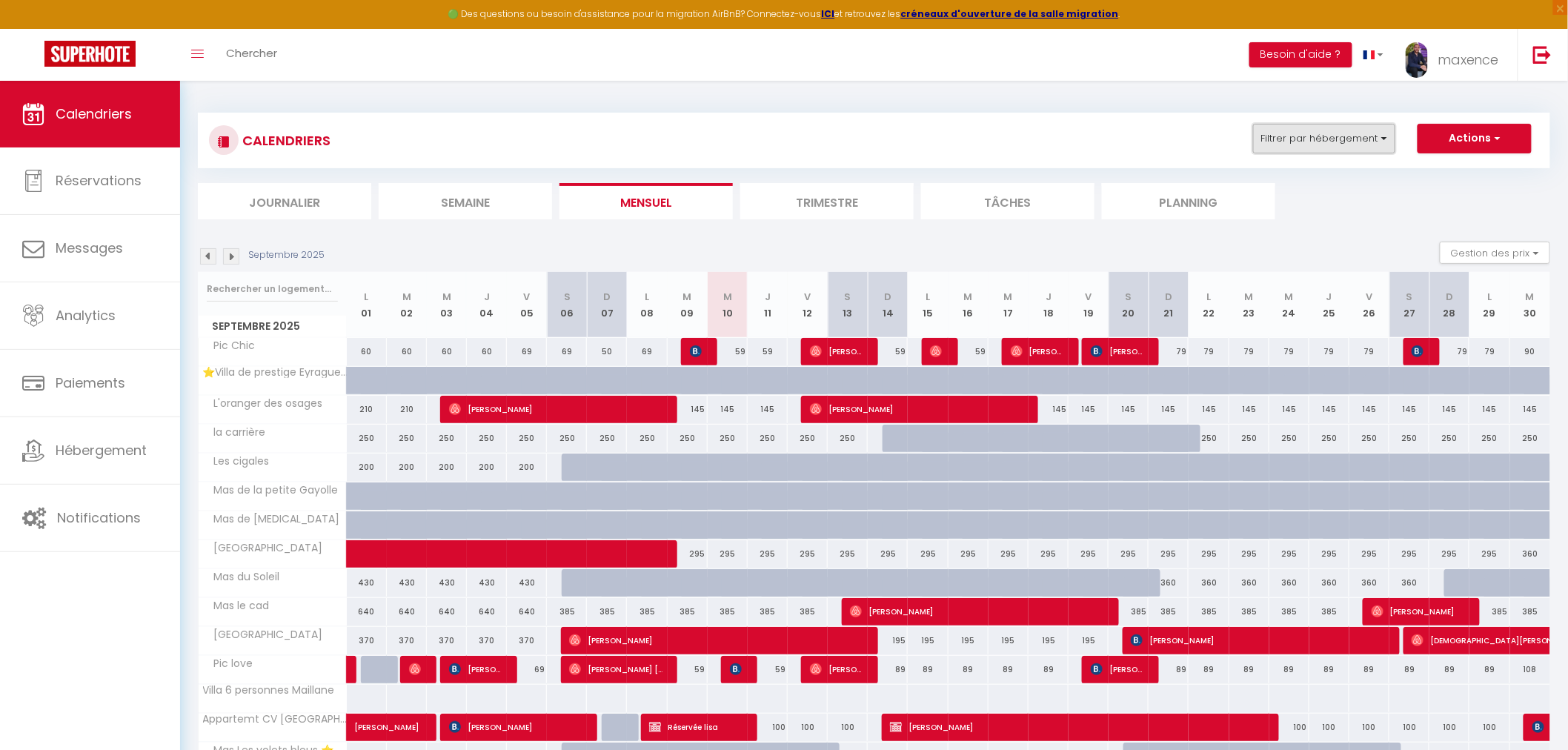
click at [1344, 143] on button "Filtrer par hébergement" at bounding box center [1325, 138] width 142 height 30
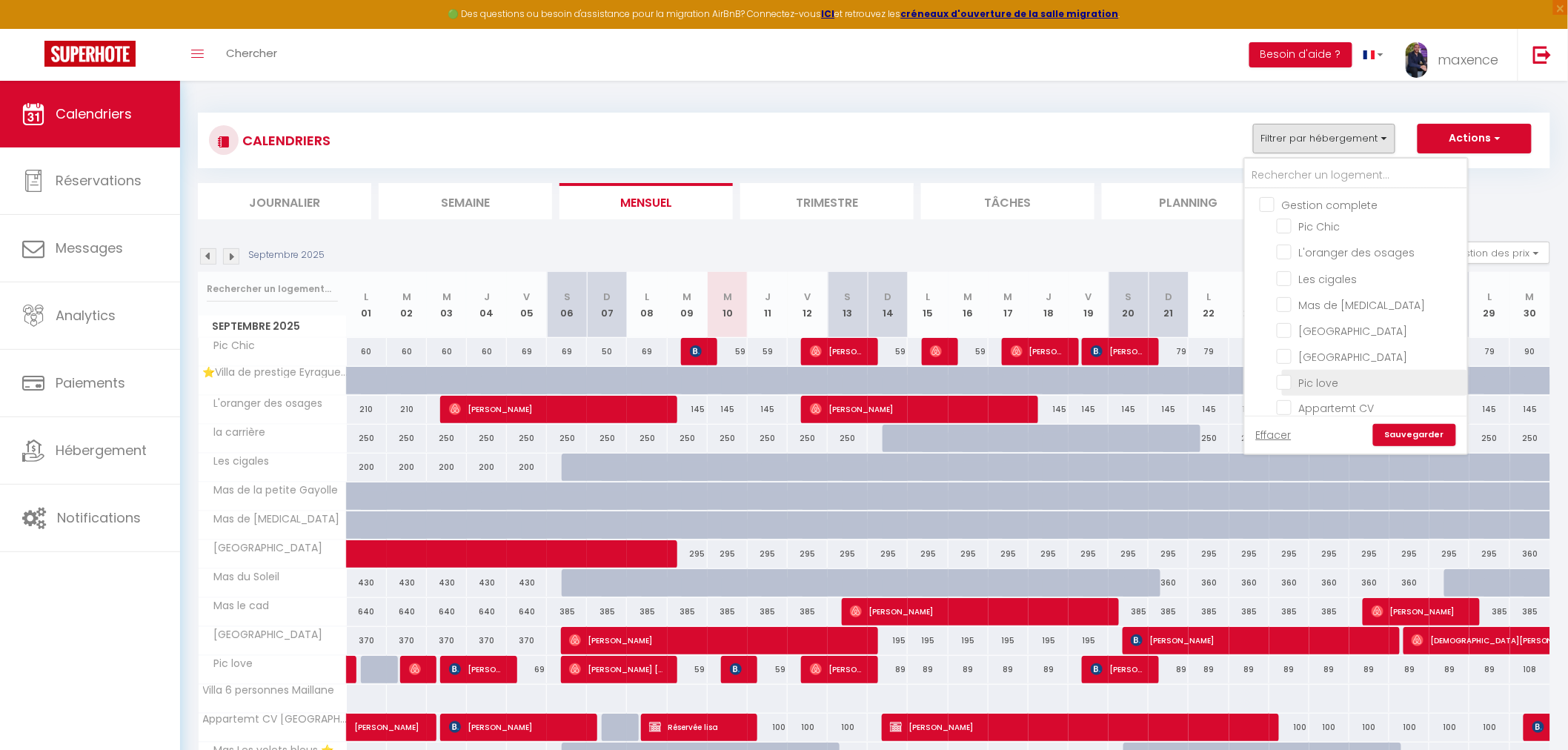
click at [1316, 380] on input "Pic love" at bounding box center [1369, 381] width 185 height 14
checkbox input "true"
checkbox input "false"
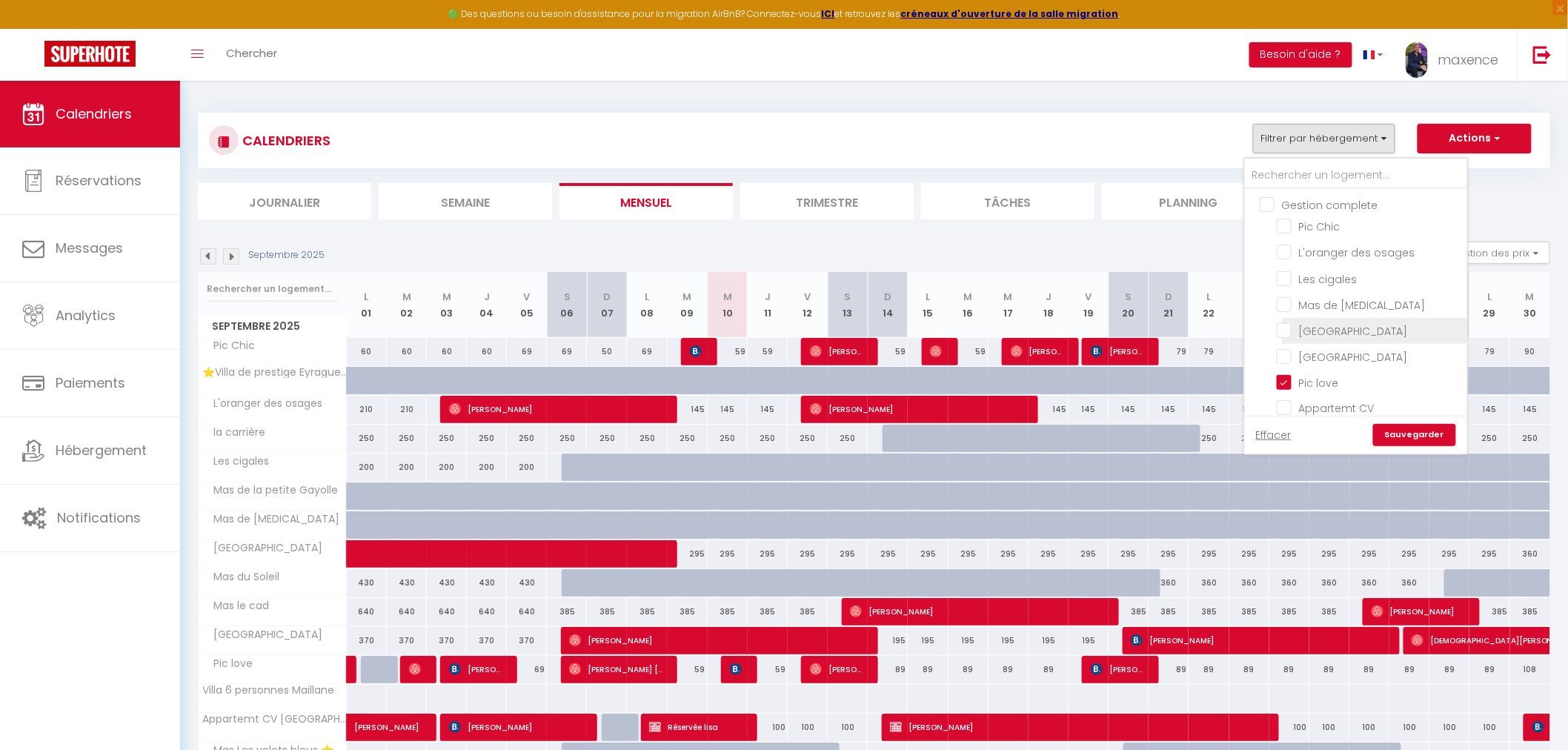
checkbox input "false"
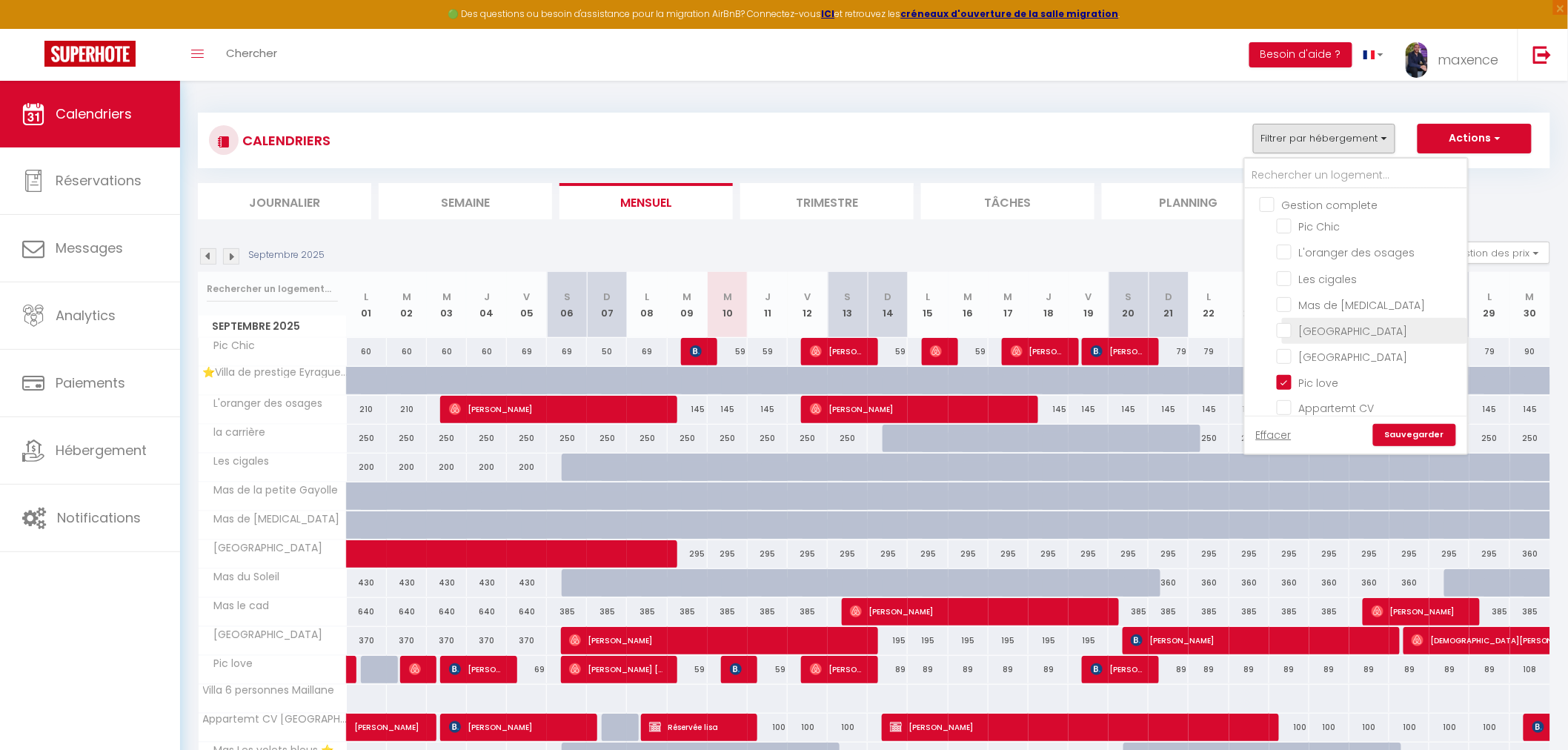
checkbox input "false"
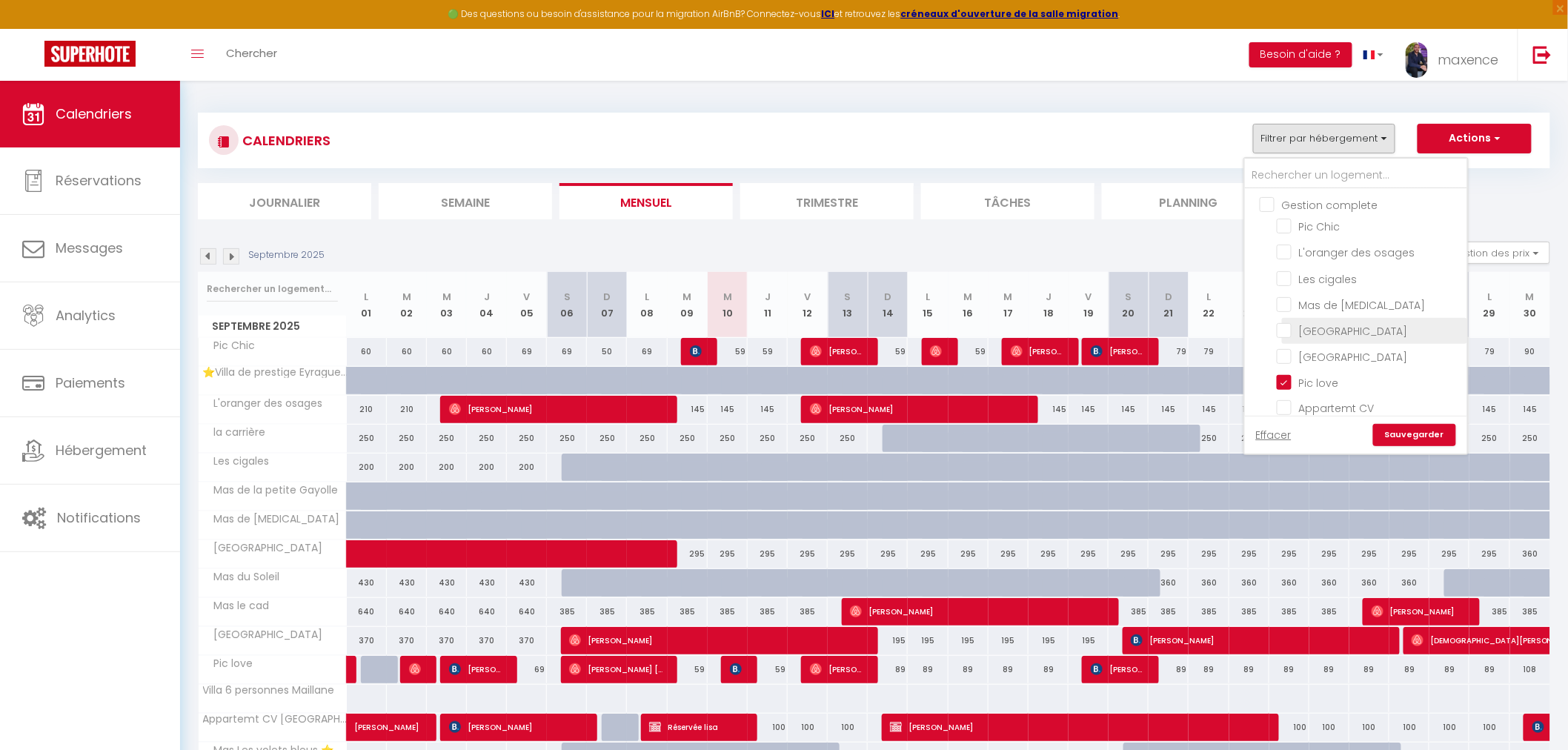
checkbox input "false"
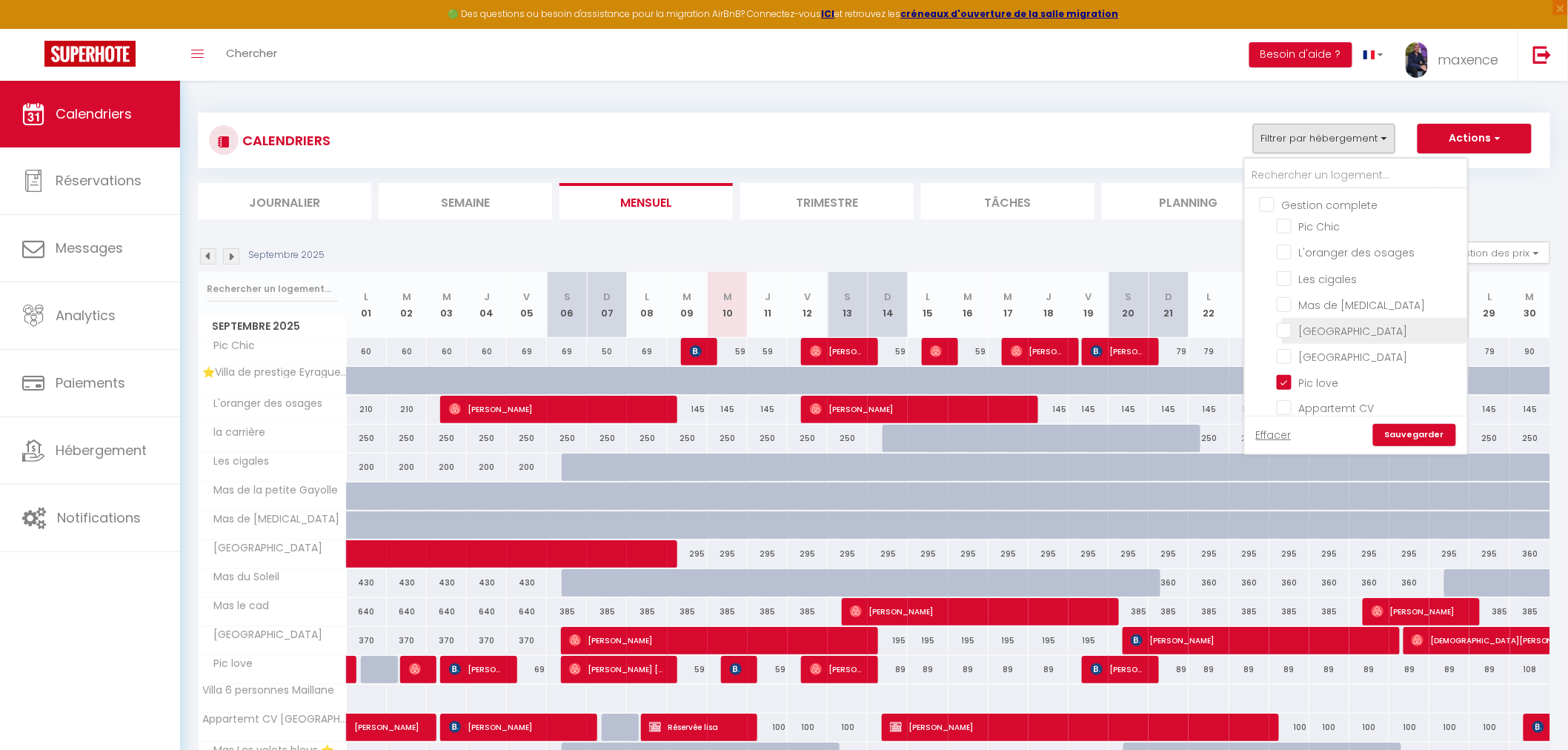
checkbox input "false"
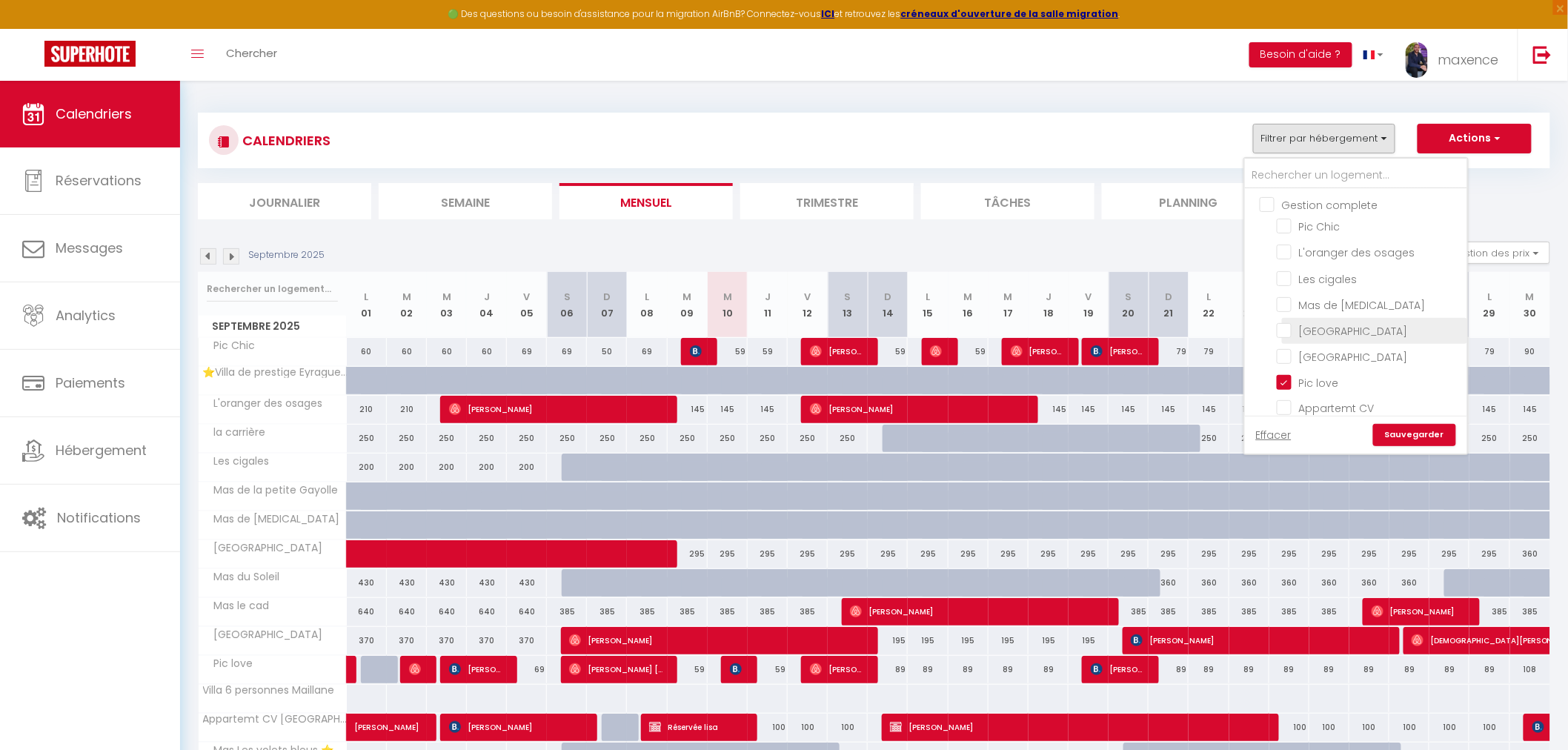
checkbox input "false"
click at [1327, 216] on li "Pic Chic" at bounding box center [1374, 226] width 185 height 26
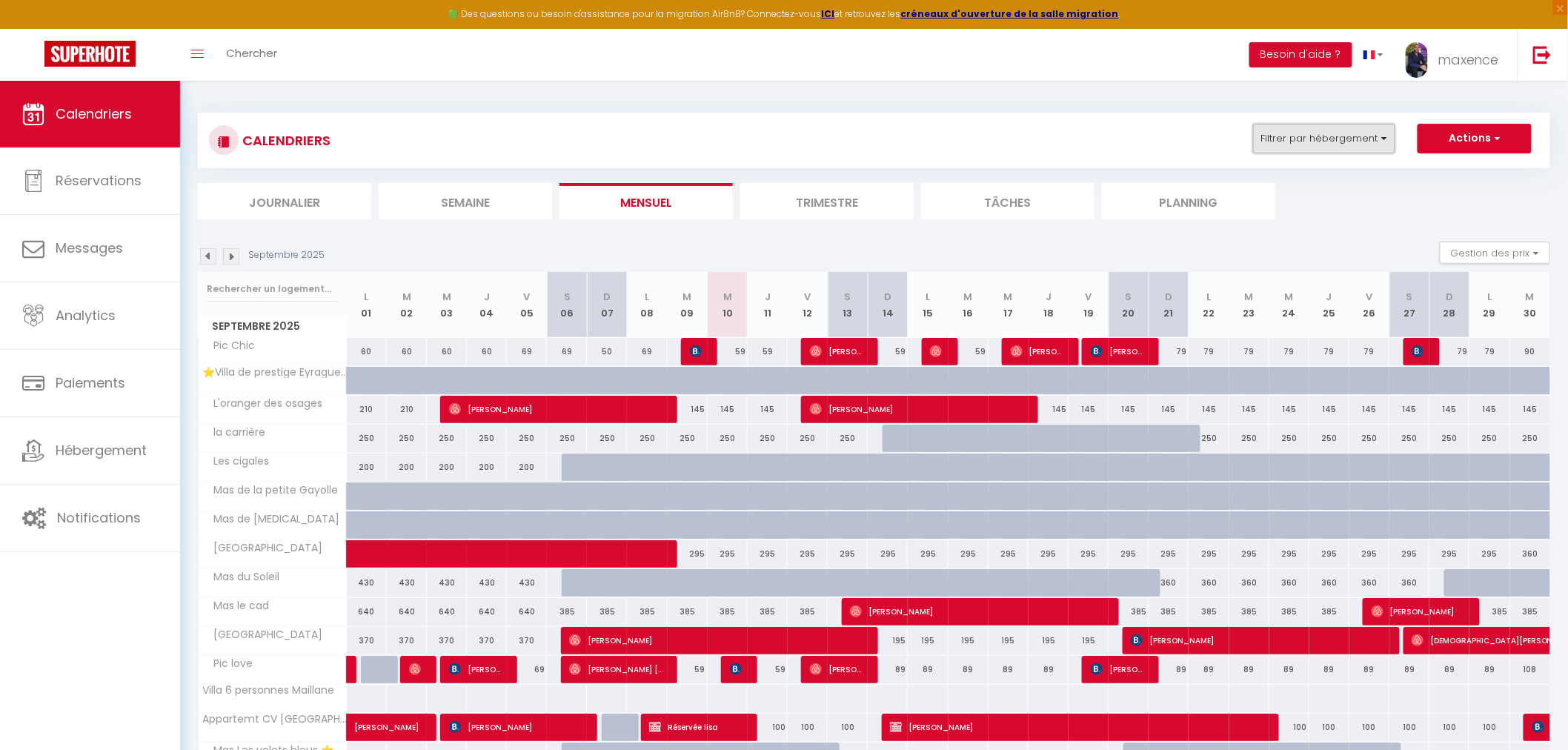
click at [1345, 132] on button "Filtrer par hébergement" at bounding box center [1325, 138] width 142 height 30
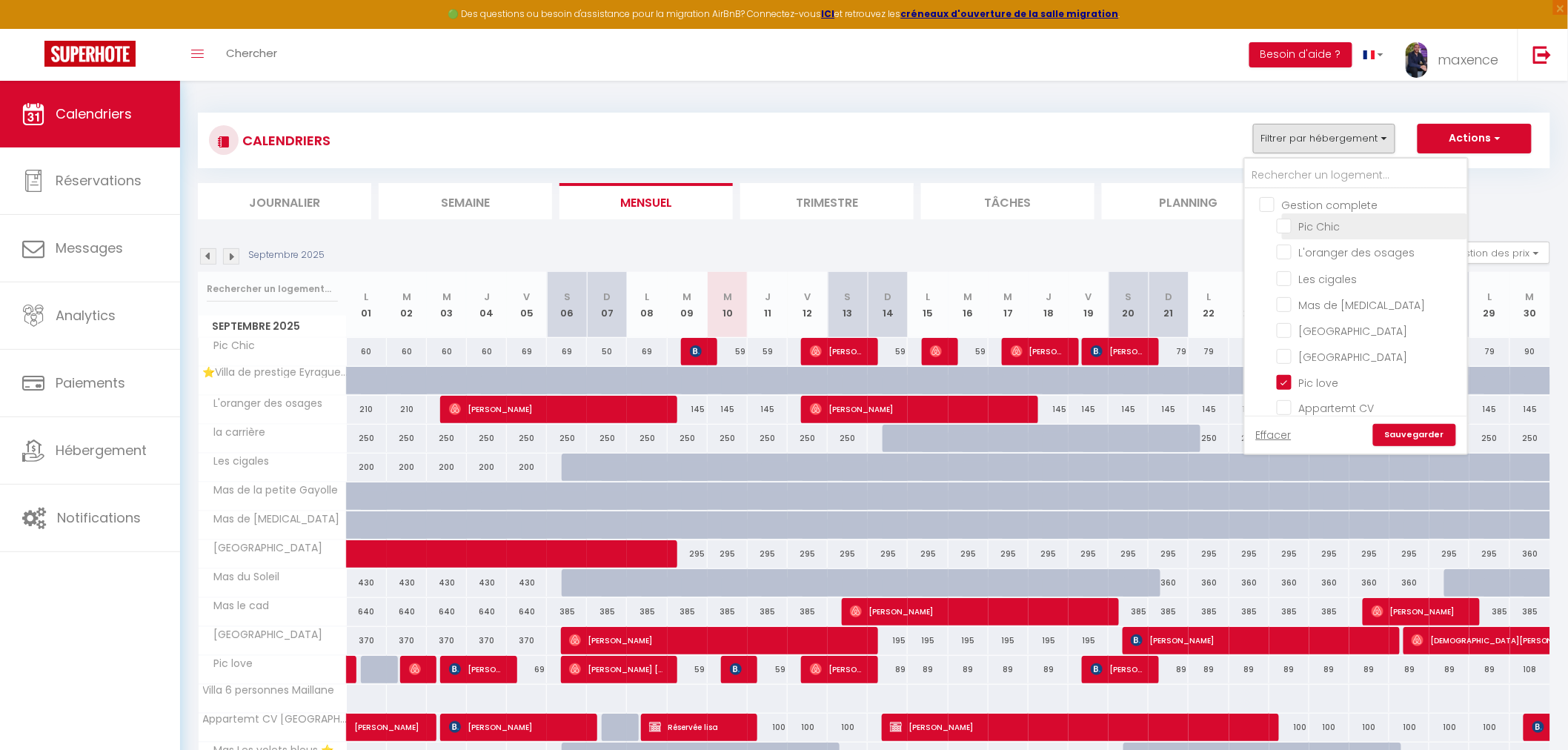
click at [1320, 226] on input "Pic Chic" at bounding box center [1369, 225] width 185 height 14
checkbox input "true"
checkbox input "false"
click at [571, 251] on div "Septembre 2025 Gestion des prix Nb Nuits minimum Règles Disponibilité" at bounding box center [874, 257] width 1353 height 31
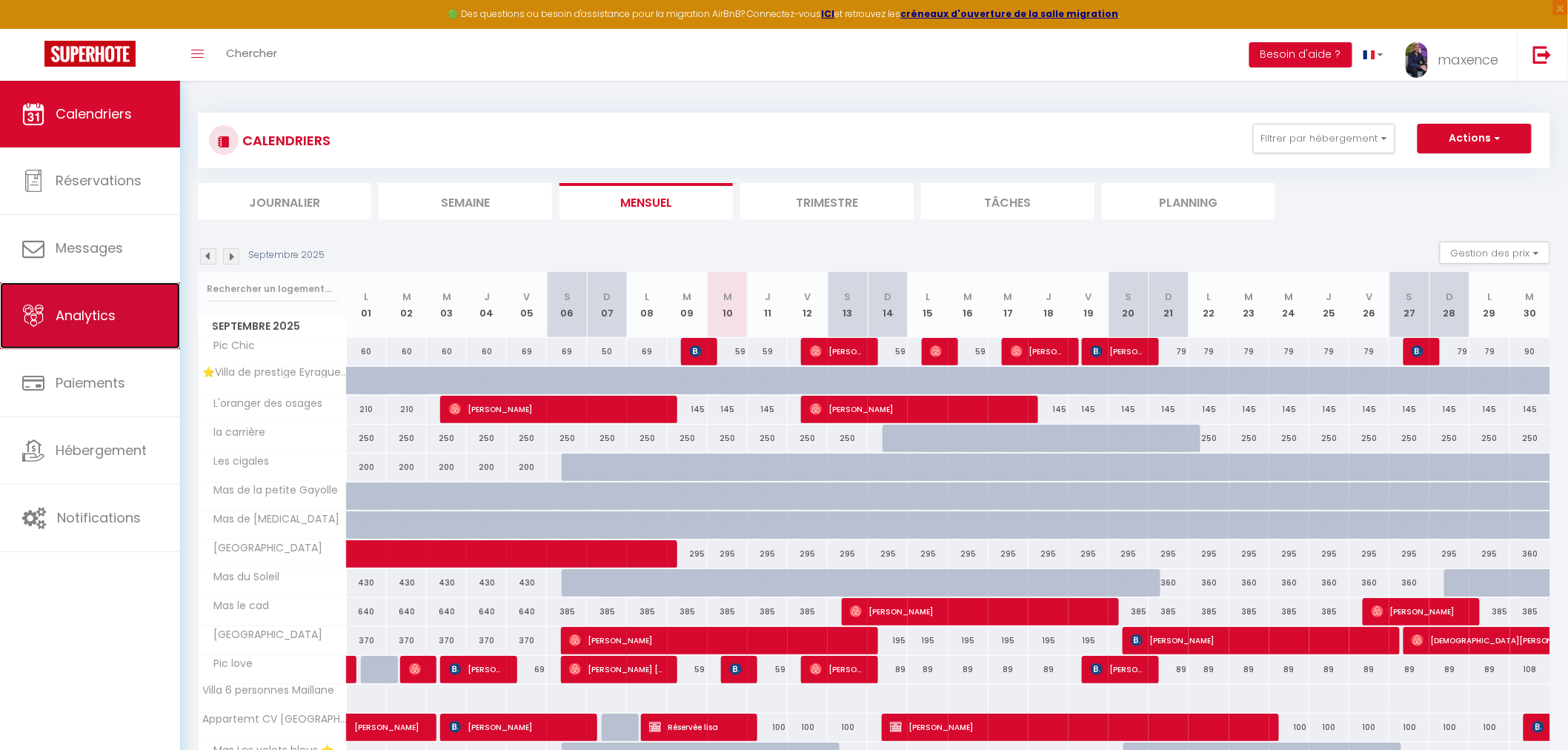
click at [90, 339] on link "Analytics" at bounding box center [90, 316] width 180 height 67
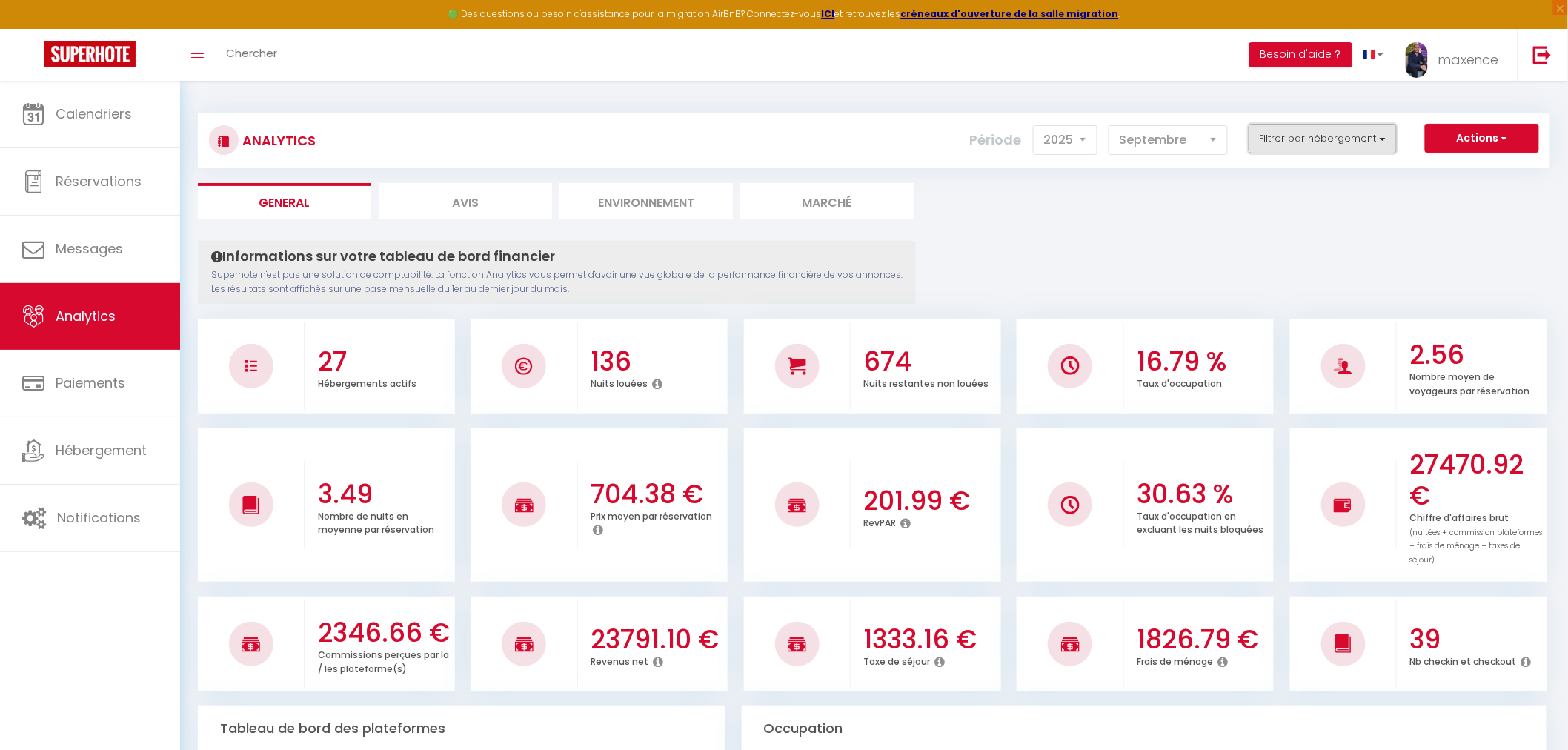
click at [1307, 142] on button "Filtrer par hébergement" at bounding box center [1323, 138] width 148 height 30
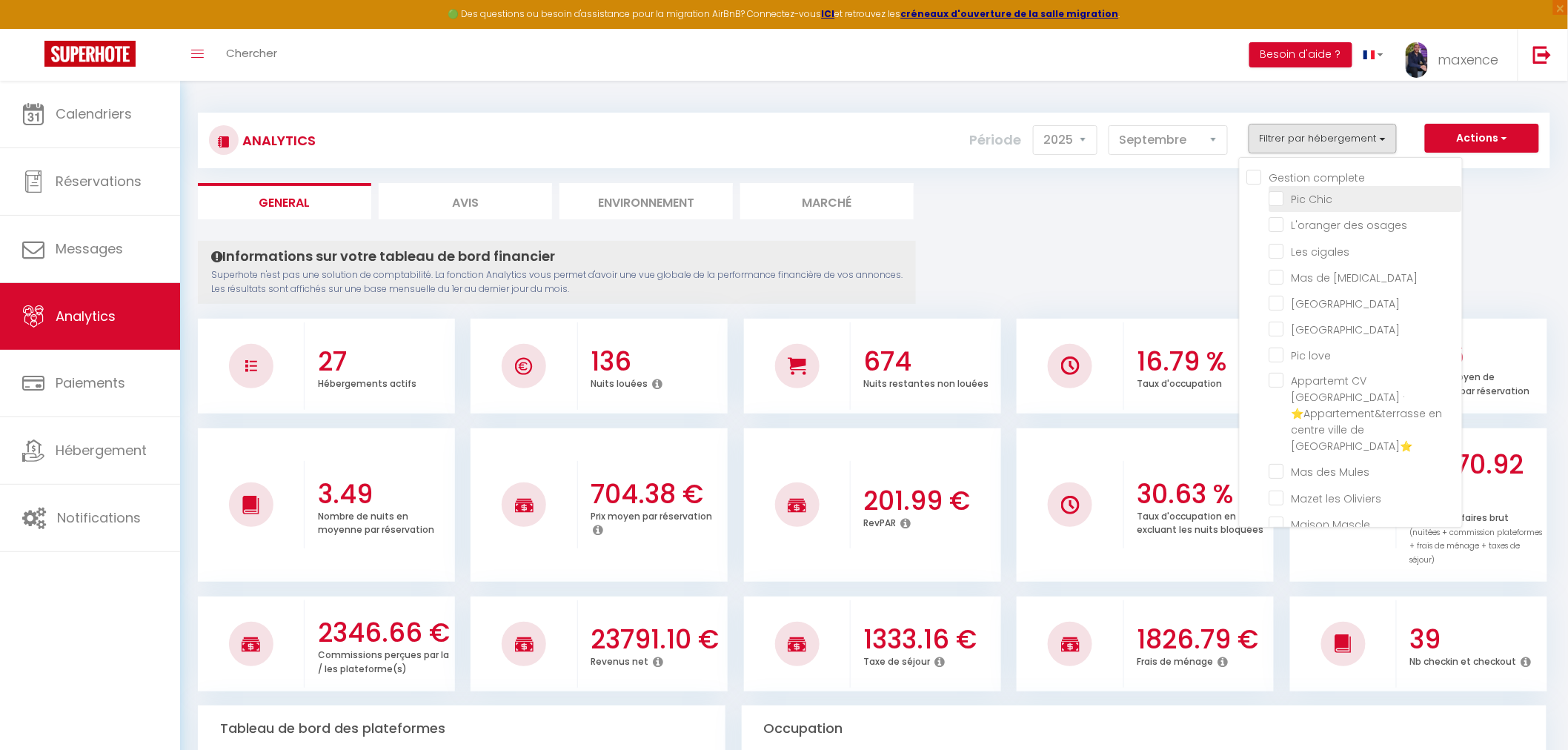
click at [1303, 200] on Chic "checkbox" at bounding box center [1366, 197] width 193 height 14
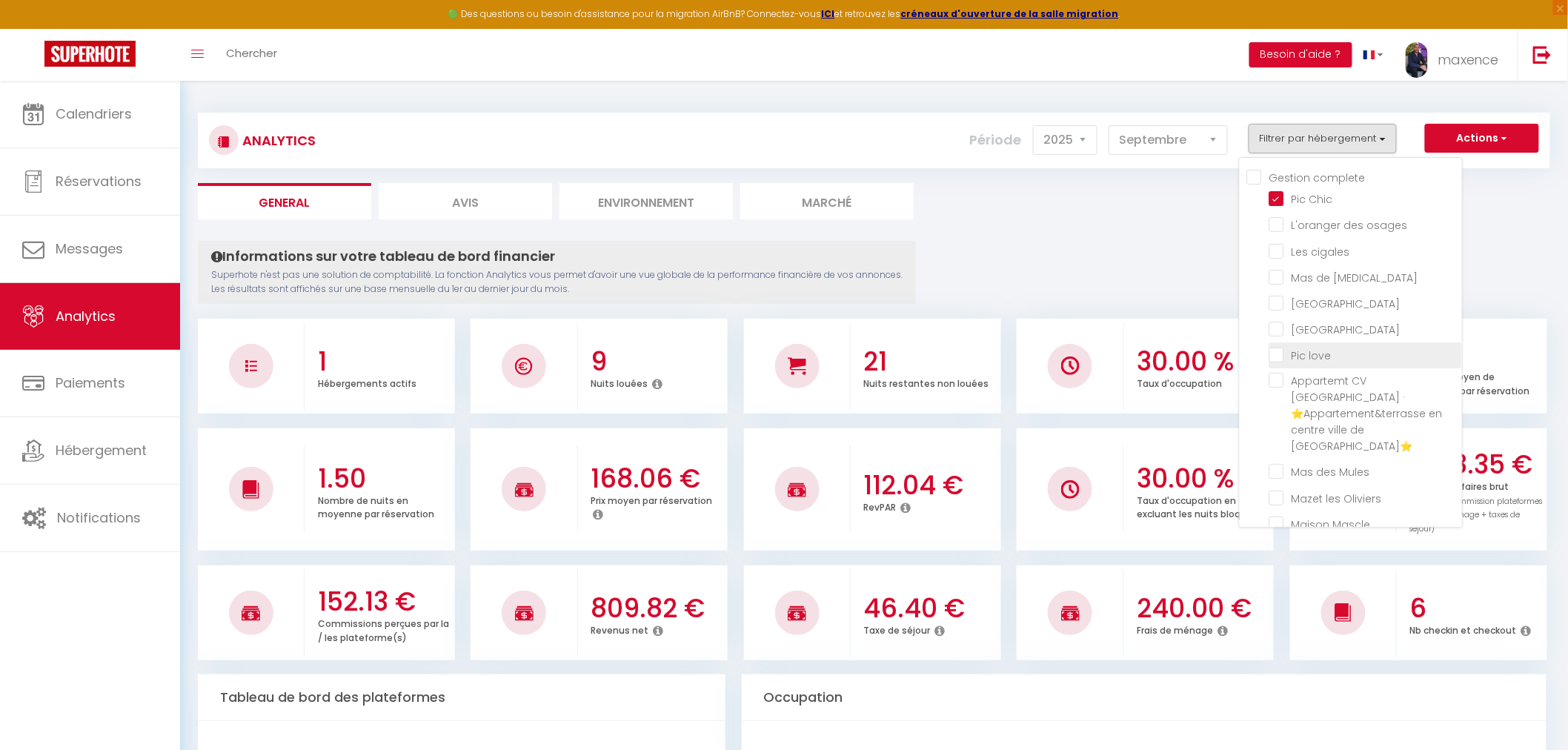
click at [1305, 352] on love "checkbox" at bounding box center [1366, 354] width 193 height 14
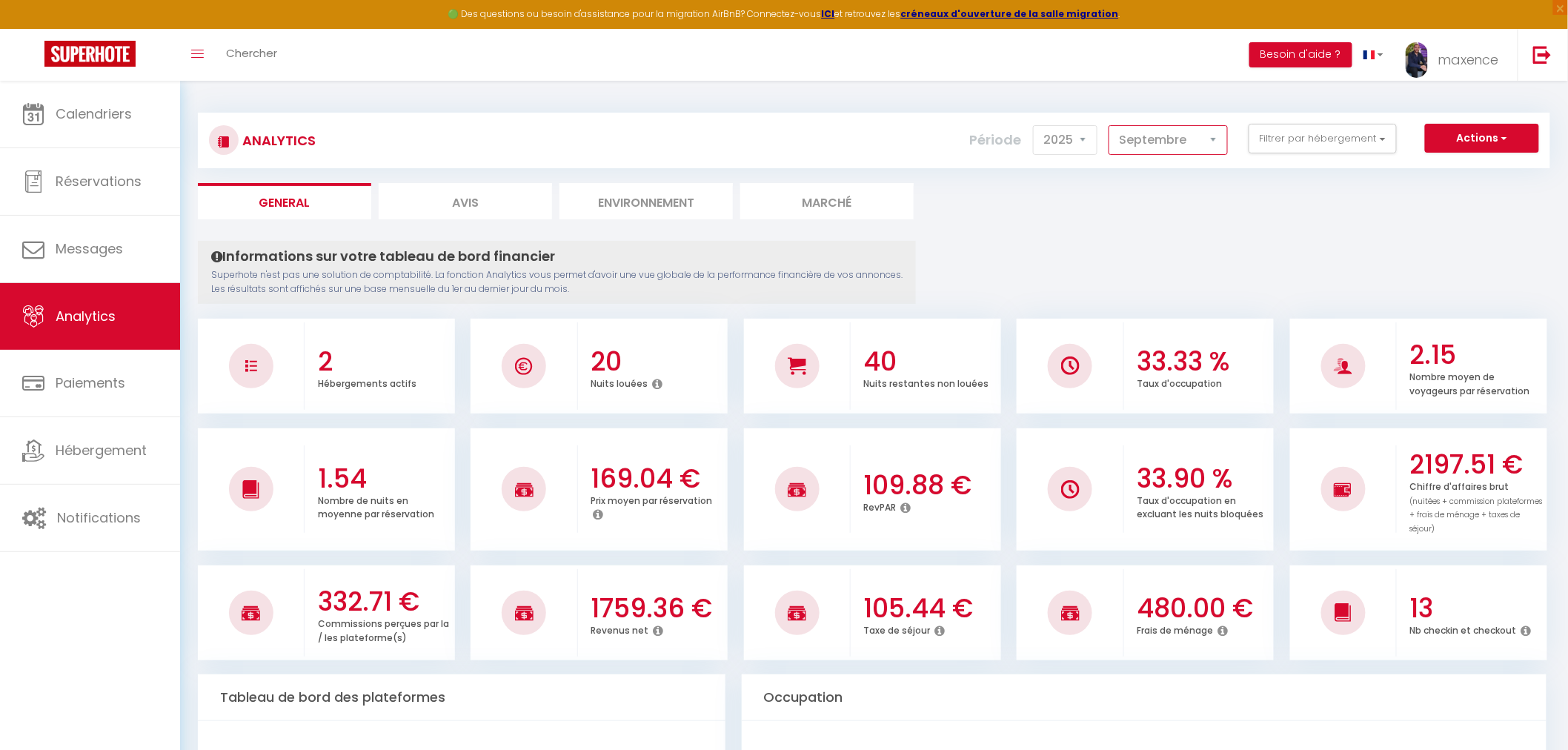
click at [1160, 147] on select "[PERSON_NAME] Mars [PERSON_NAME] Juin Juillet Août Septembre Octobre Novembre D…" at bounding box center [1168, 140] width 119 height 30
click at [1197, 143] on select "[PERSON_NAME] Mars [PERSON_NAME] Juin Juillet Août Septembre Octobre Novembre D…" at bounding box center [1168, 140] width 119 height 30
click at [1112, 125] on select "[PERSON_NAME] Mars [PERSON_NAME] Juin Juillet Août Septembre Octobre Novembre D…" at bounding box center [1168, 140] width 119 height 30
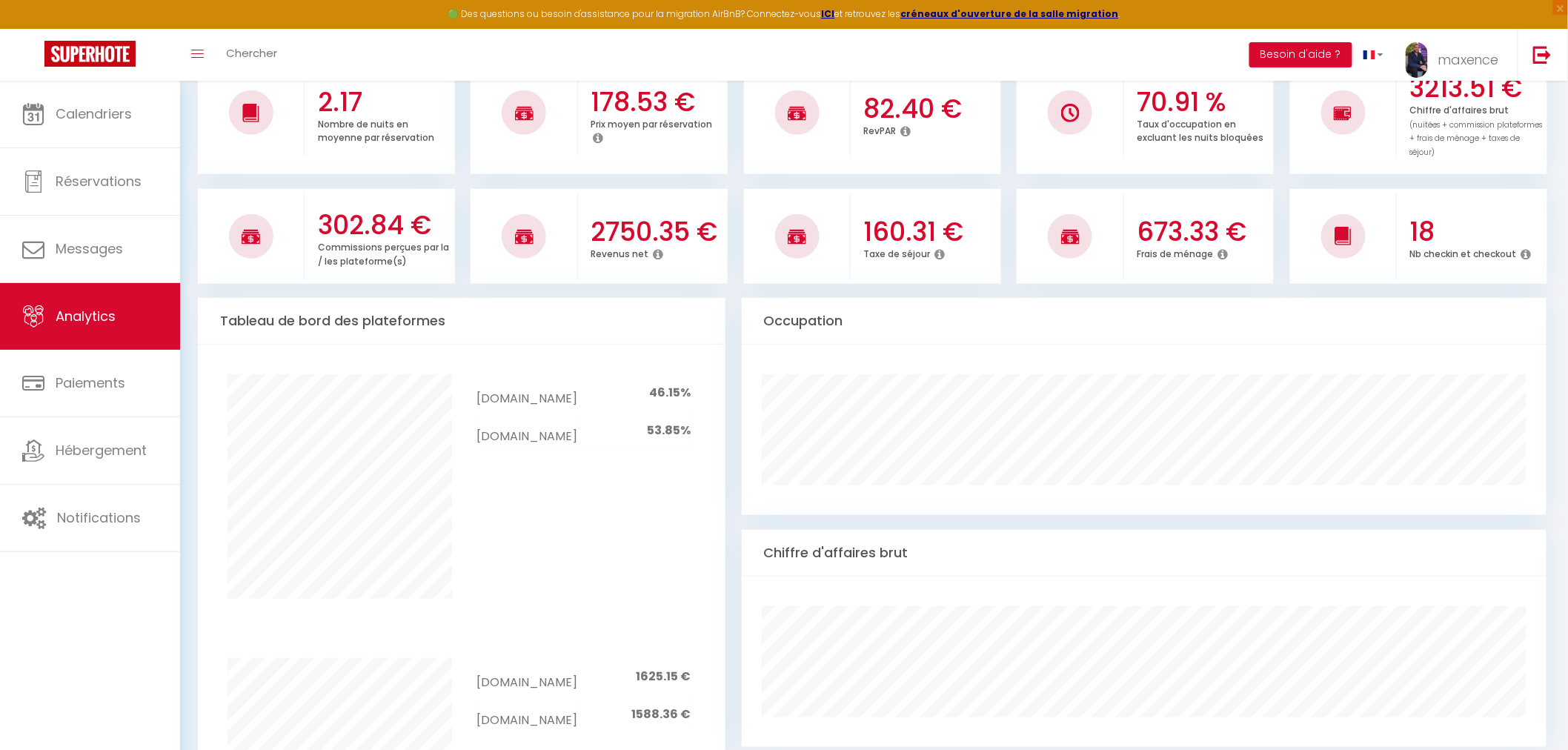
scroll to position [164, 0]
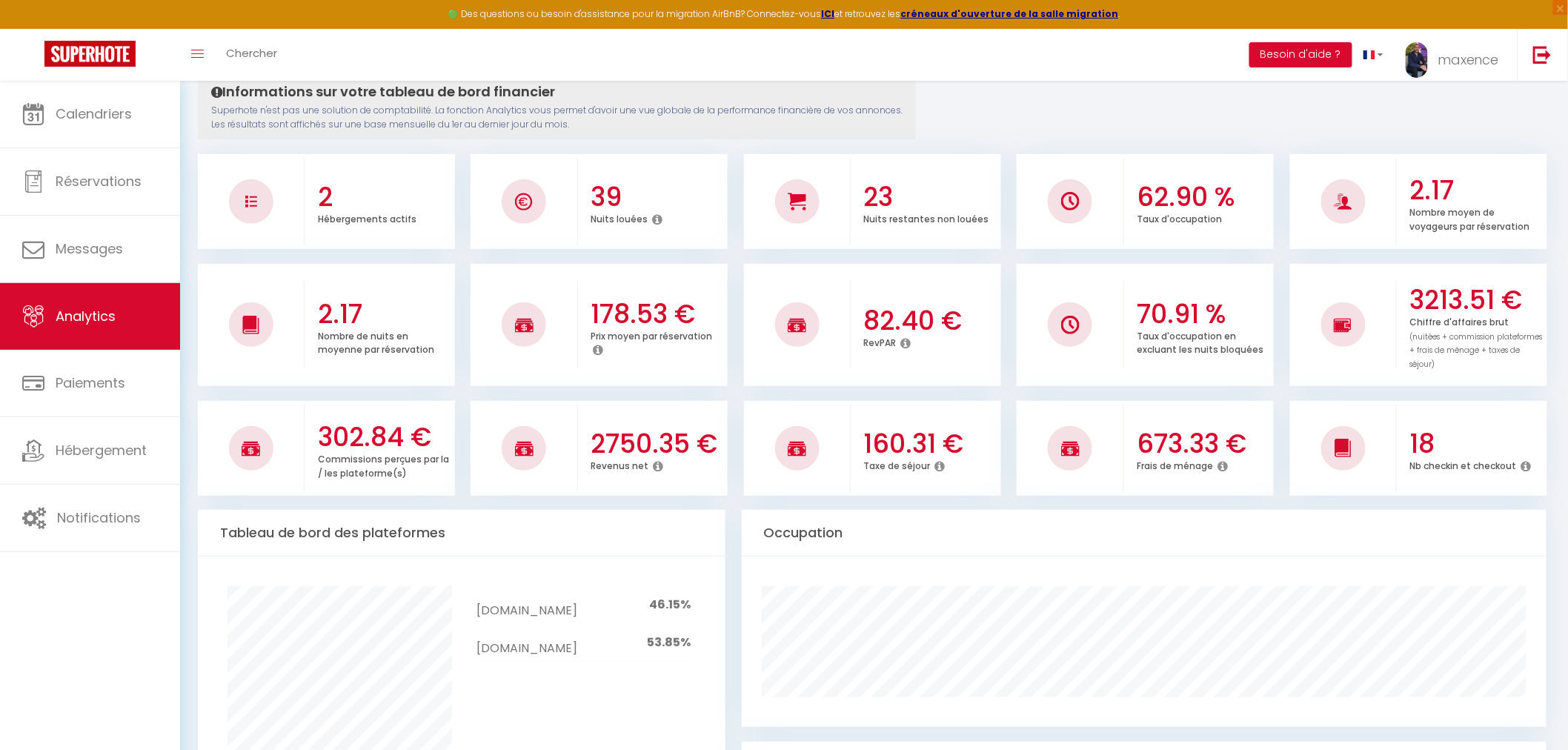
click at [909, 343] on icon at bounding box center [906, 343] width 11 height 12
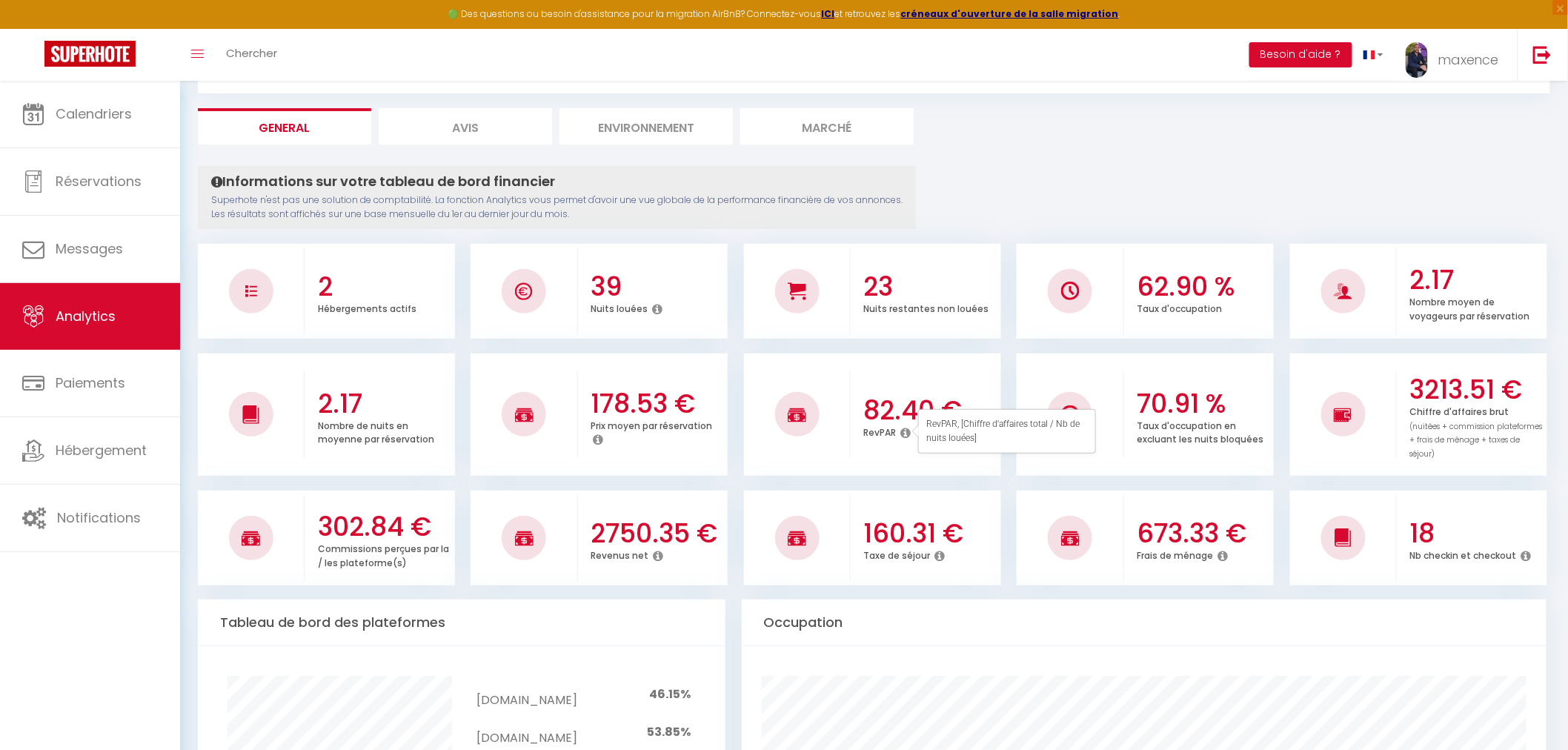
scroll to position [0, 0]
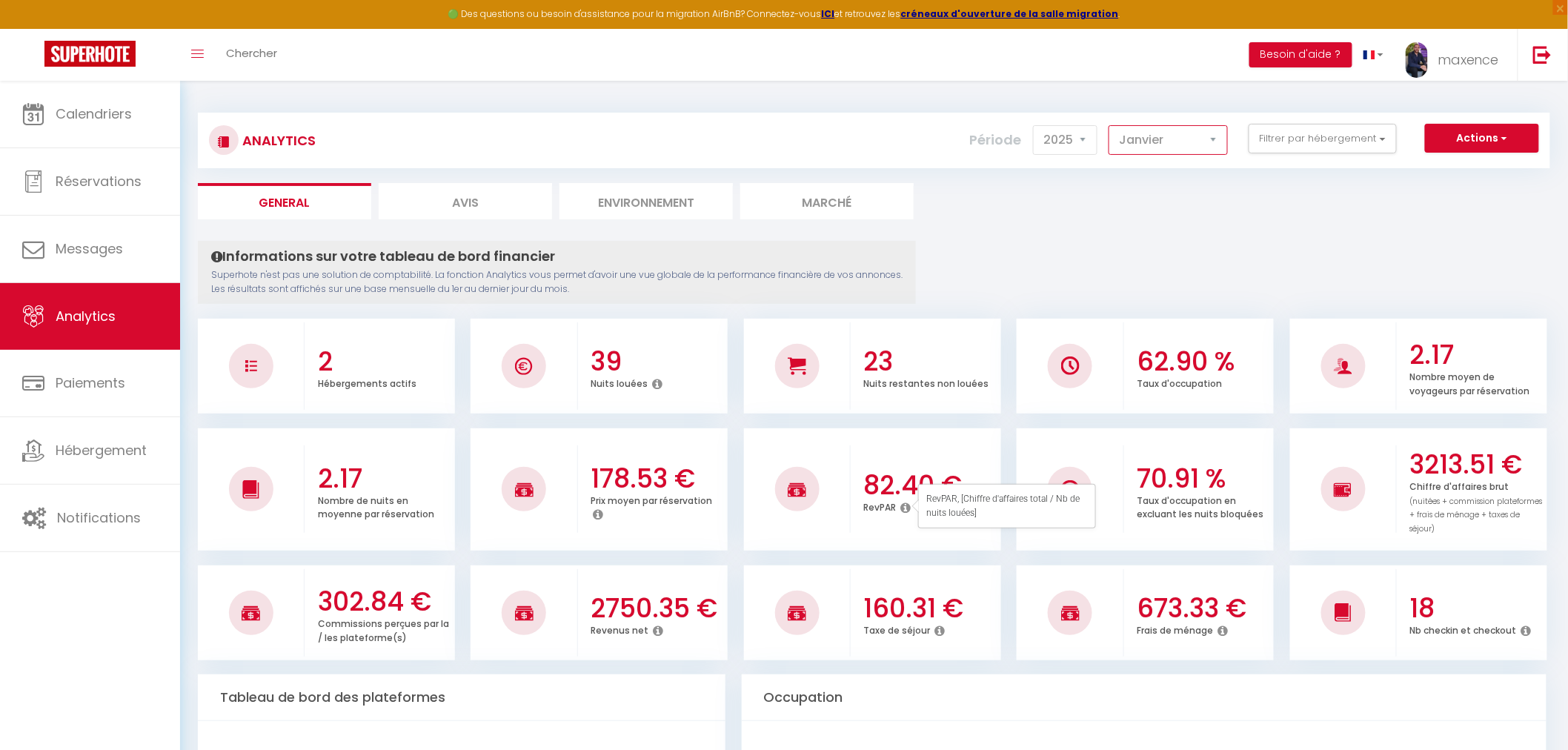
click at [1153, 140] on select "[PERSON_NAME] Mars [PERSON_NAME] Juin Juillet Août Septembre Octobre Novembre D…" at bounding box center [1168, 140] width 119 height 30
click at [1112, 125] on select "[PERSON_NAME] Mars [PERSON_NAME] Juin Juillet Août Septembre Octobre Novembre D…" at bounding box center [1168, 140] width 119 height 30
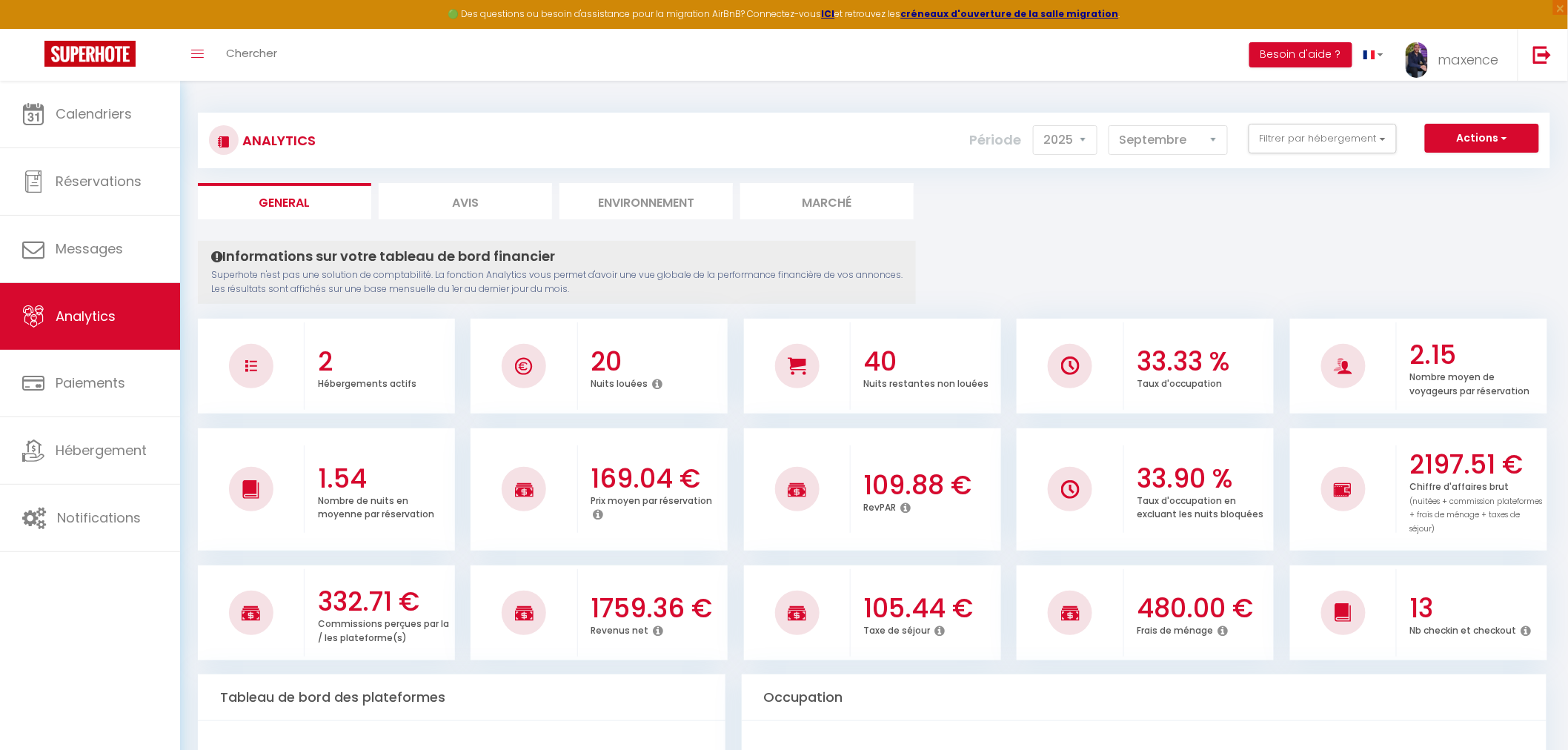
click at [653, 626] on icon at bounding box center [658, 630] width 11 height 12
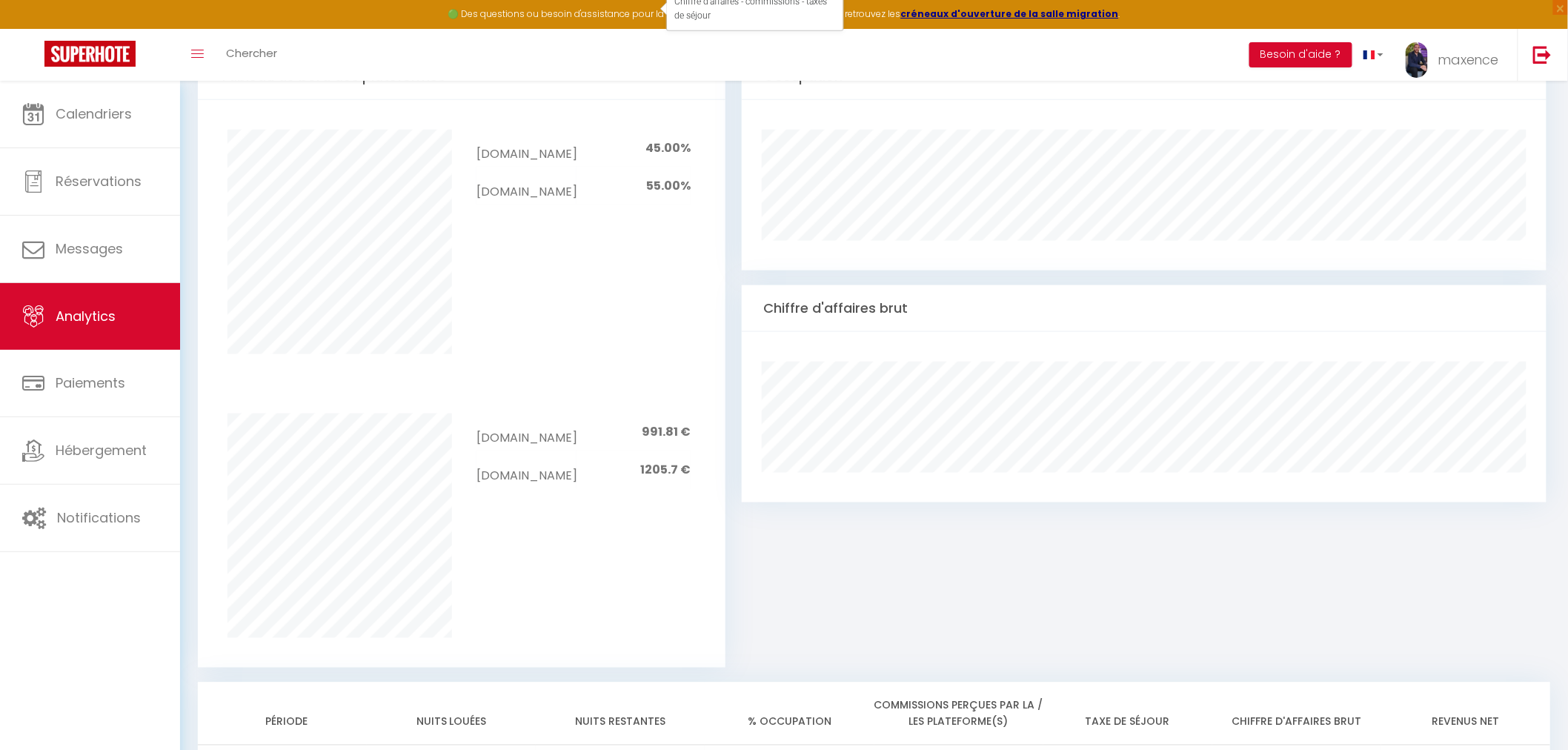
scroll to position [127, 0]
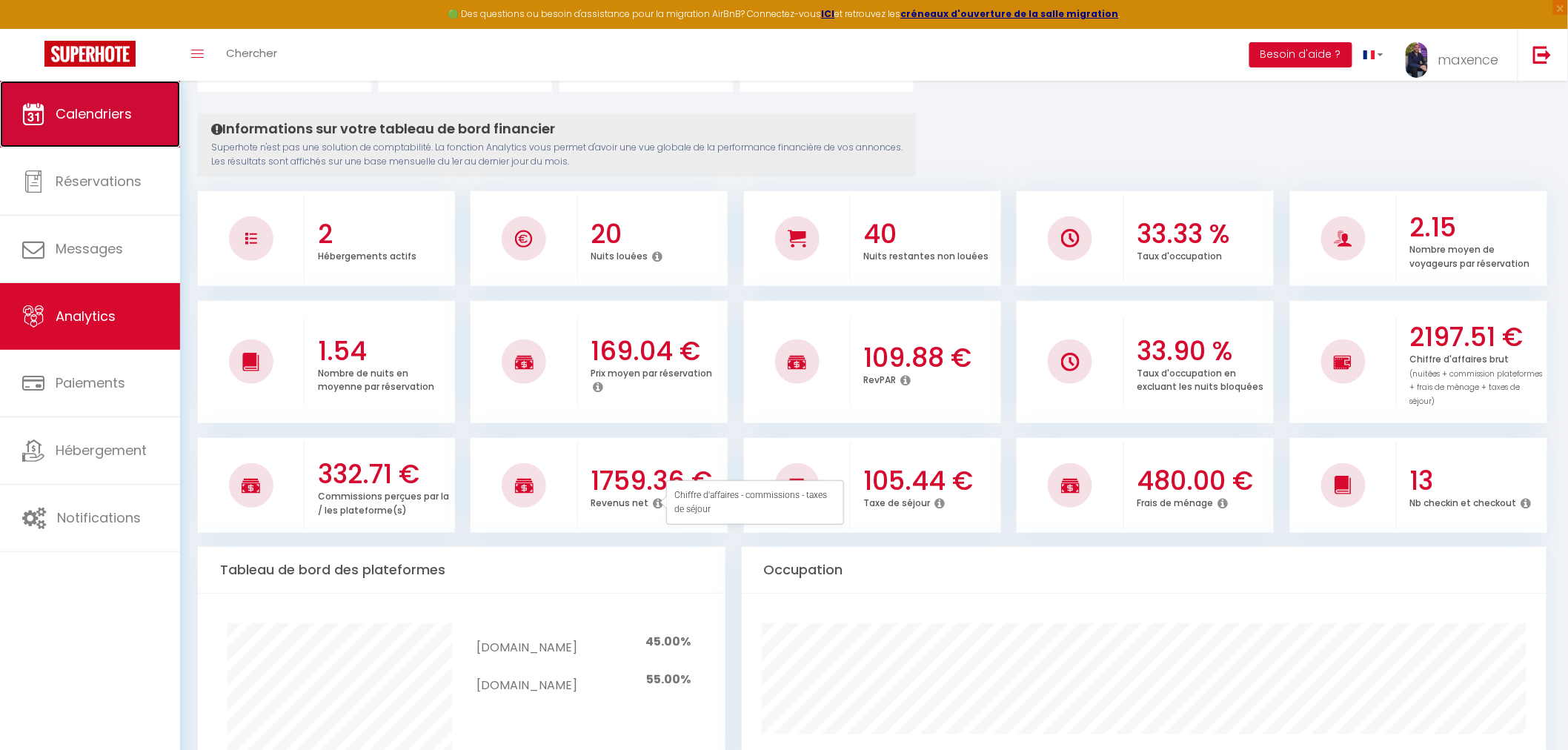
click at [120, 108] on span "Calendriers" at bounding box center [94, 114] width 77 height 19
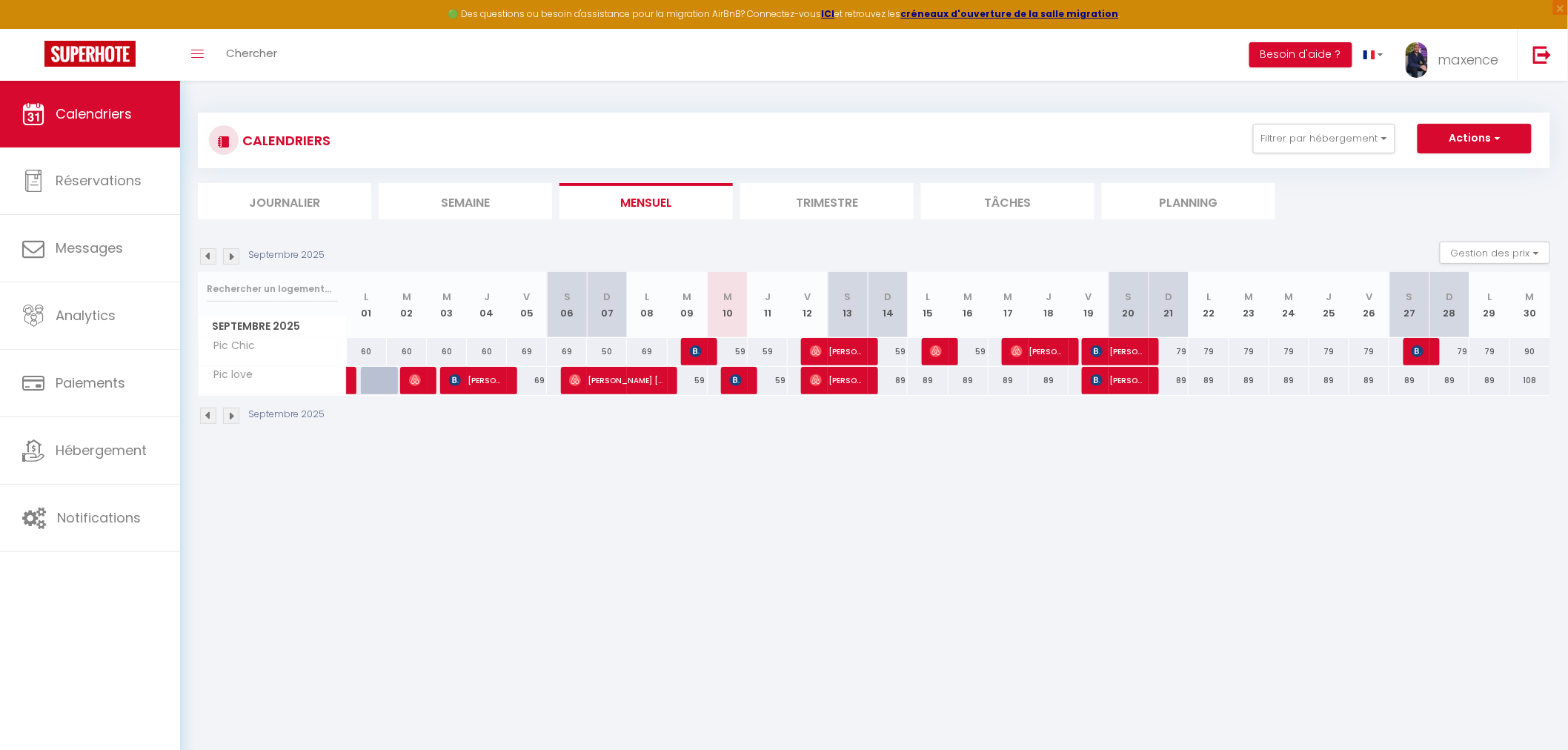
click at [901, 380] on div "89" at bounding box center [887, 380] width 40 height 27
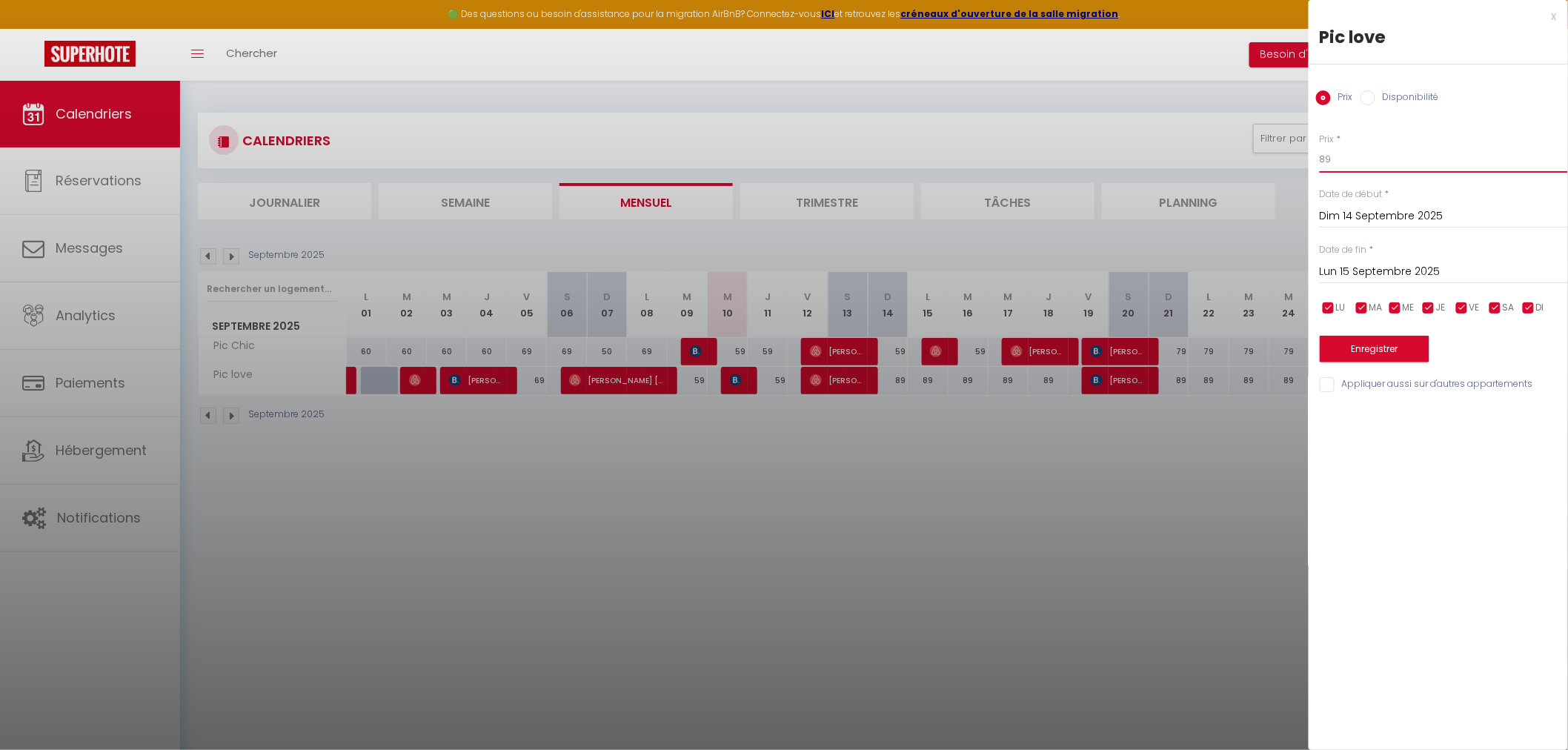
drag, startPoint x: 1368, startPoint y: 156, endPoint x: 1240, endPoint y: 160, distance: 128.1
click at [1242, 158] on body "🟢 Des questions ou besoin d'assistance pour la migration AirBnB? Connectez-vous…" at bounding box center [784, 456] width 1568 height 750
click at [1391, 268] on input "Lun 15 Septembre 2025" at bounding box center [1444, 271] width 248 height 19
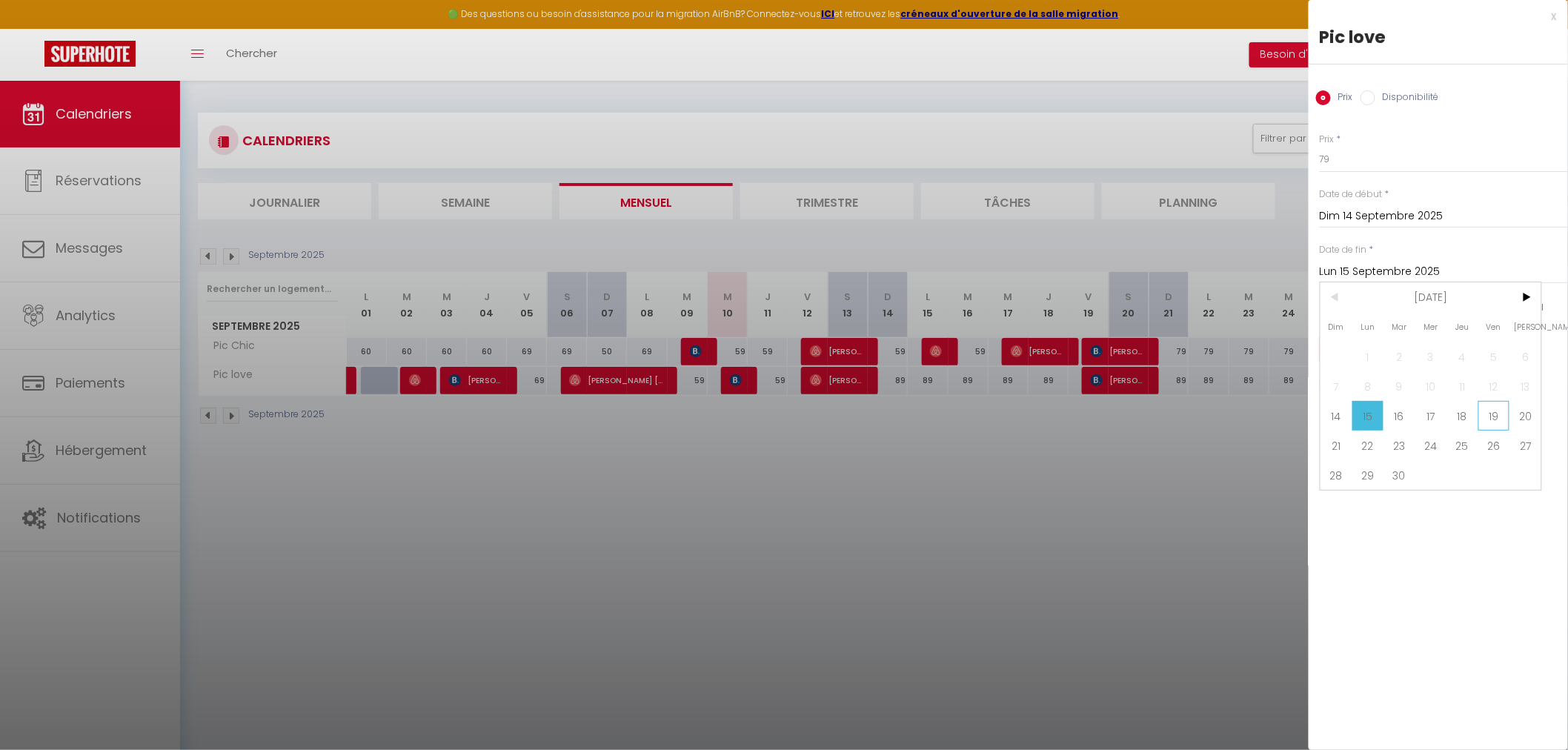
click at [1485, 416] on span "19" at bounding box center [1494, 416] width 32 height 30
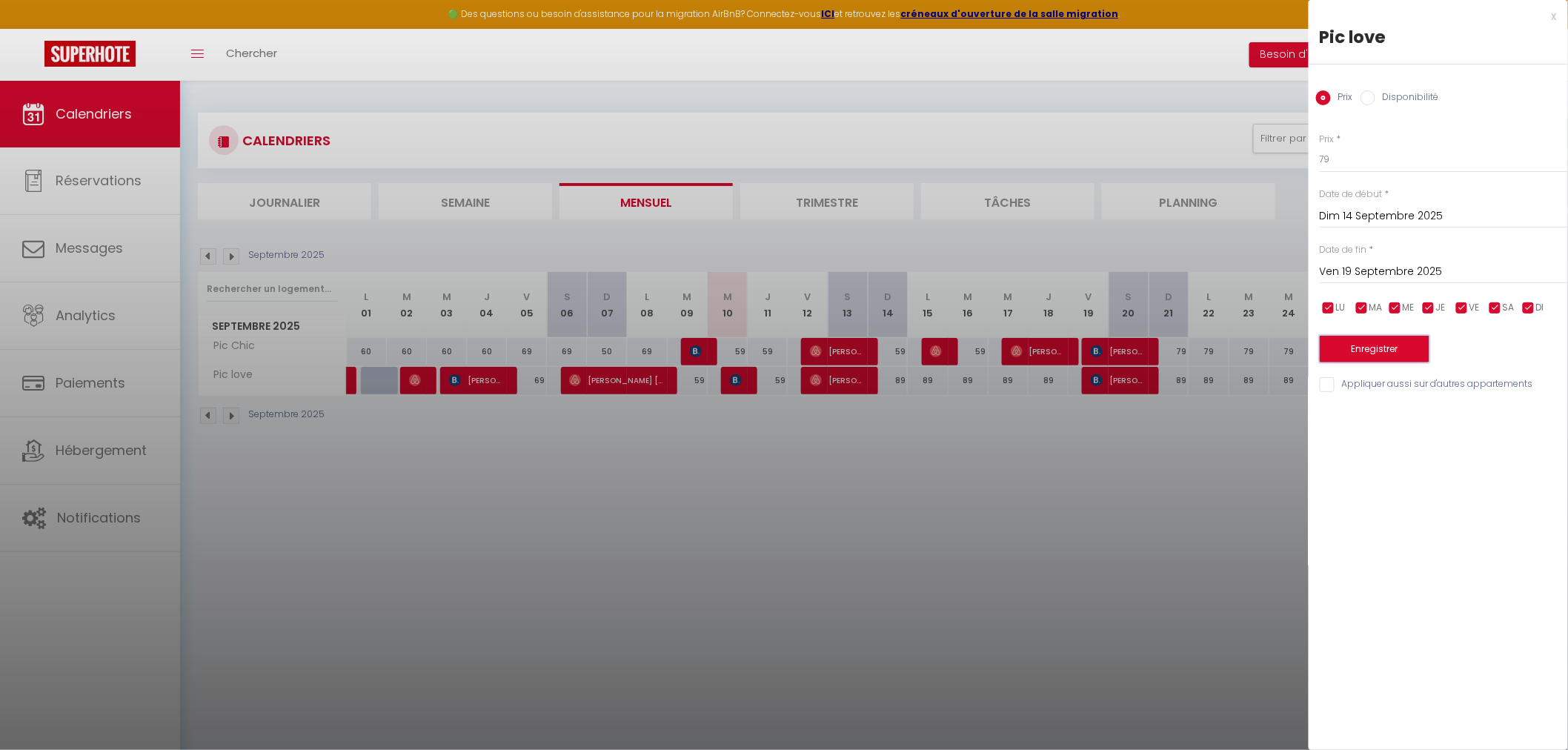
click at [1379, 347] on button "Enregistrer" at bounding box center [1375, 349] width 110 height 27
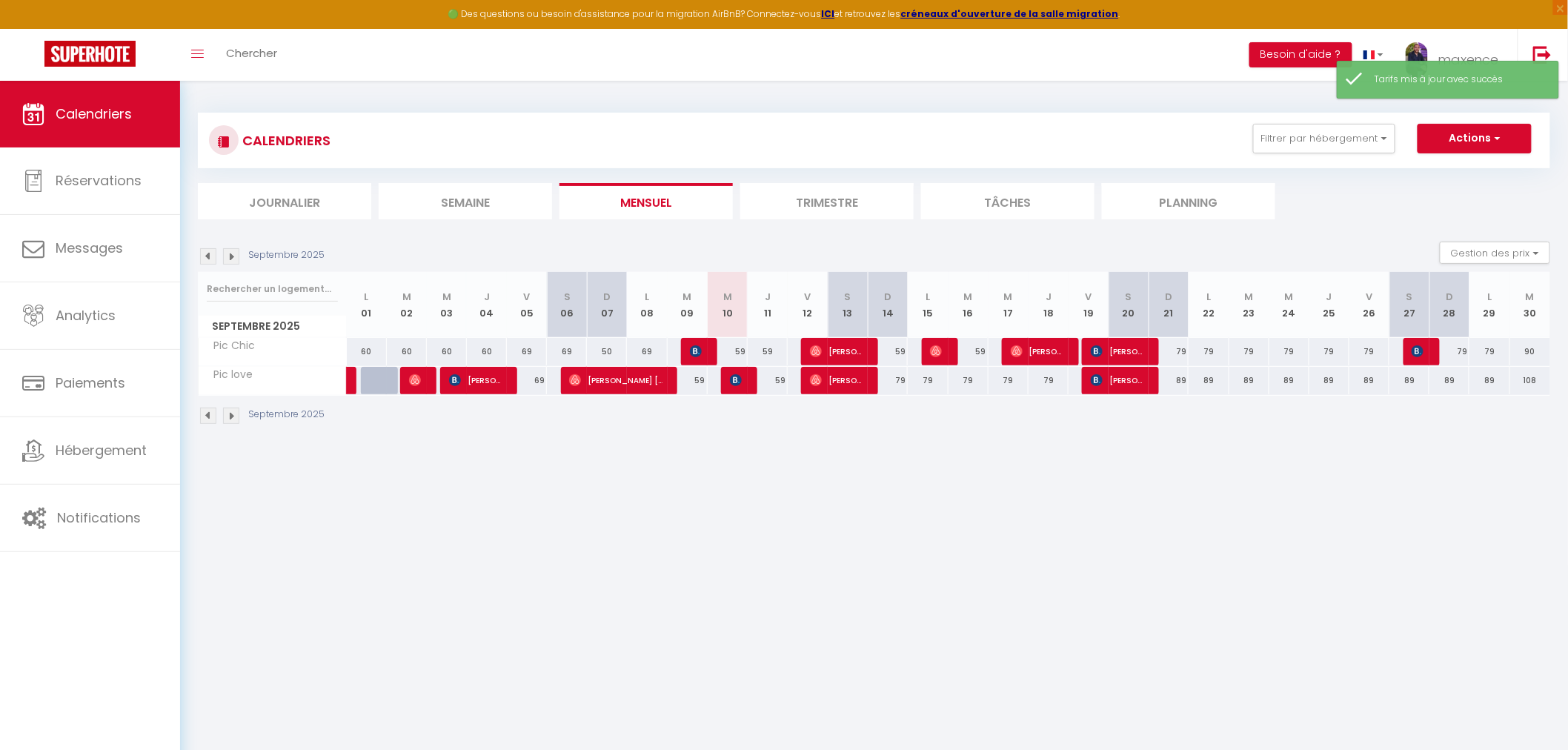
click at [1182, 379] on div "89" at bounding box center [1169, 380] width 40 height 27
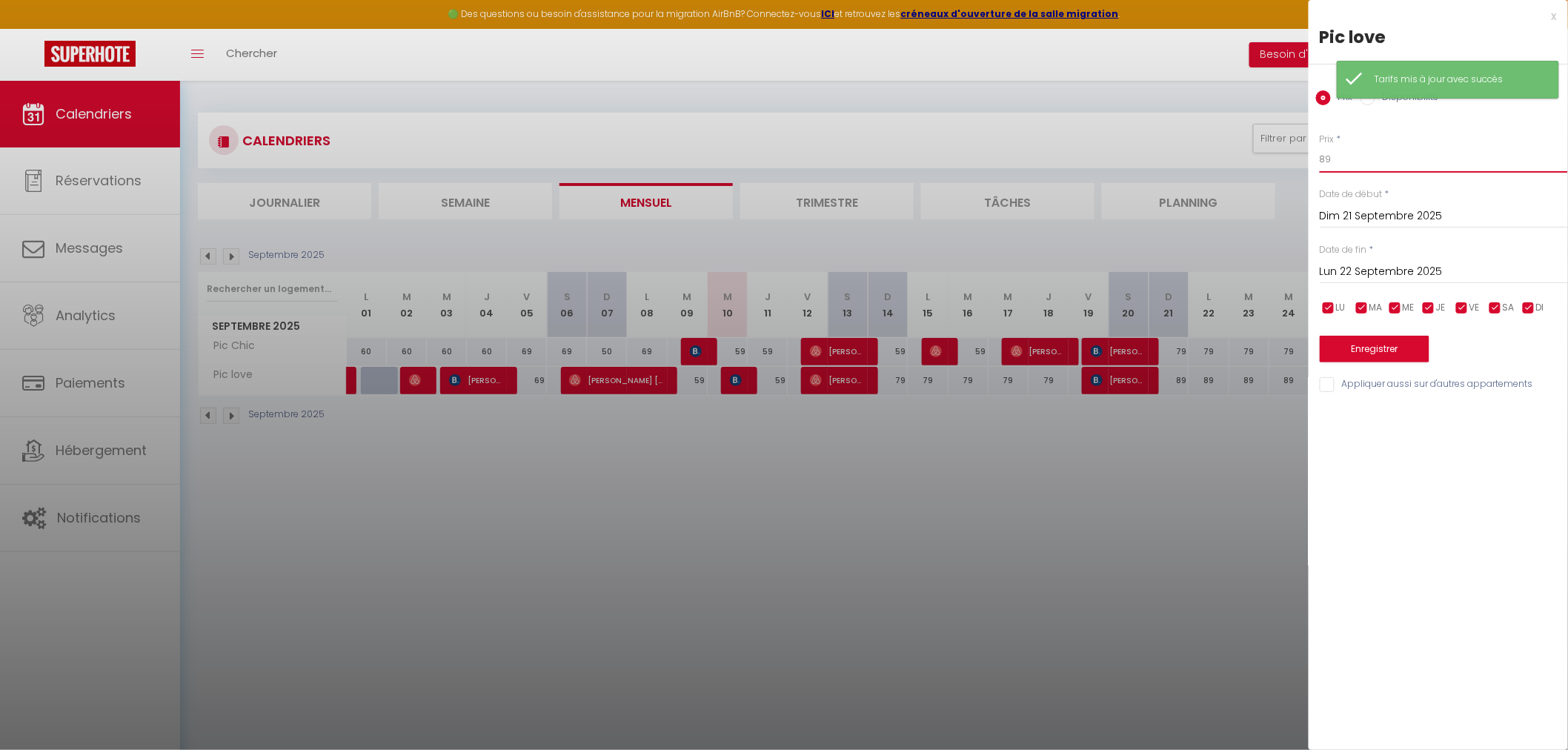
drag, startPoint x: 1365, startPoint y: 160, endPoint x: 1233, endPoint y: 160, distance: 132.0
click at [1234, 160] on body "🟢 Des questions ou besoin d'assistance pour la migration AirBnB? Connectez-vous…" at bounding box center [784, 456] width 1568 height 750
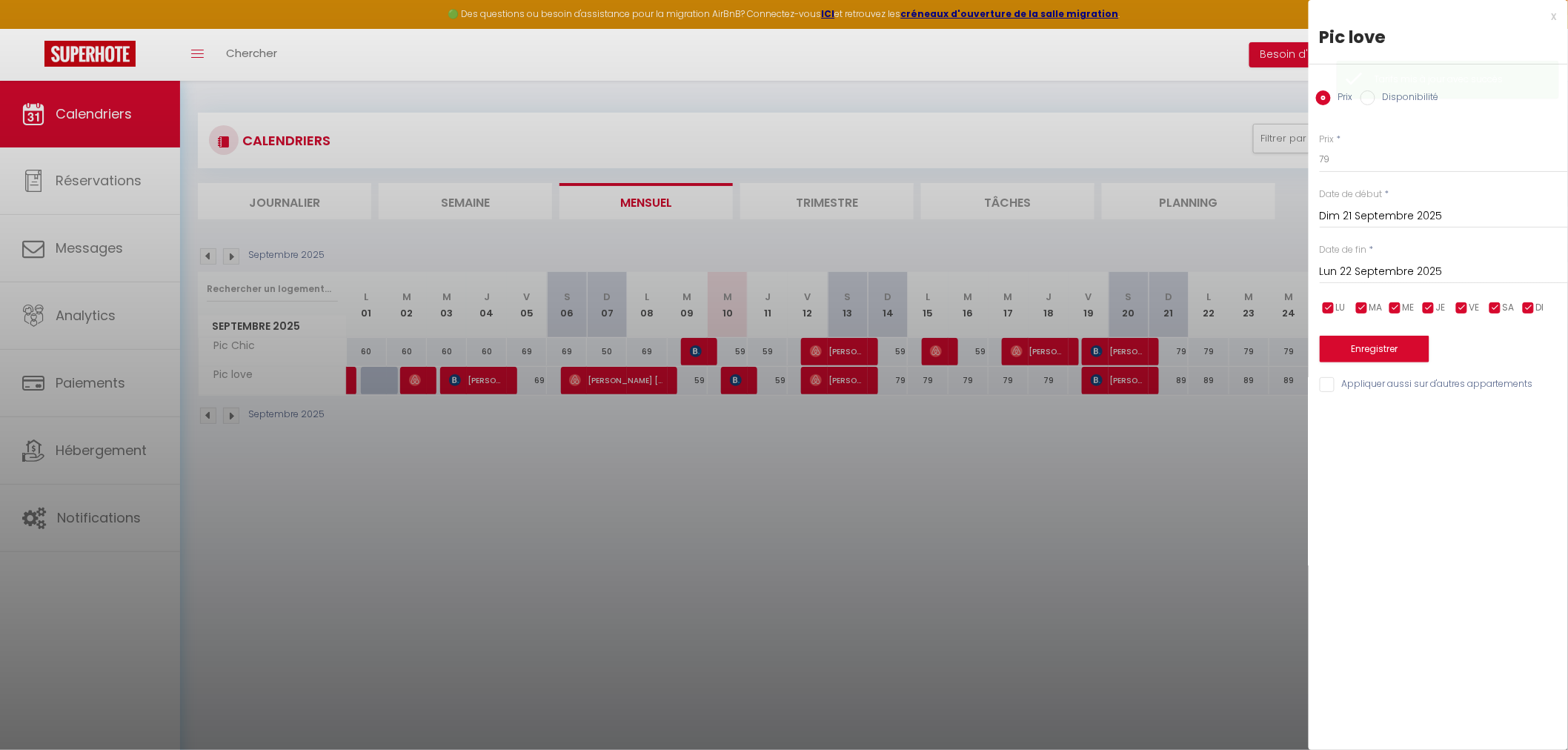
click at [1389, 265] on input "Lun 22 Septembre 2025" at bounding box center [1444, 271] width 248 height 19
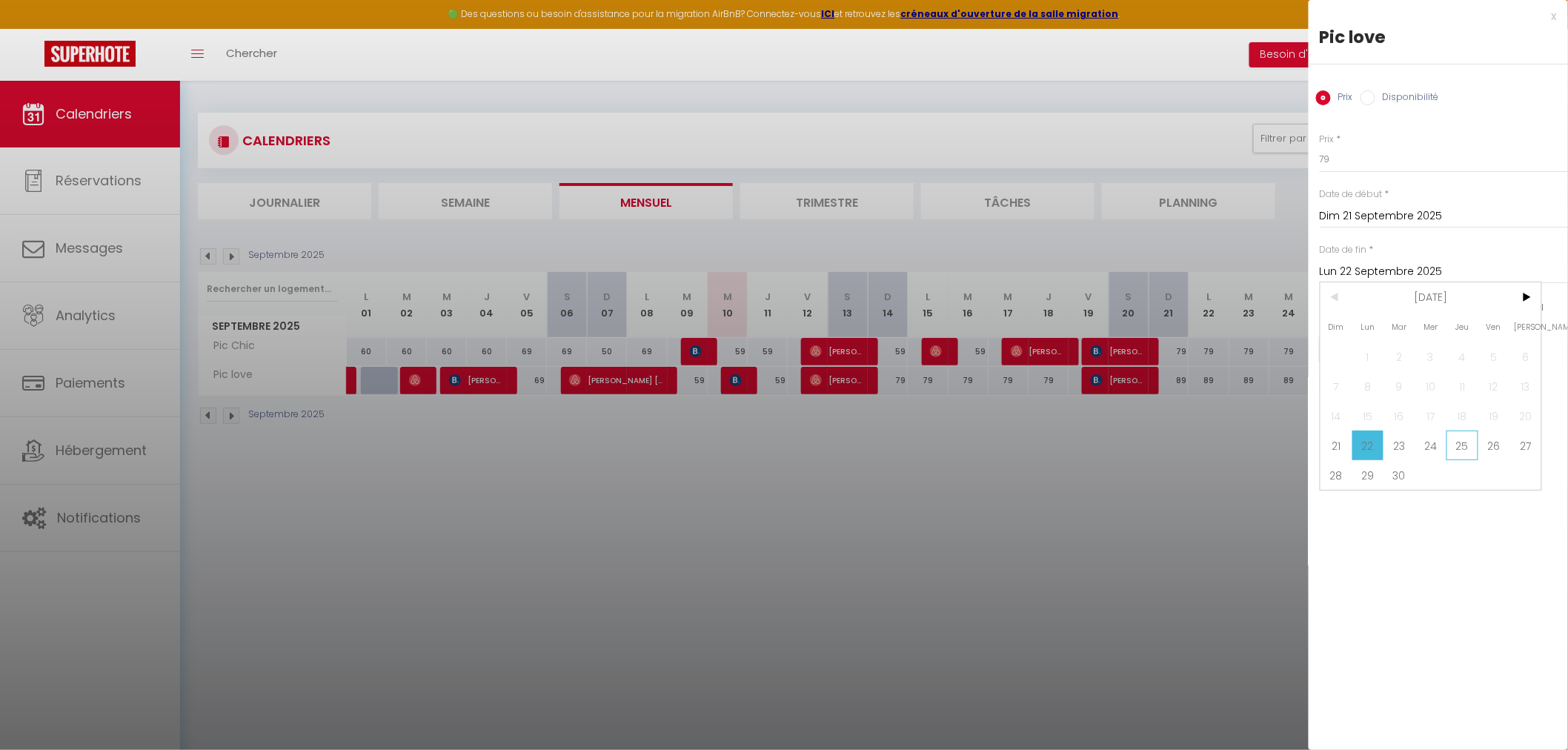
click at [1475, 443] on span "25" at bounding box center [1462, 444] width 32 height 30
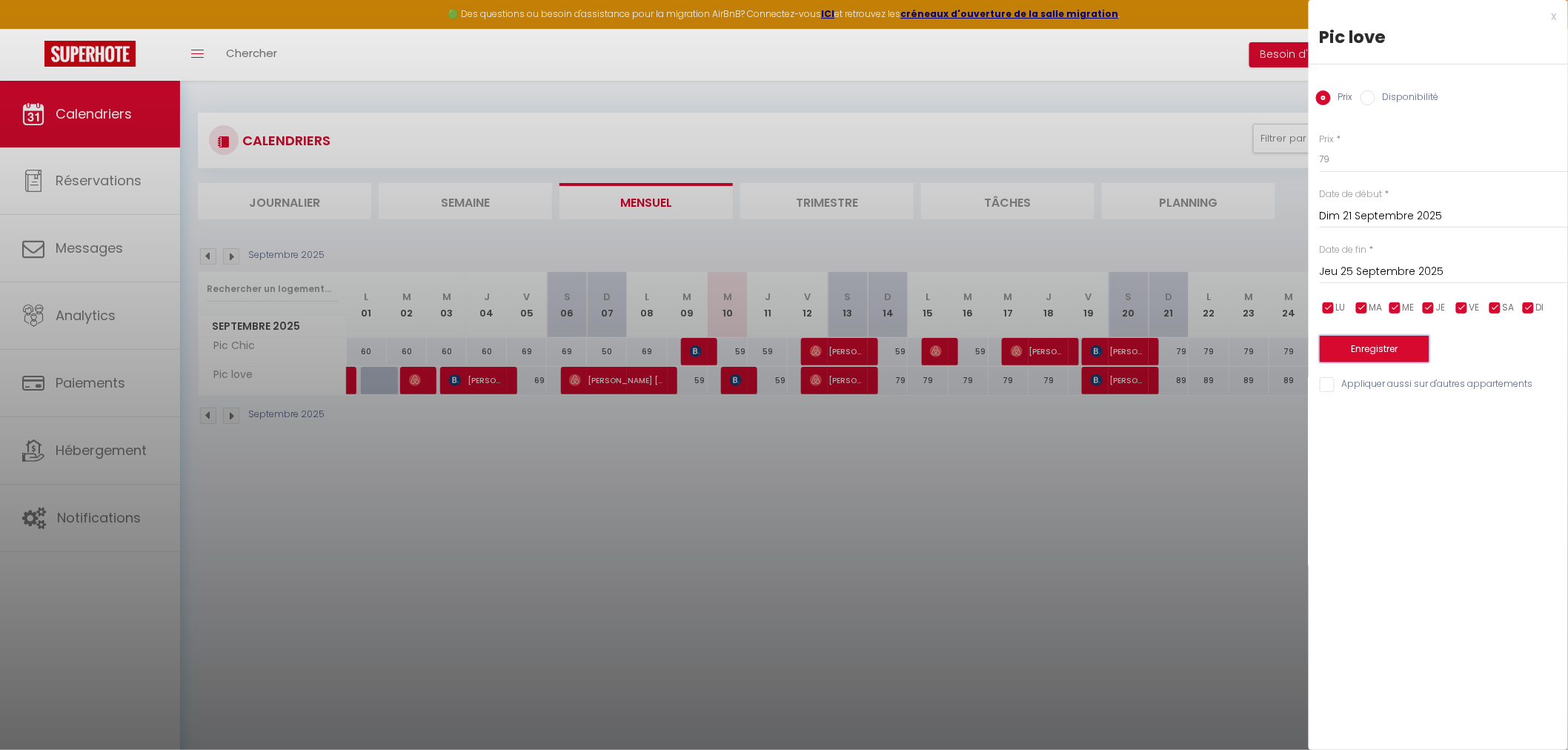
click at [1391, 351] on button "Enregistrer" at bounding box center [1375, 349] width 110 height 27
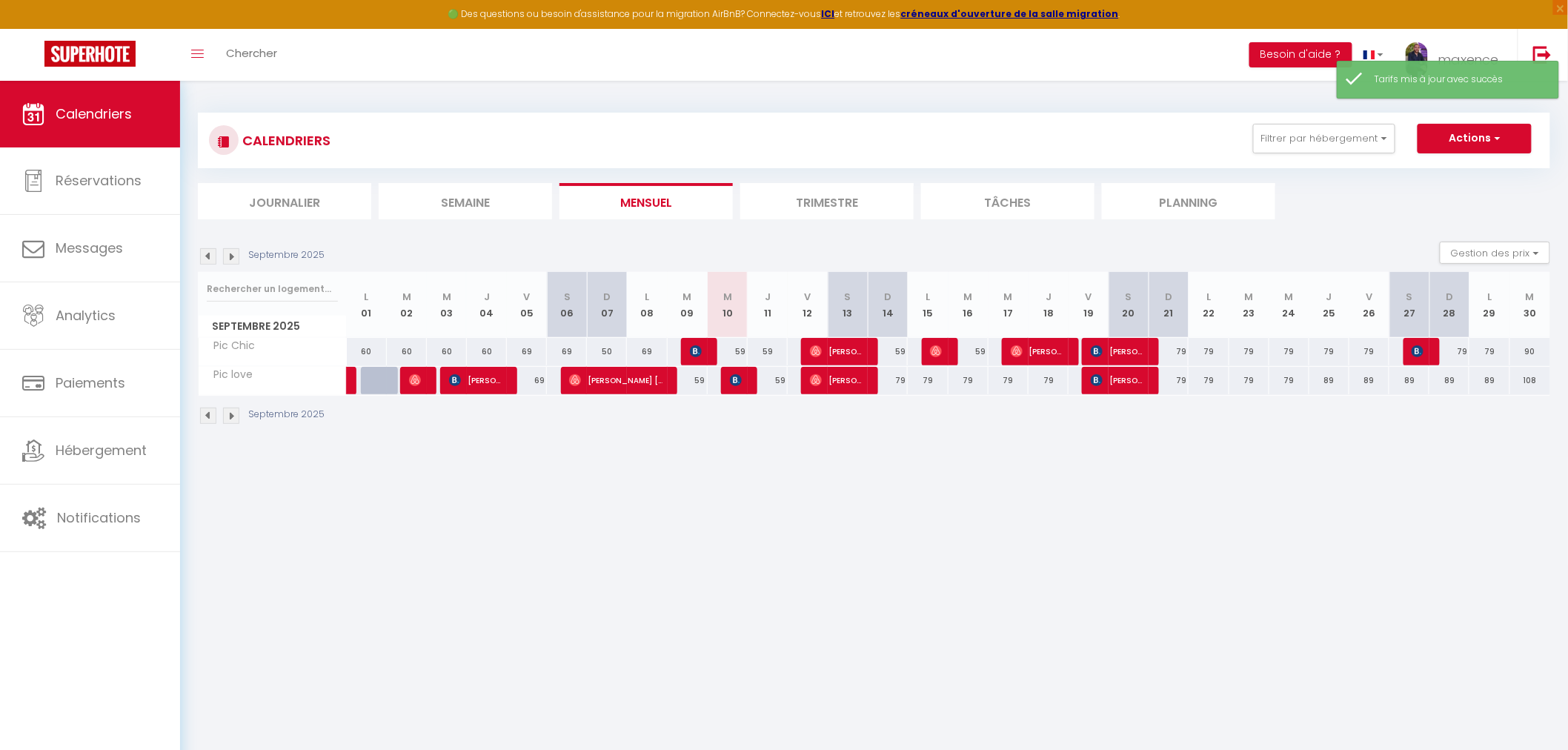
click at [1332, 376] on div "89" at bounding box center [1329, 380] width 40 height 27
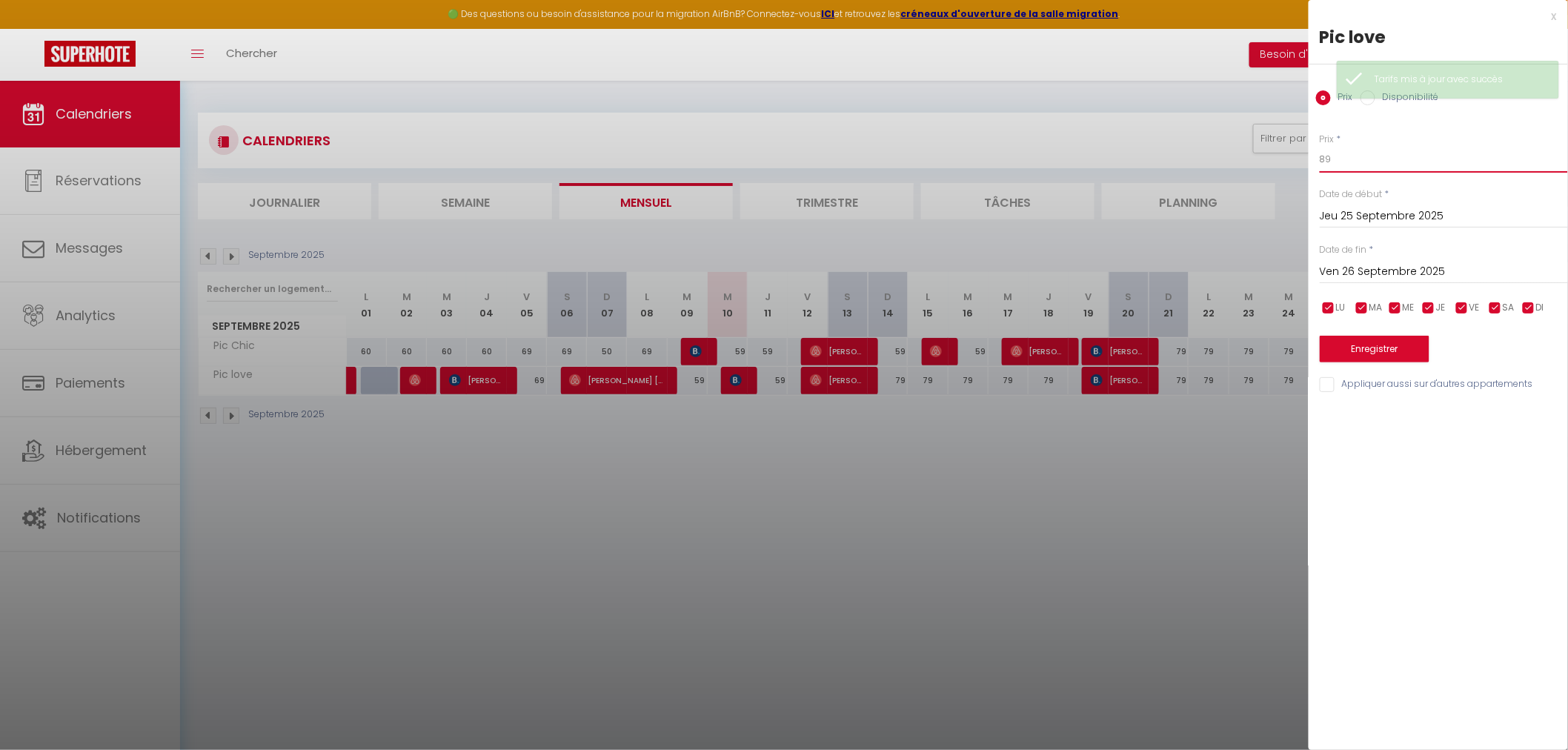
drag, startPoint x: 1333, startPoint y: 148, endPoint x: 1280, endPoint y: 159, distance: 54.1
click at [1283, 159] on body "🟢 Des questions ou besoin d'assistance pour la migration AirBnB? Connectez-vous…" at bounding box center [784, 456] width 1568 height 750
click at [1389, 356] on button "Enregistrer" at bounding box center [1375, 349] width 110 height 27
